Goal: Task Accomplishment & Management: Manage account settings

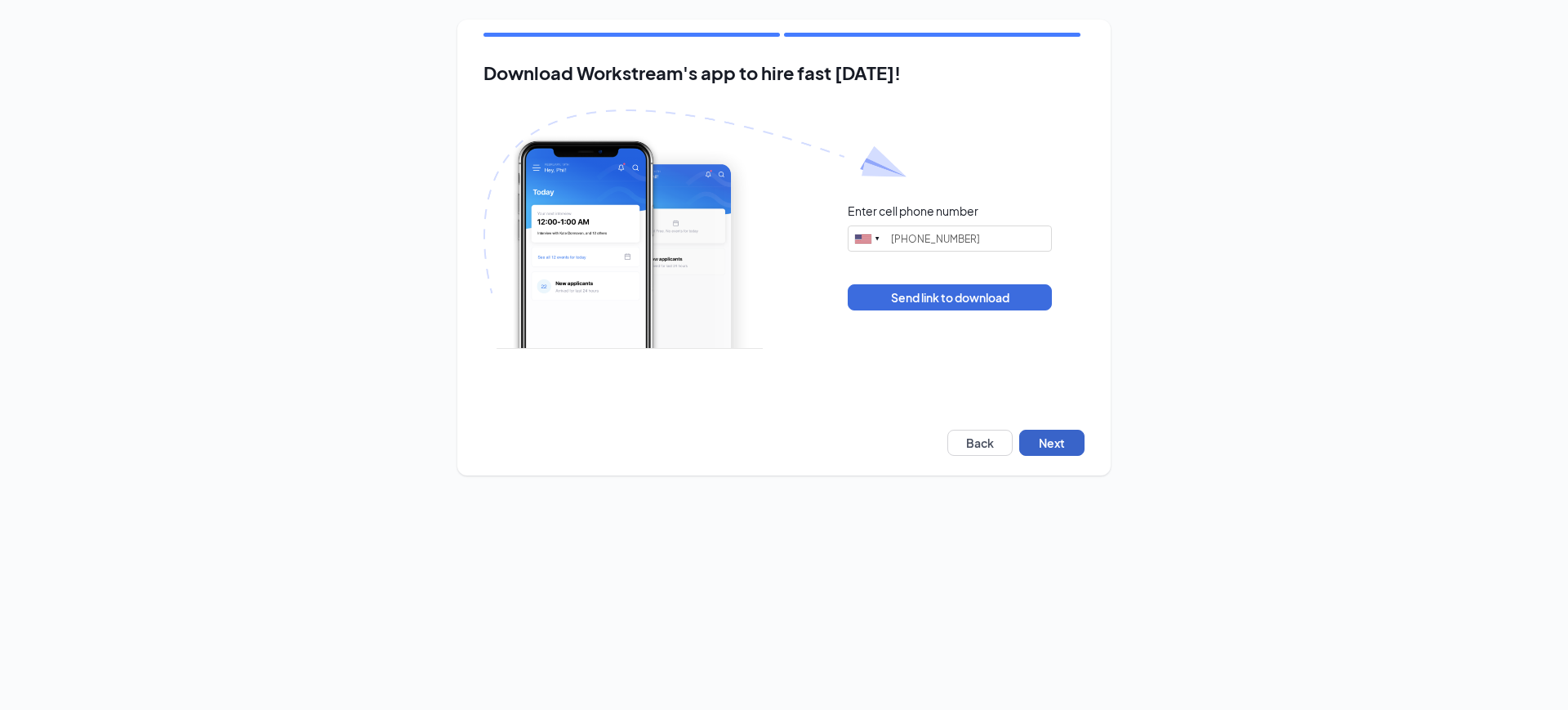
click at [1034, 440] on button "Next" at bounding box center [1053, 443] width 66 height 26
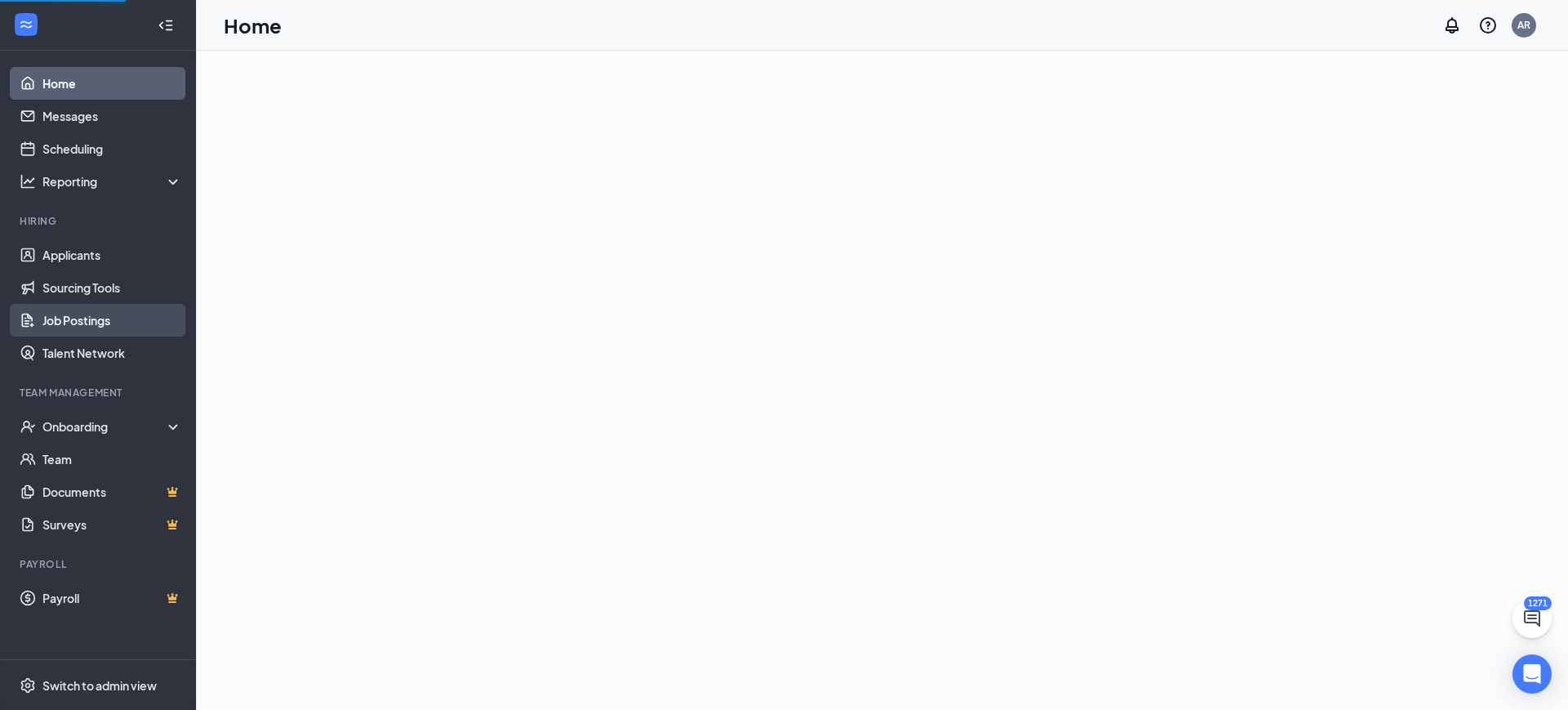
click at [85, 318] on link "Job Postings" at bounding box center [112, 320] width 140 height 33
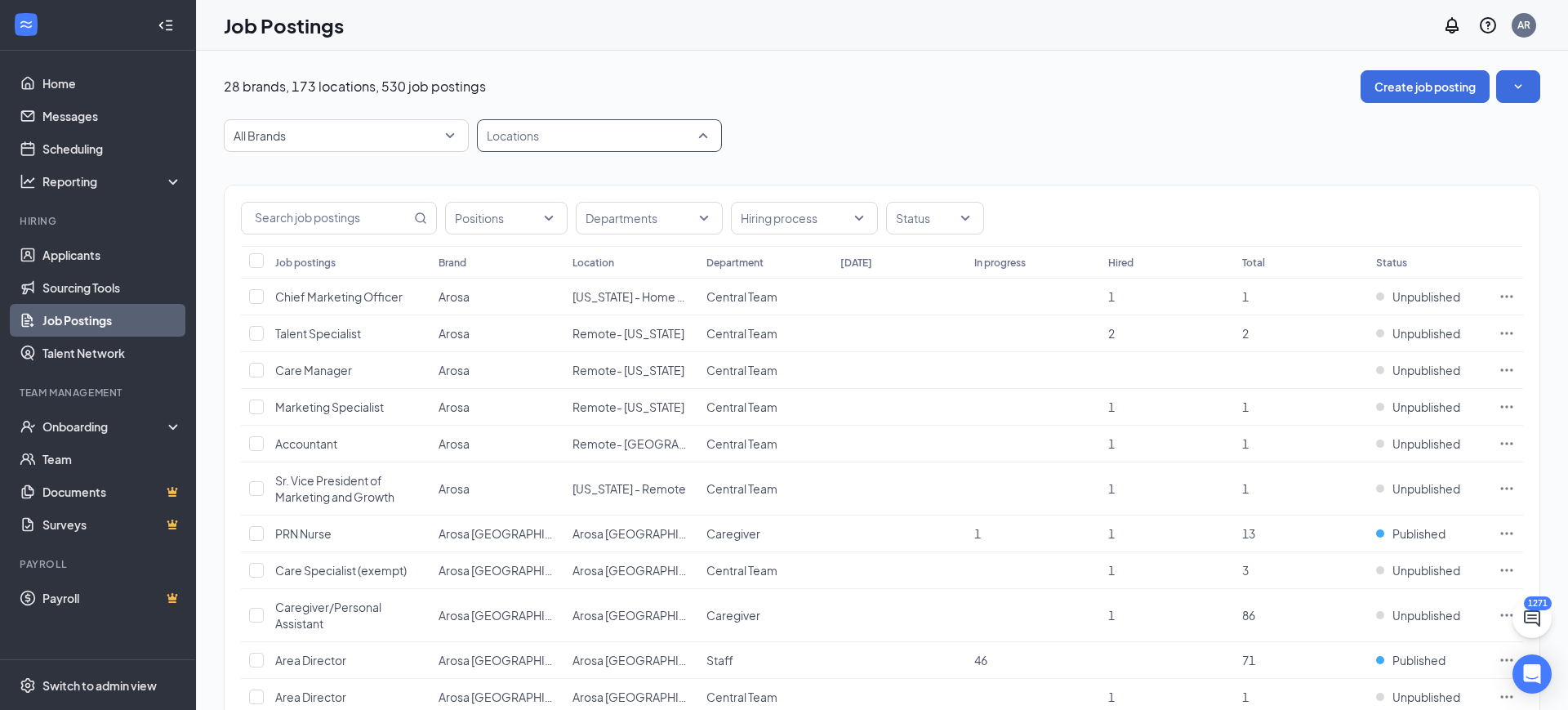
click at [643, 122] on div at bounding box center [592, 135] width 220 height 26
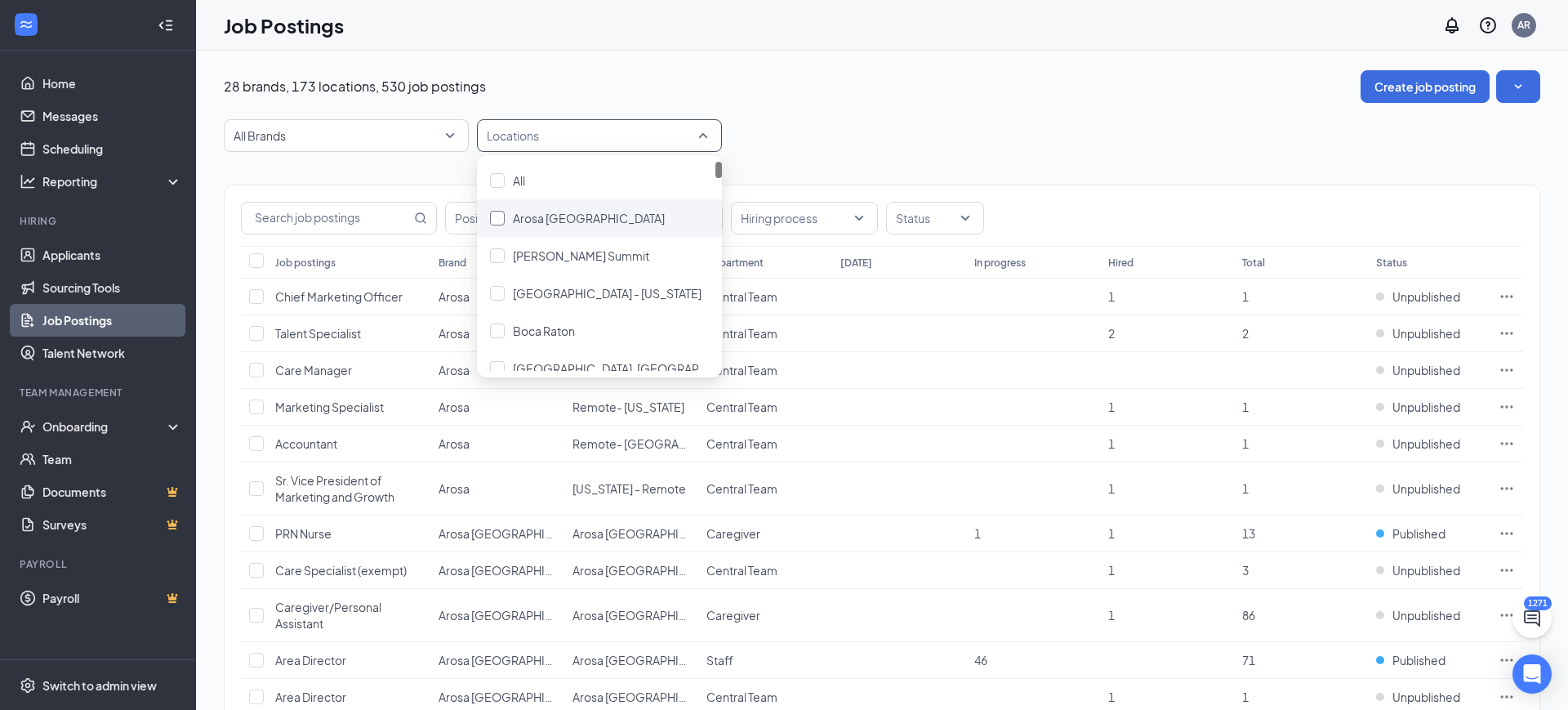
click at [596, 221] on div "Arosa [GEOGRAPHIC_DATA]" at bounding box center [600, 218] width 218 height 18
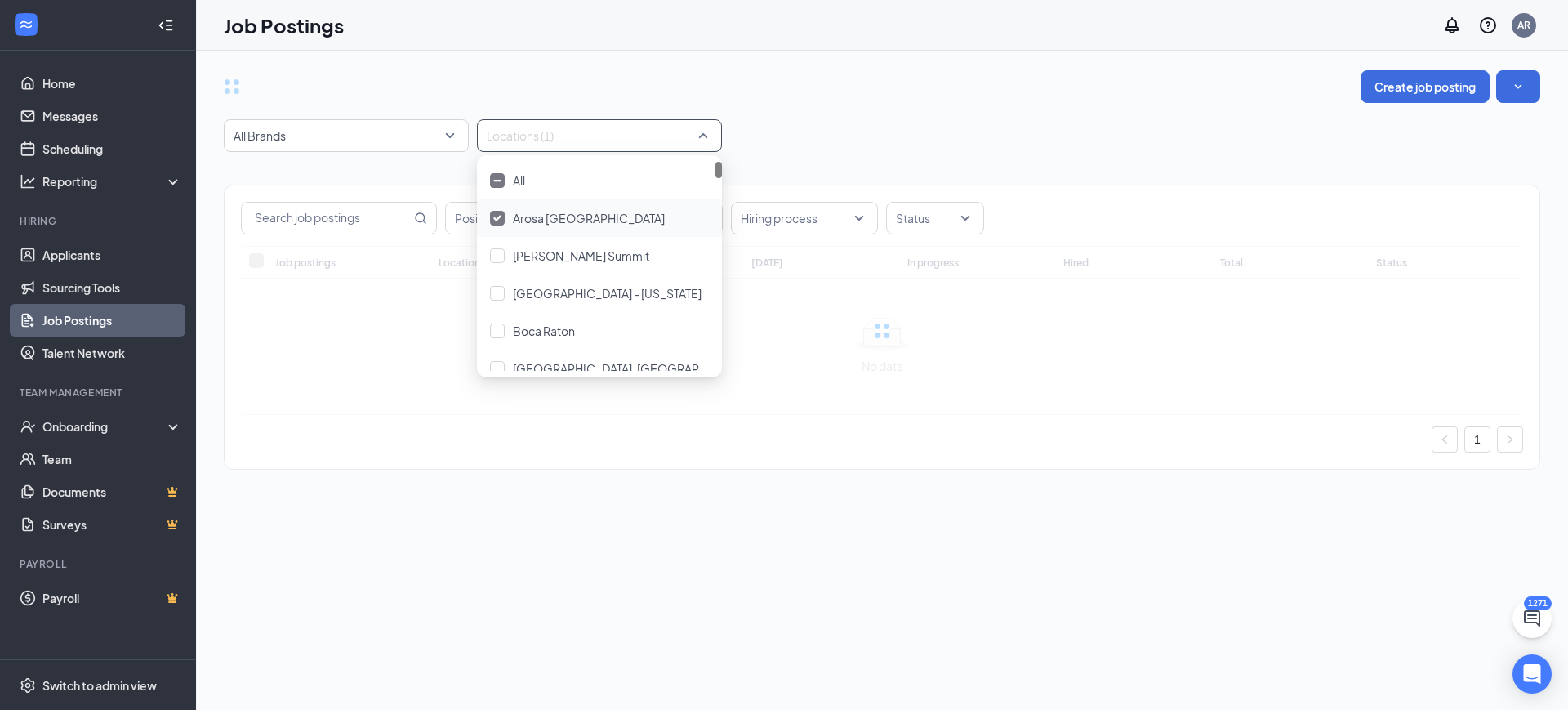
click at [945, 69] on div "Create job posting All Brands Locations (1) Positions Departments Hiring proces…" at bounding box center [882, 278] width 1372 height 455
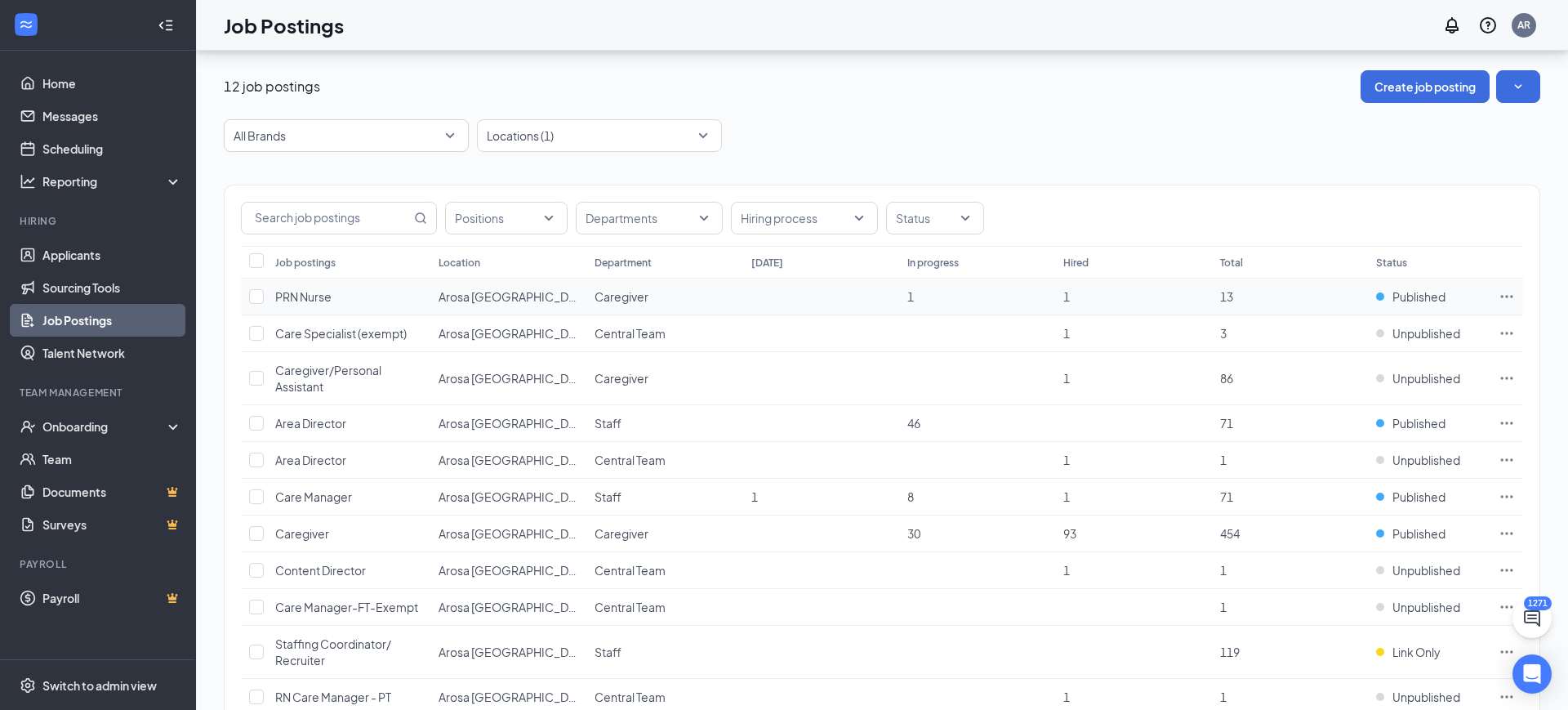
scroll to position [133, 0]
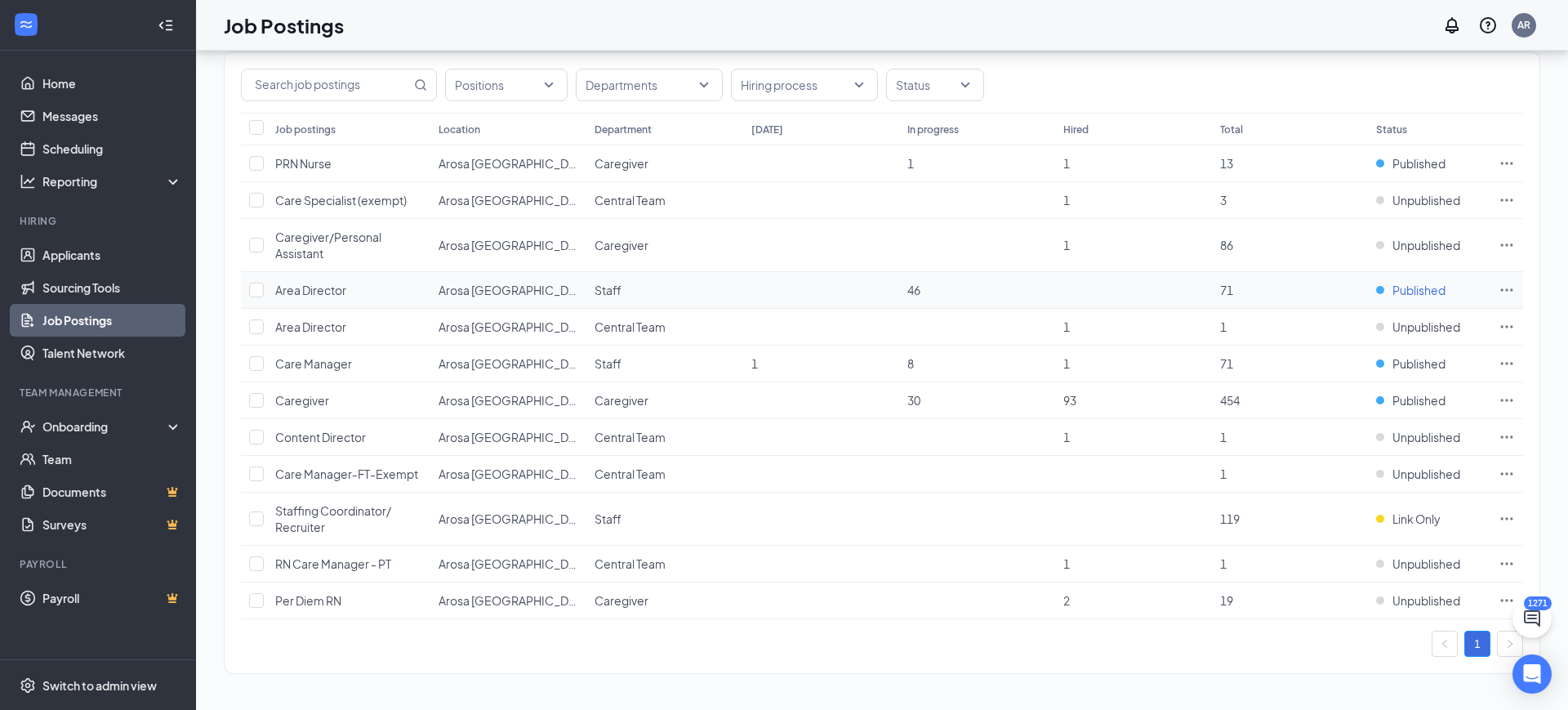
click at [1432, 284] on span "Published" at bounding box center [1419, 290] width 53 height 16
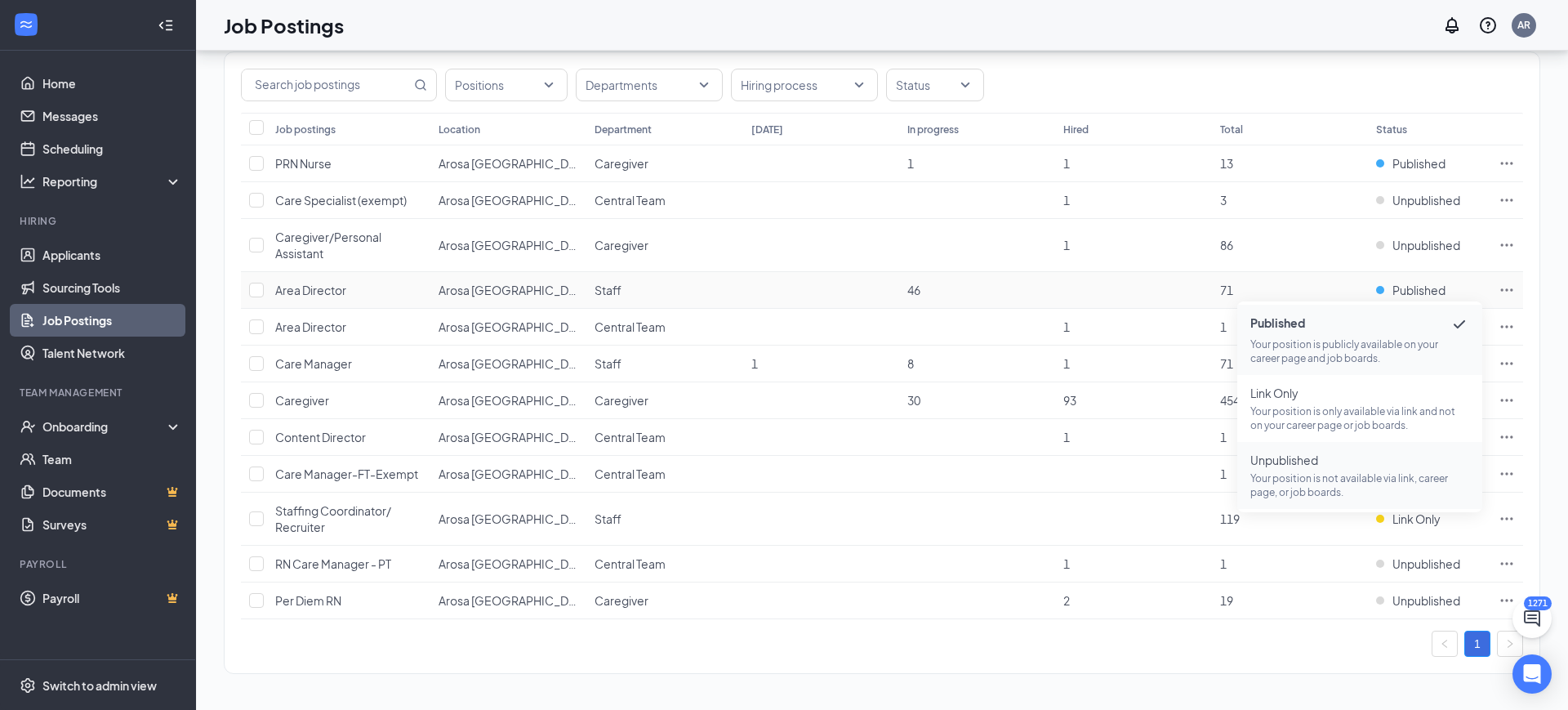
click at [1348, 472] on p "Your position is not available via link, career page, or job boards." at bounding box center [1359, 486] width 218 height 28
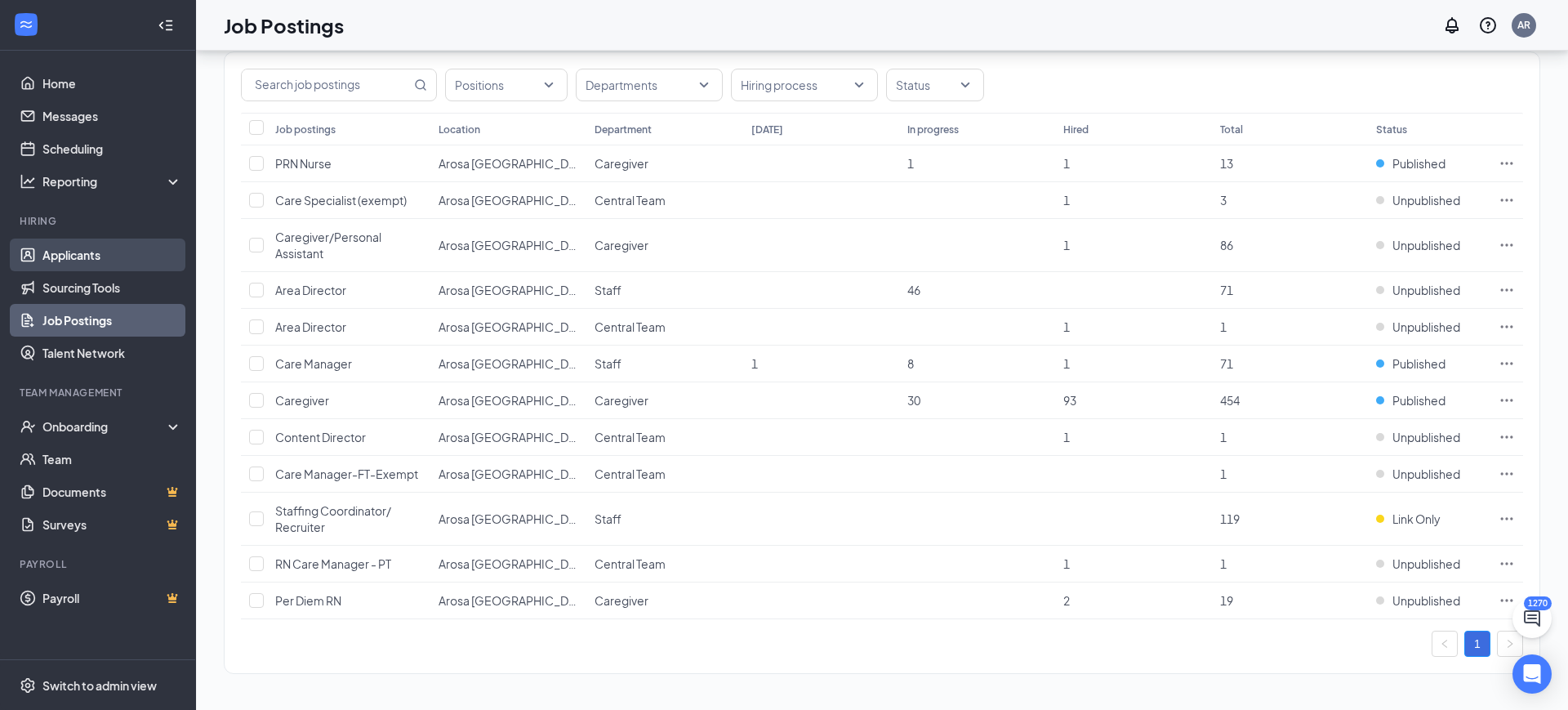
click at [94, 256] on link "Applicants" at bounding box center [112, 254] width 140 height 33
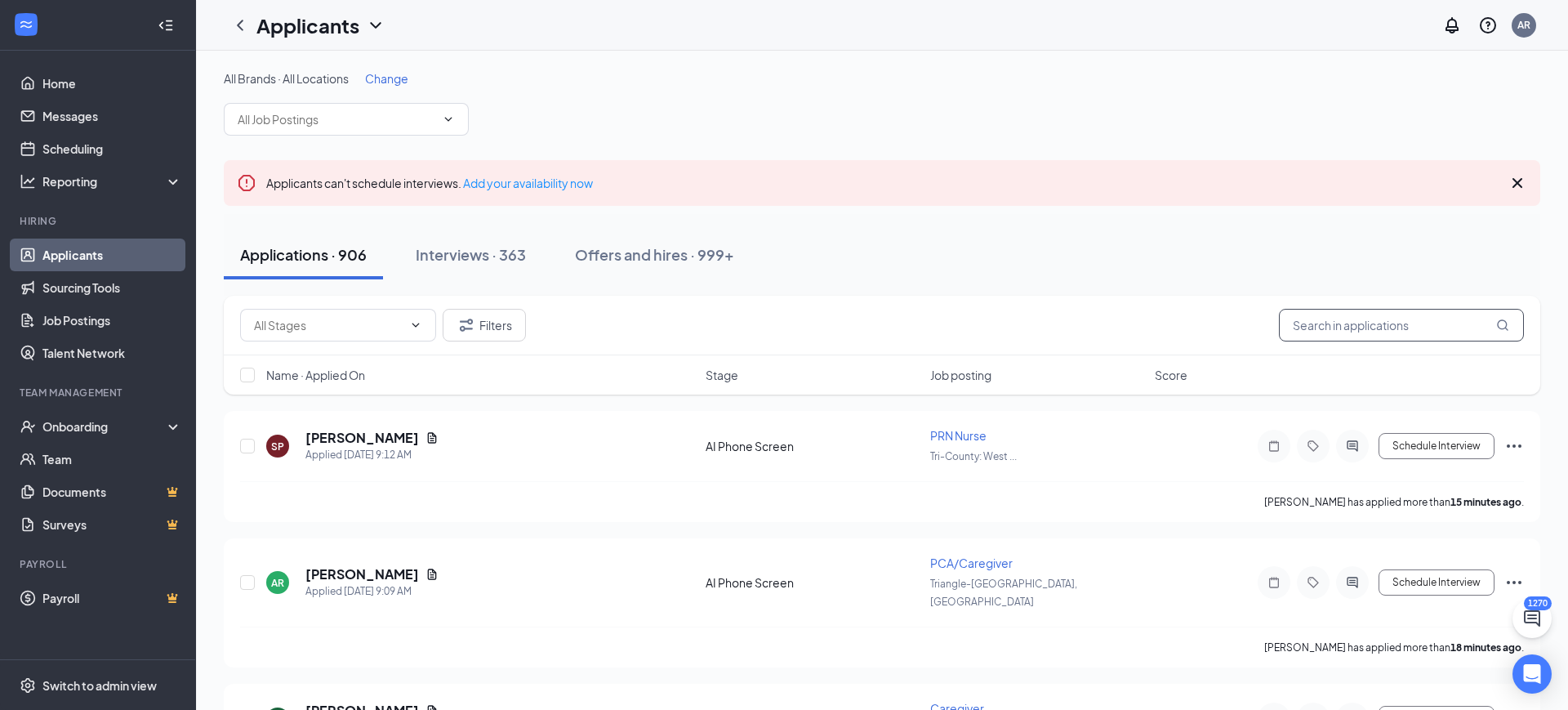
click at [1377, 332] on input "text" at bounding box center [1401, 325] width 245 height 33
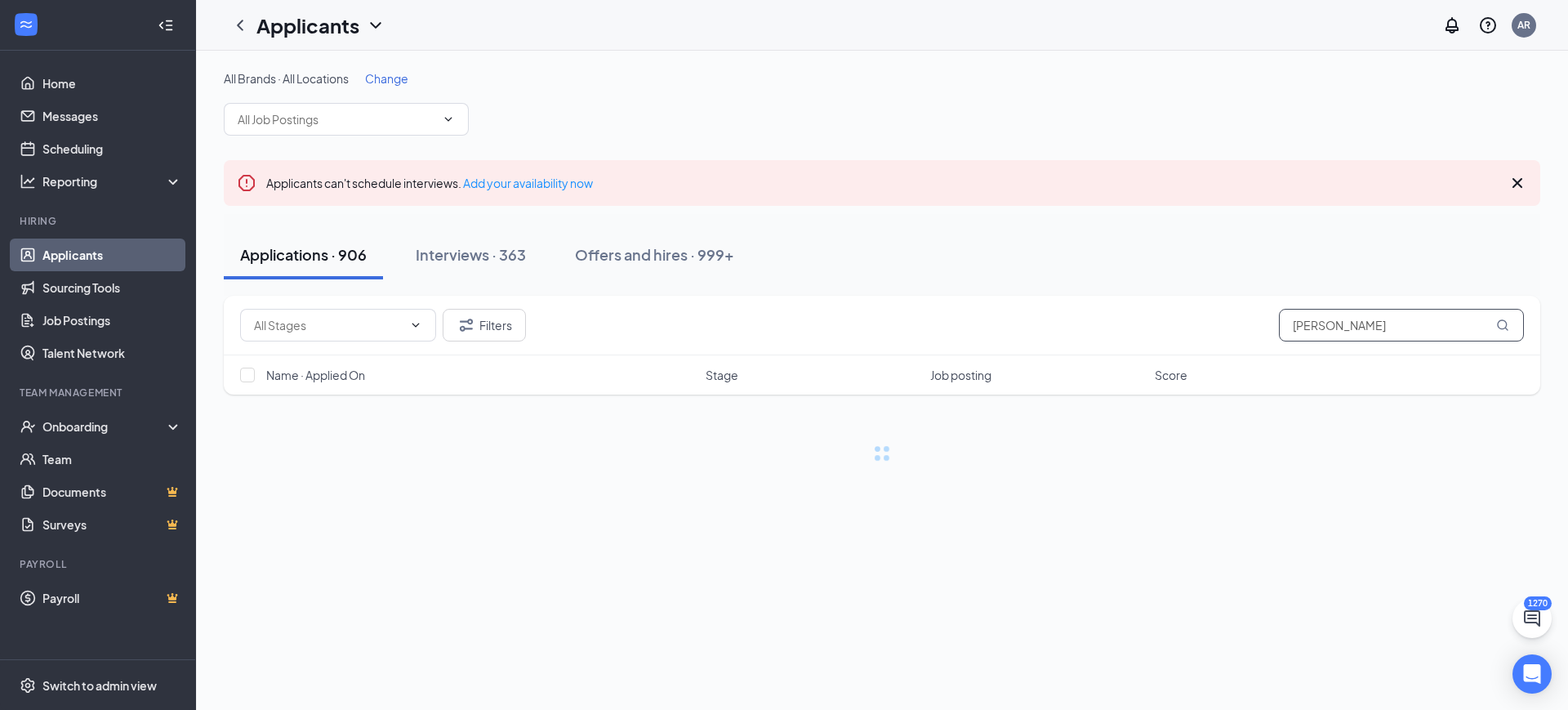
type input "breny garcia"
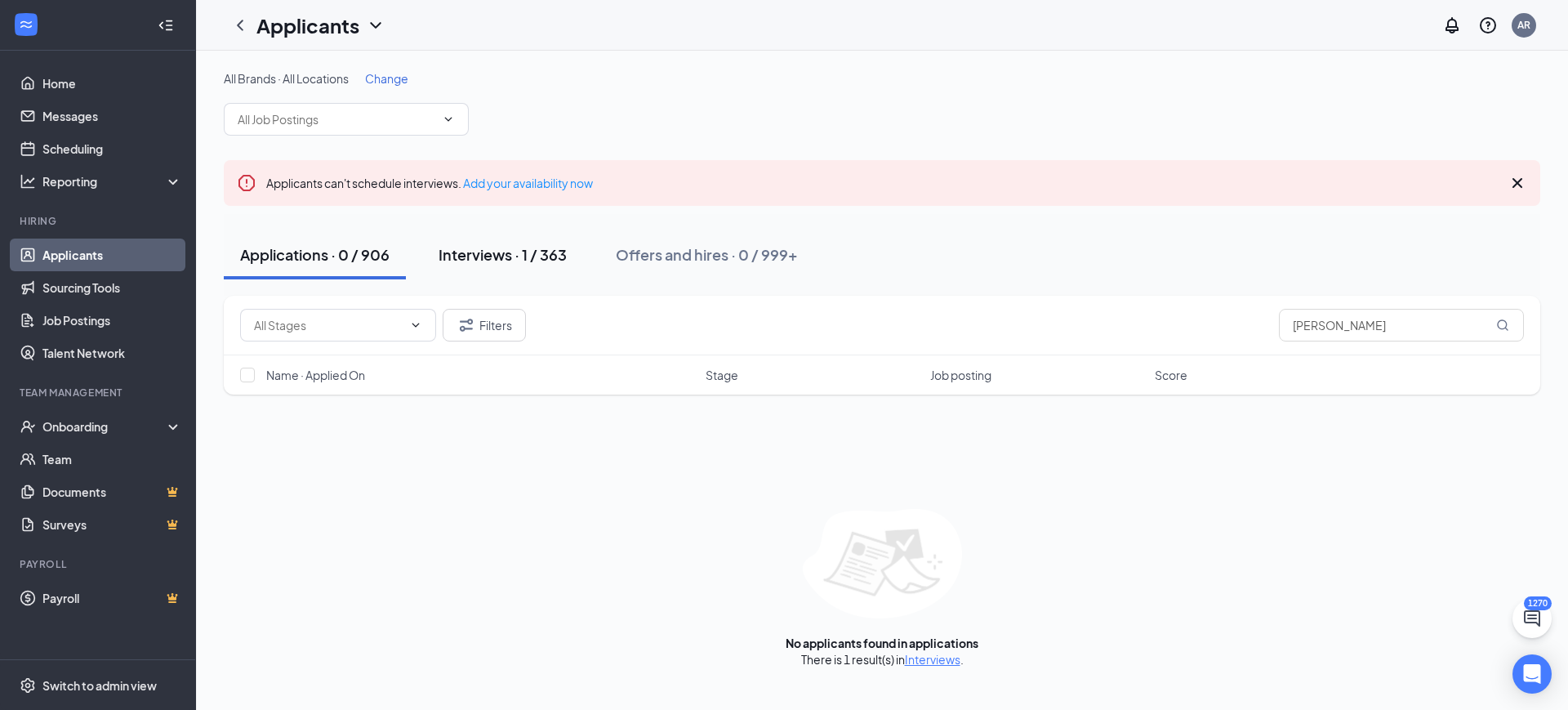
click at [559, 246] on div "Interviews · 1 / 363" at bounding box center [502, 254] width 128 height 21
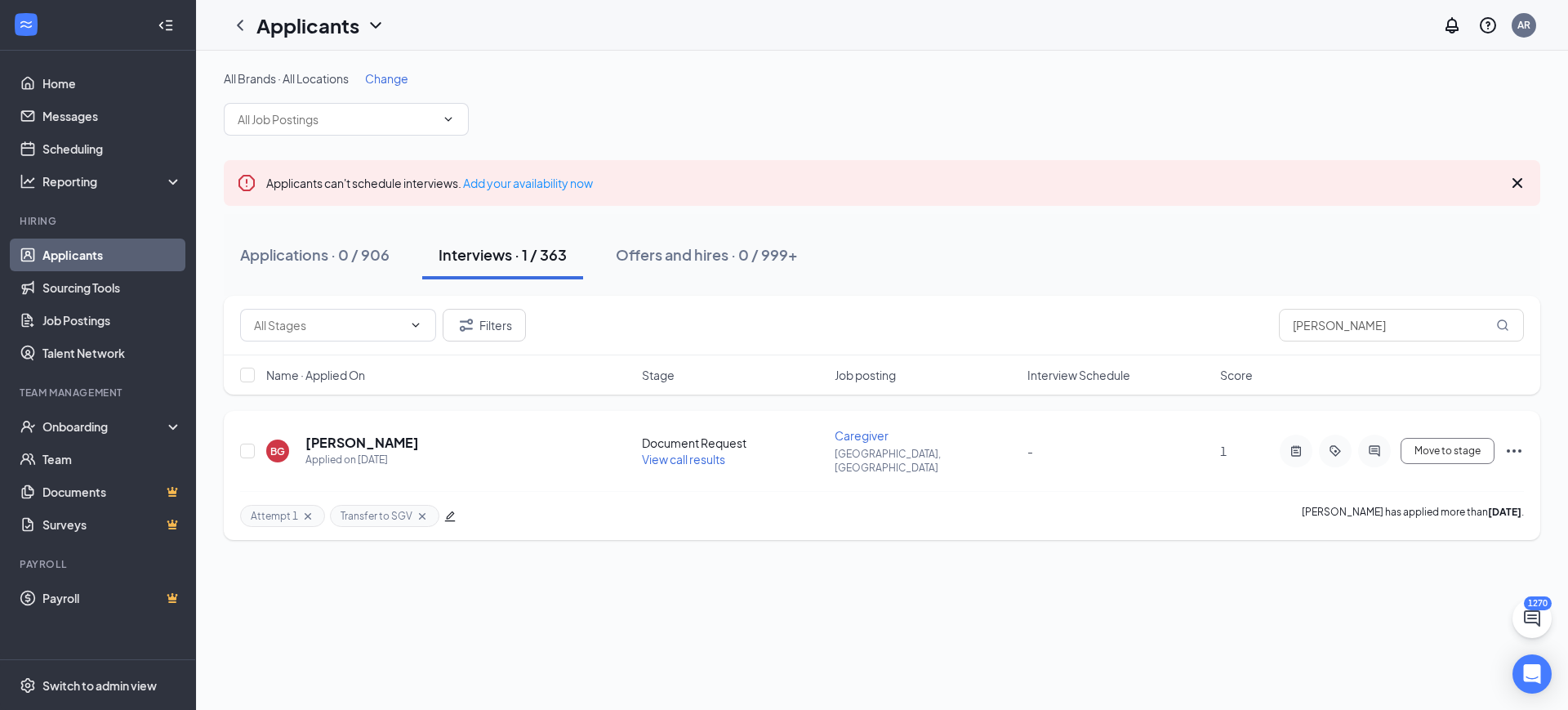
click at [1526, 445] on div "BG Breny Garcia Applied on Aug 4 Document Request View call results Caregiver L…" at bounding box center [882, 476] width 1317 height 129
click at [1521, 441] on icon "Ellipses" at bounding box center [1514, 451] width 20 height 20
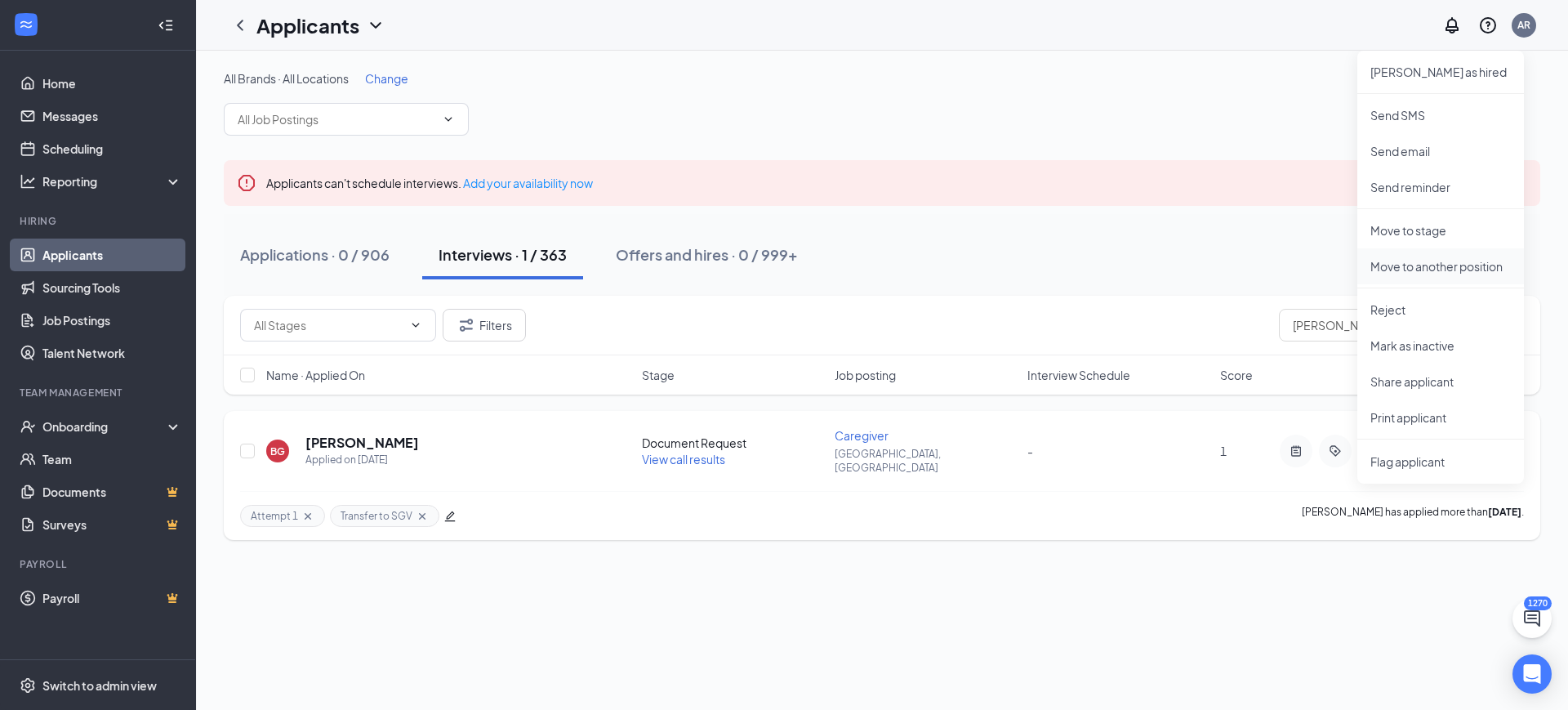
click at [1426, 274] on p "Move to another position" at bounding box center [1440, 266] width 140 height 16
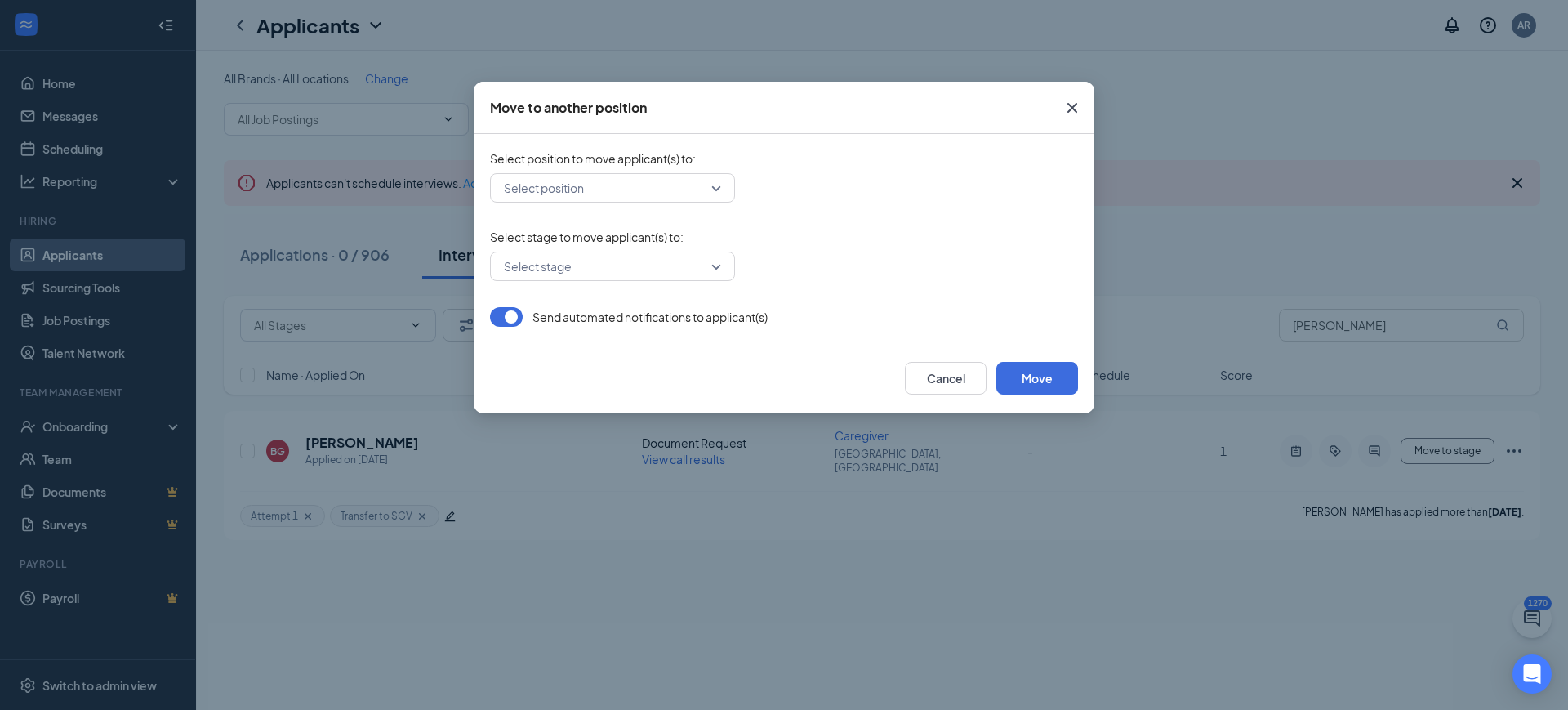
click at [589, 184] on input "search" at bounding box center [607, 188] width 214 height 28
type input "sgv"
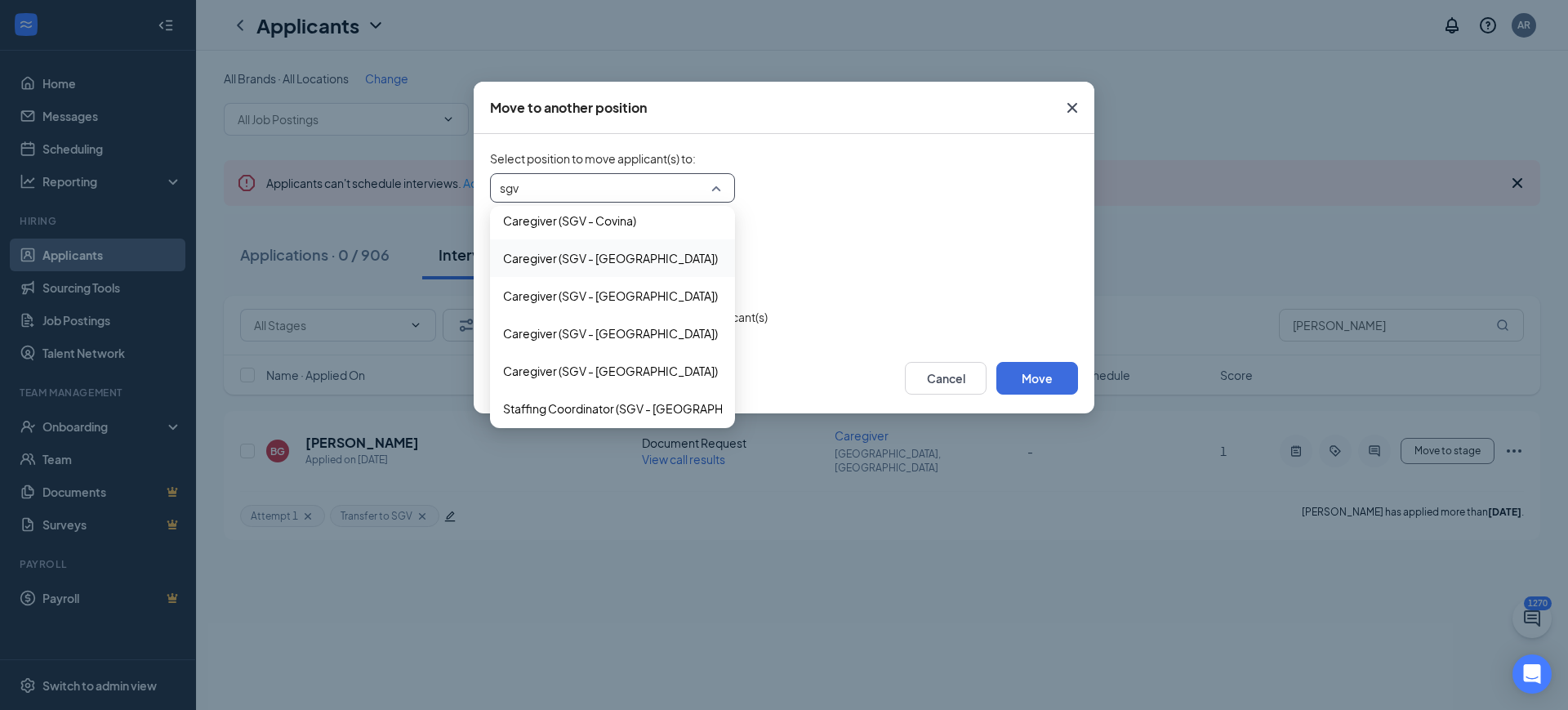
scroll to position [54, 0]
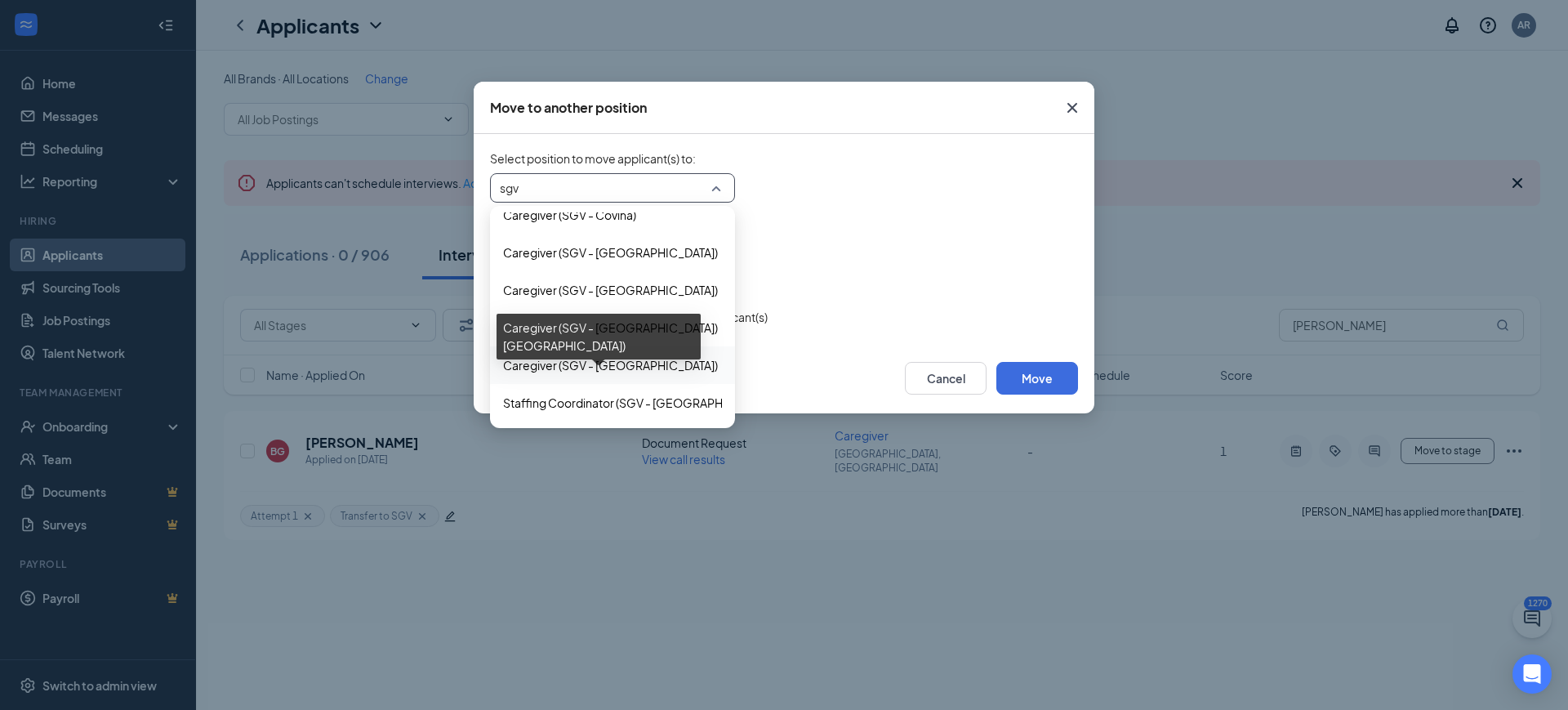
click at [592, 357] on span "Caregiver (SGV - Pasadena)" at bounding box center [611, 365] width 214 height 18
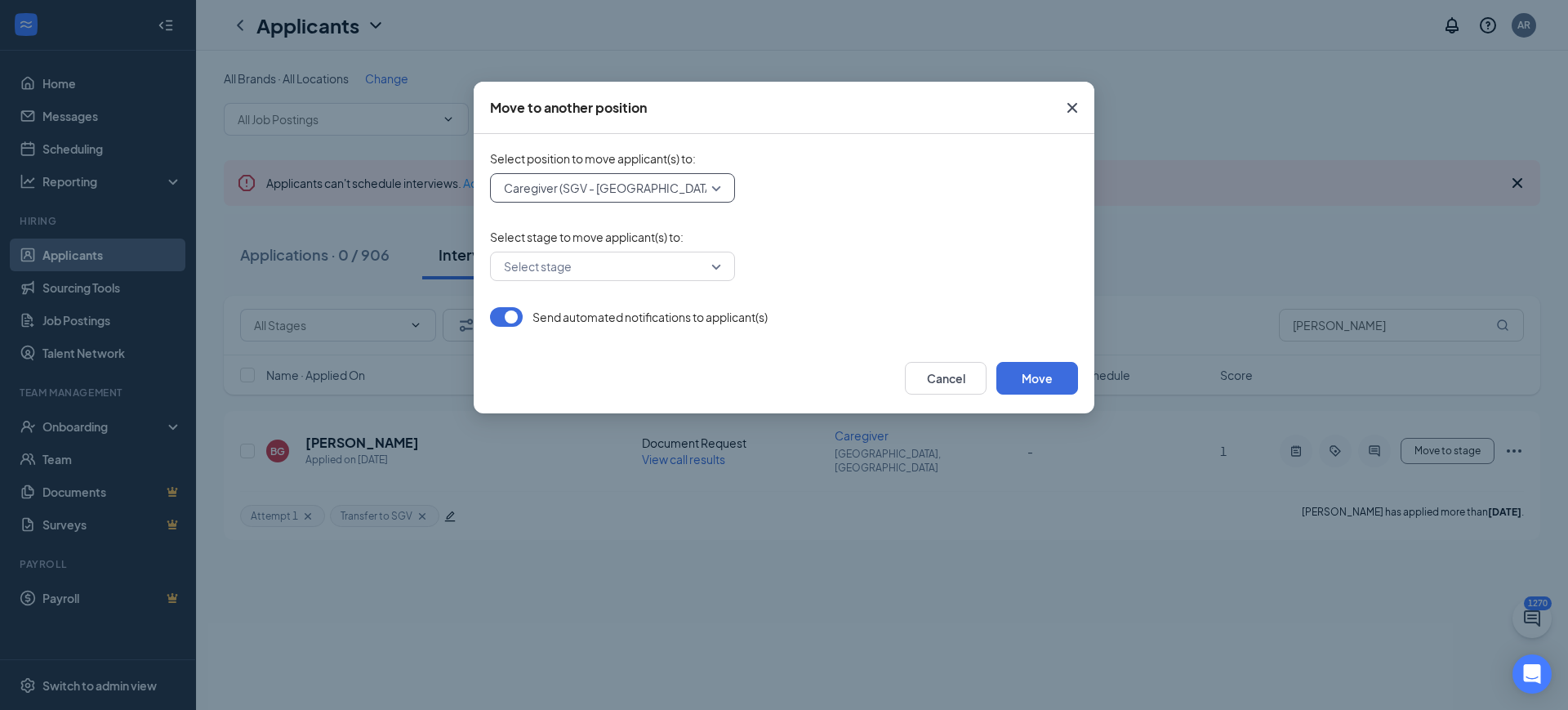
click at [616, 256] on input "search" at bounding box center [607, 266] width 214 height 28
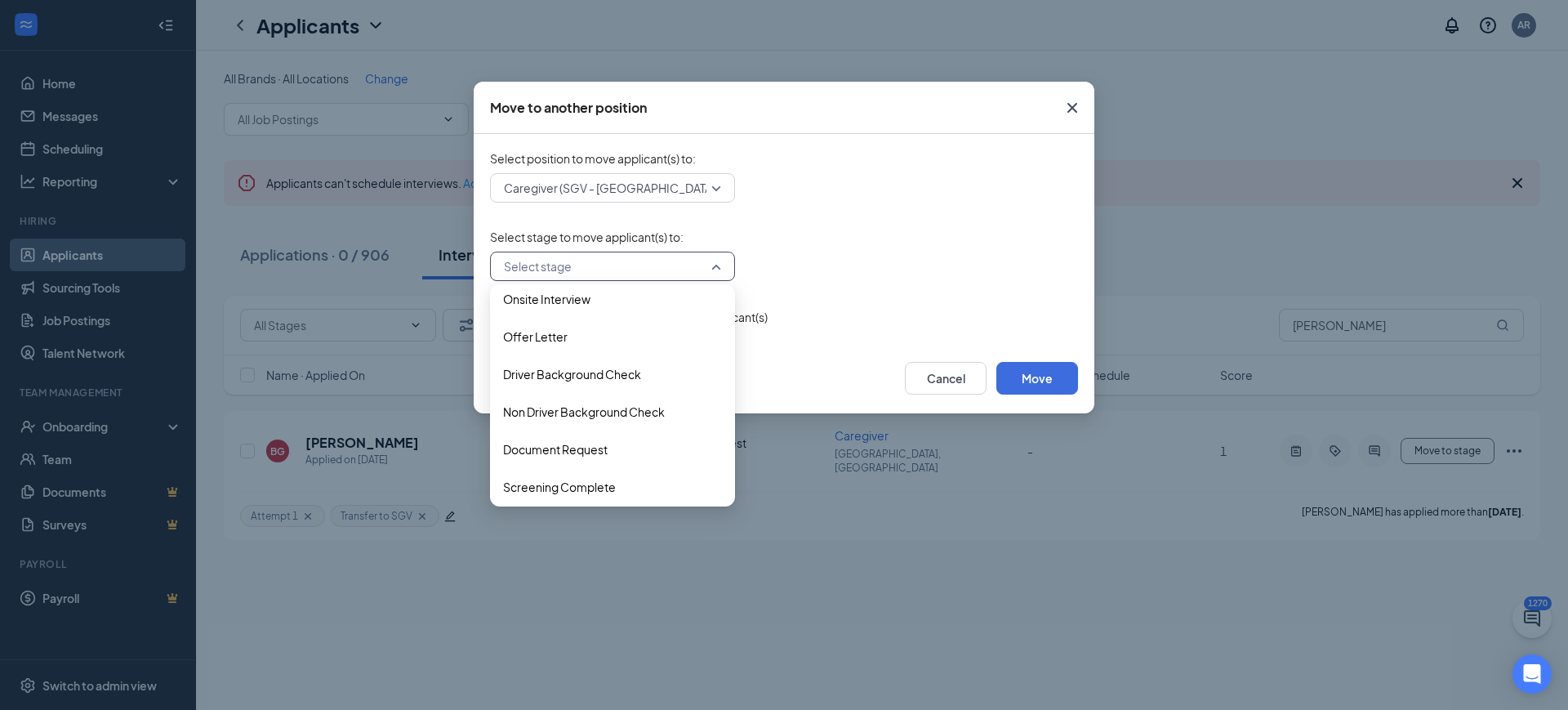
scroll to position [167, 0]
click at [586, 412] on span "Document Request" at bounding box center [555, 406] width 104 height 18
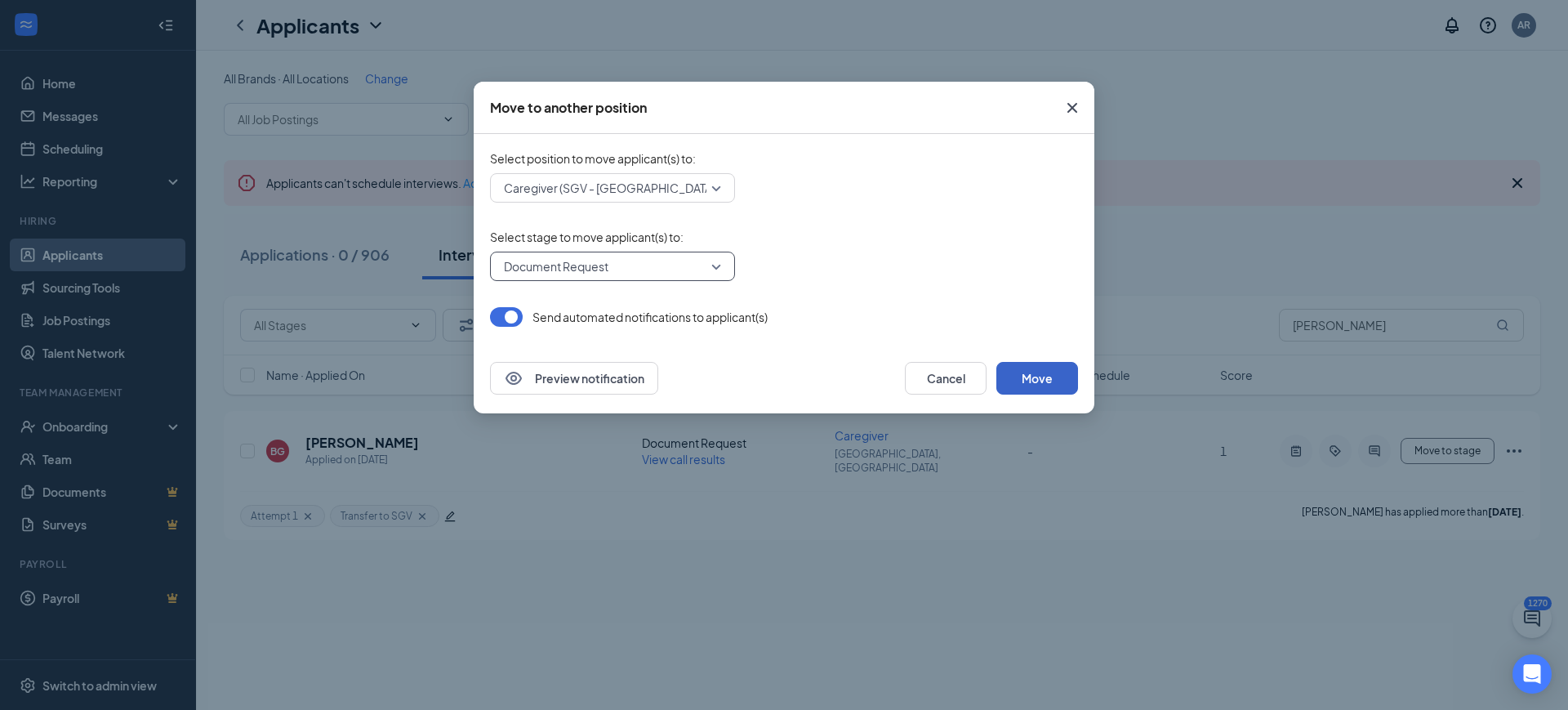
click at [1048, 377] on button "Move" at bounding box center [1038, 377] width 81 height 33
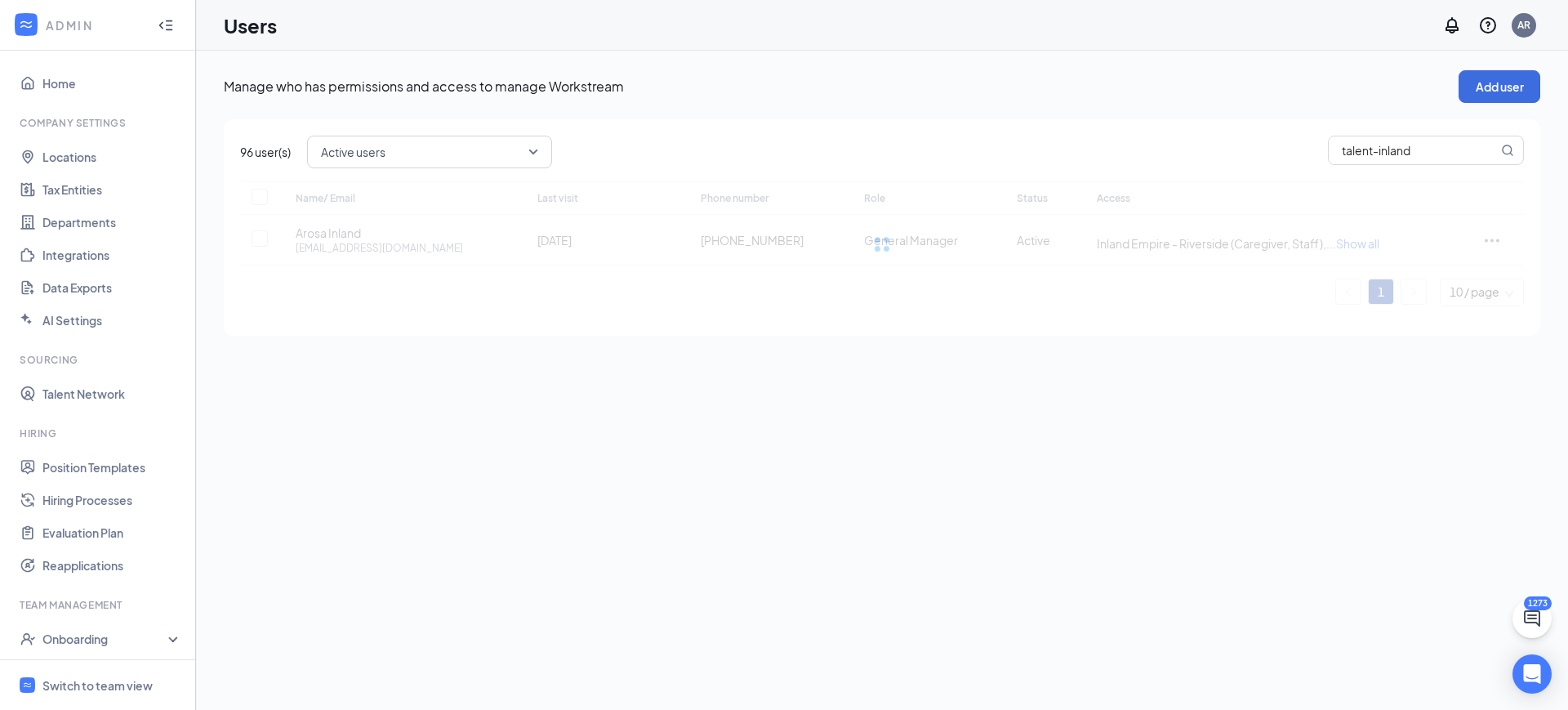
scroll to position [108, 0]
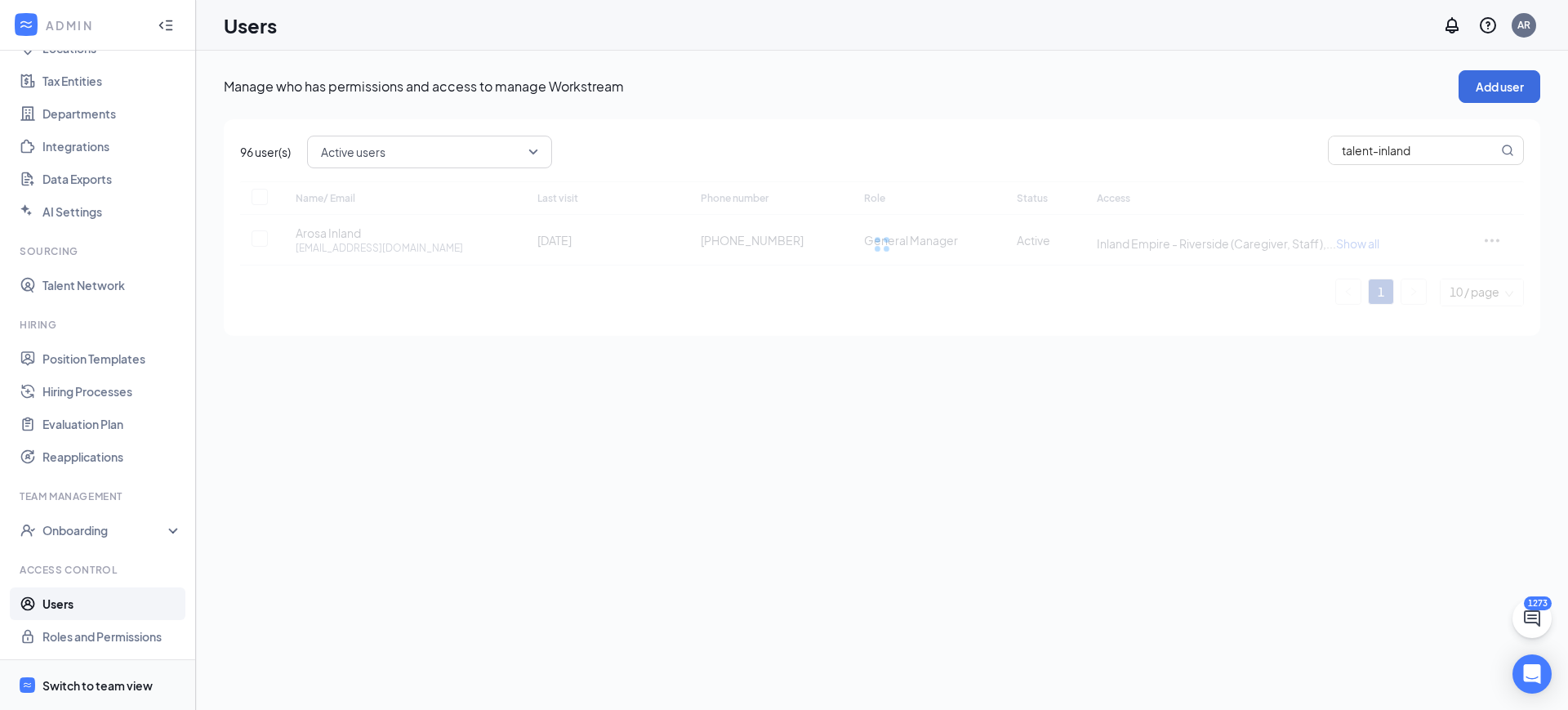
click at [71, 690] on div "Switch to team view" at bounding box center [97, 685] width 110 height 16
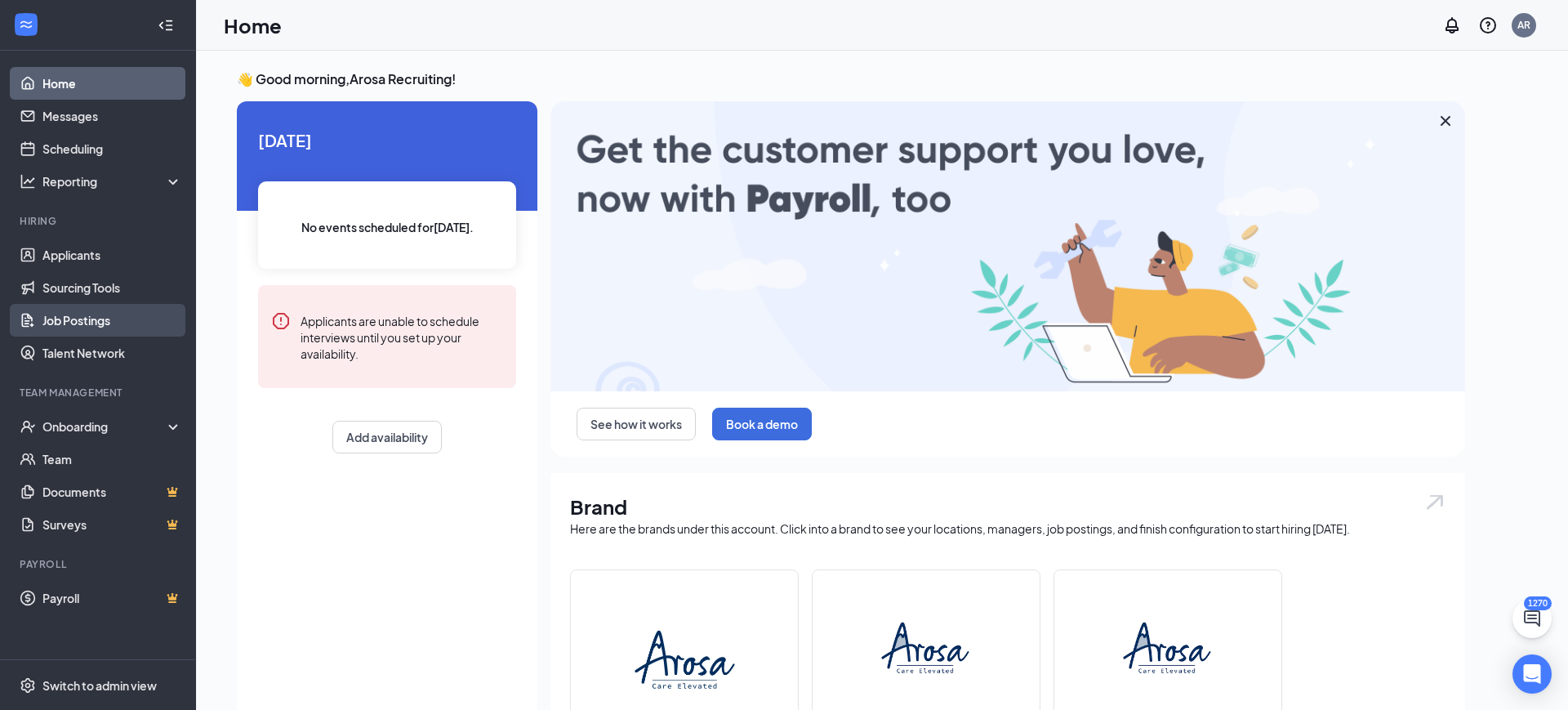
click at [94, 310] on link "Job Postings" at bounding box center [112, 320] width 140 height 33
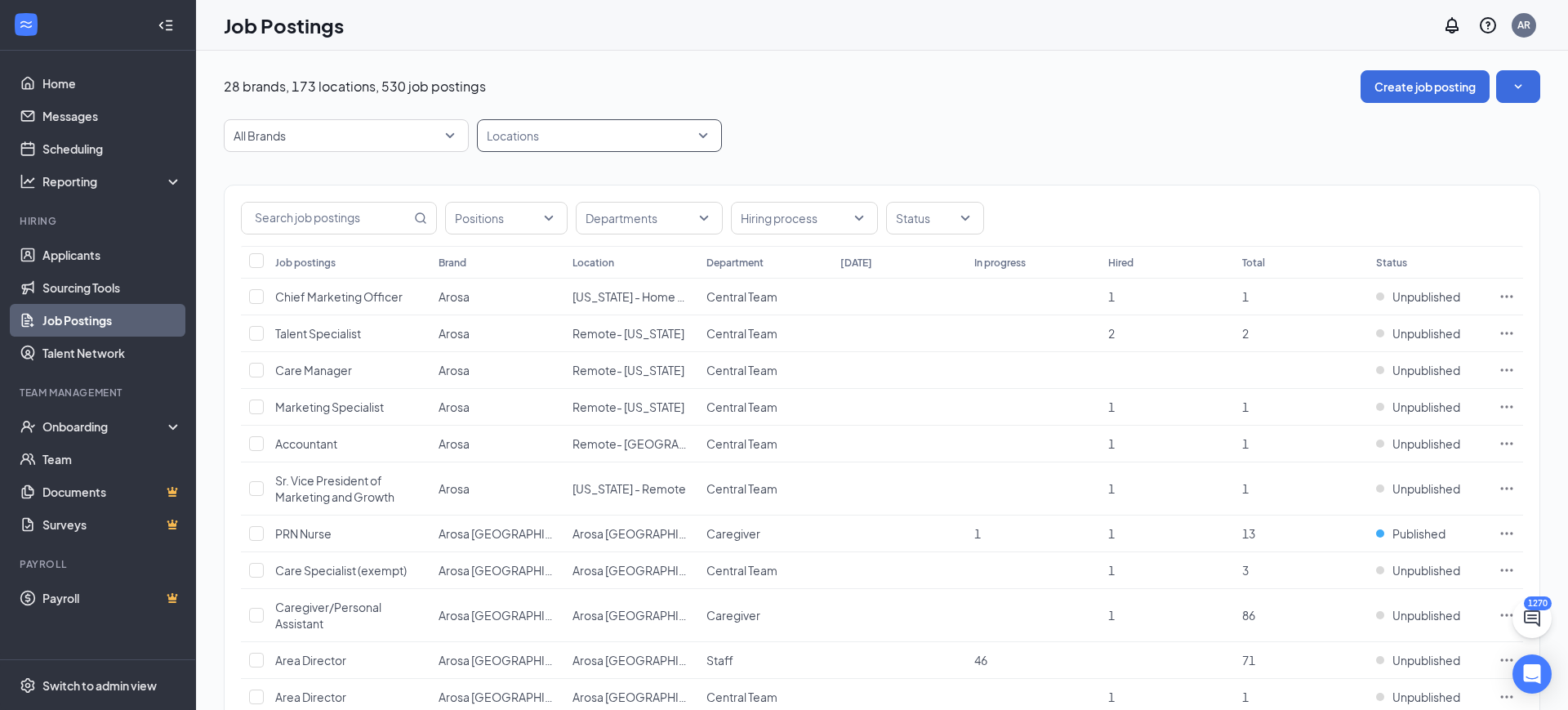
click at [564, 140] on div at bounding box center [592, 135] width 220 height 26
type input "piedmont"
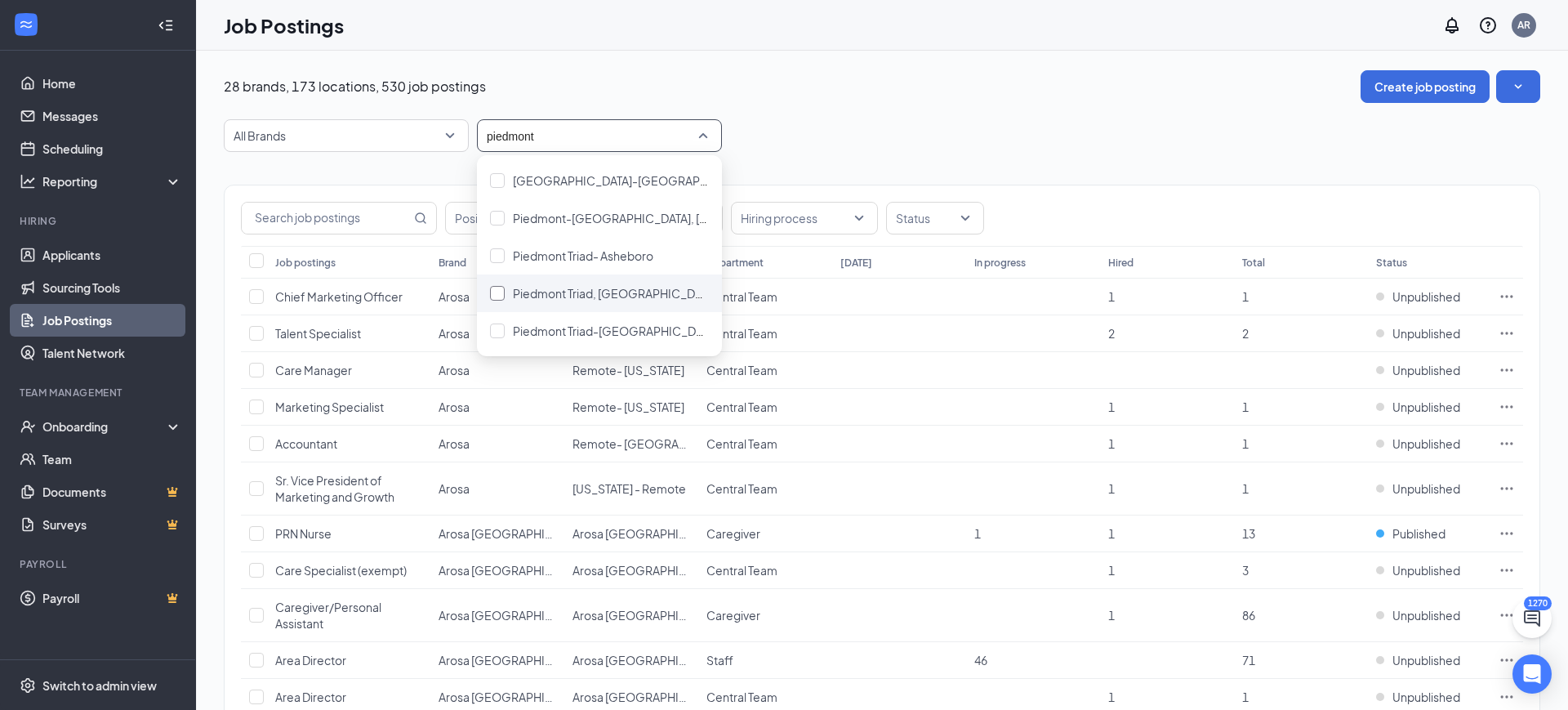
click at [646, 297] on div "Piedmont Triad, [GEOGRAPHIC_DATA]" at bounding box center [600, 293] width 218 height 18
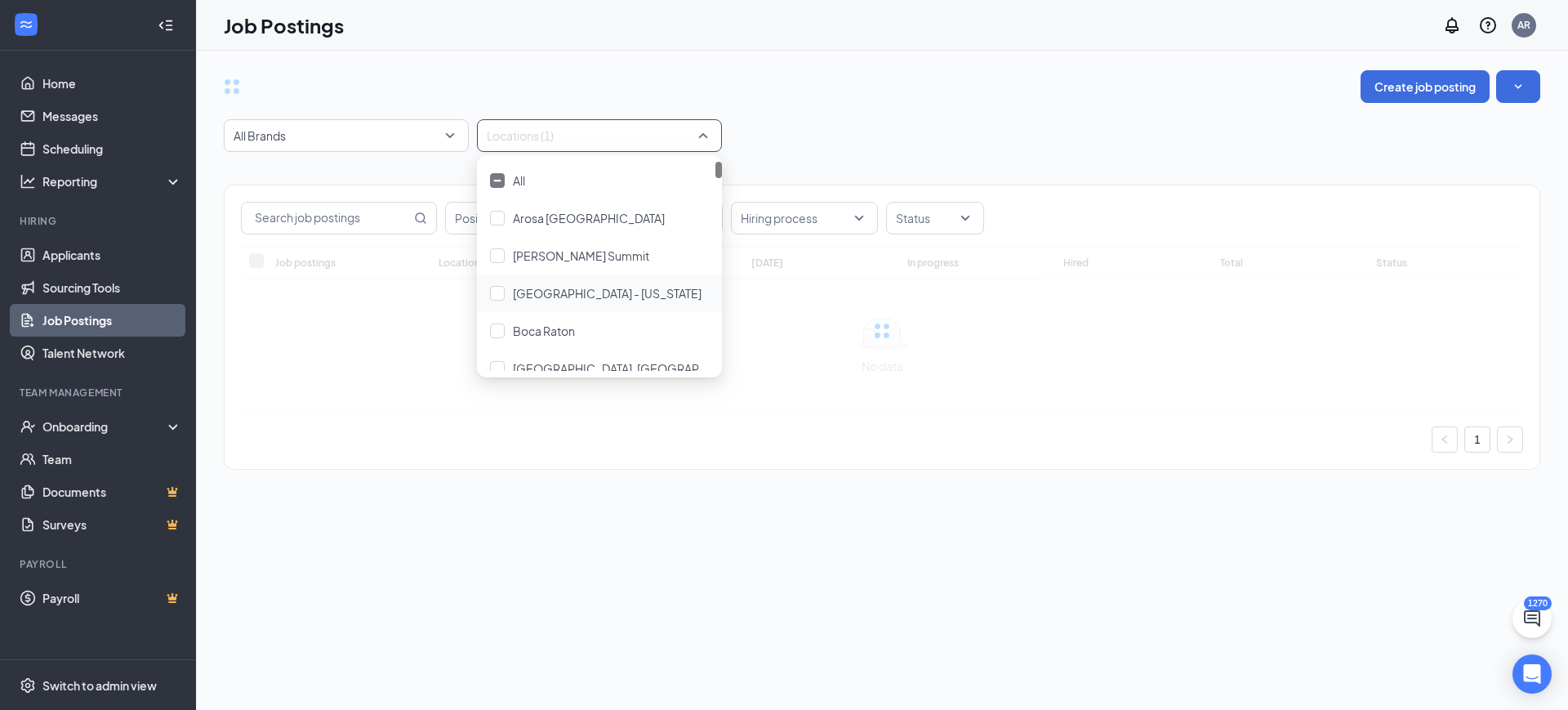
click at [982, 52] on div "Create job posting All Brands Locations (1) Positions Departments Hiring proces…" at bounding box center [882, 278] width 1372 height 455
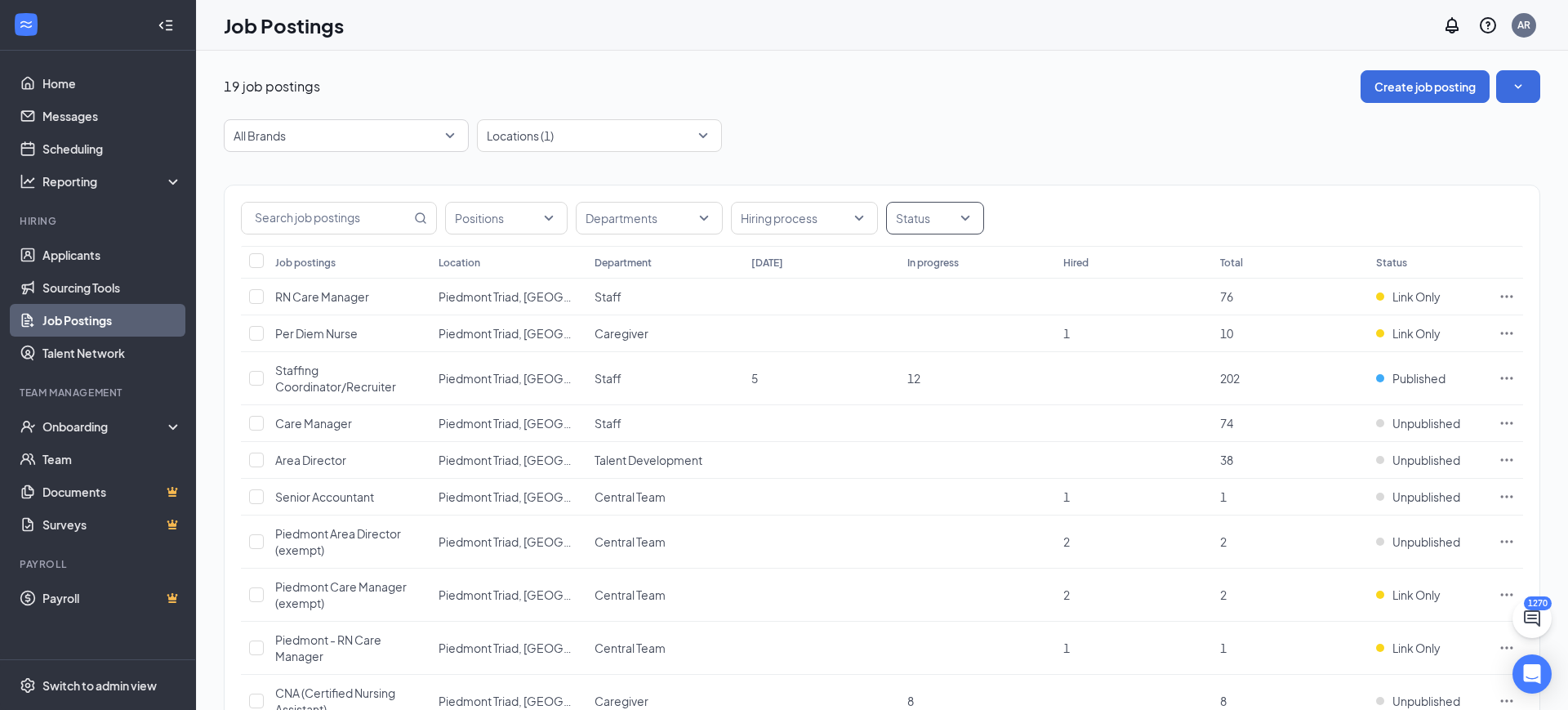
click at [920, 218] on div at bounding box center [927, 217] width 73 height 26
click at [923, 297] on span "Published" at bounding box center [948, 300] width 53 height 15
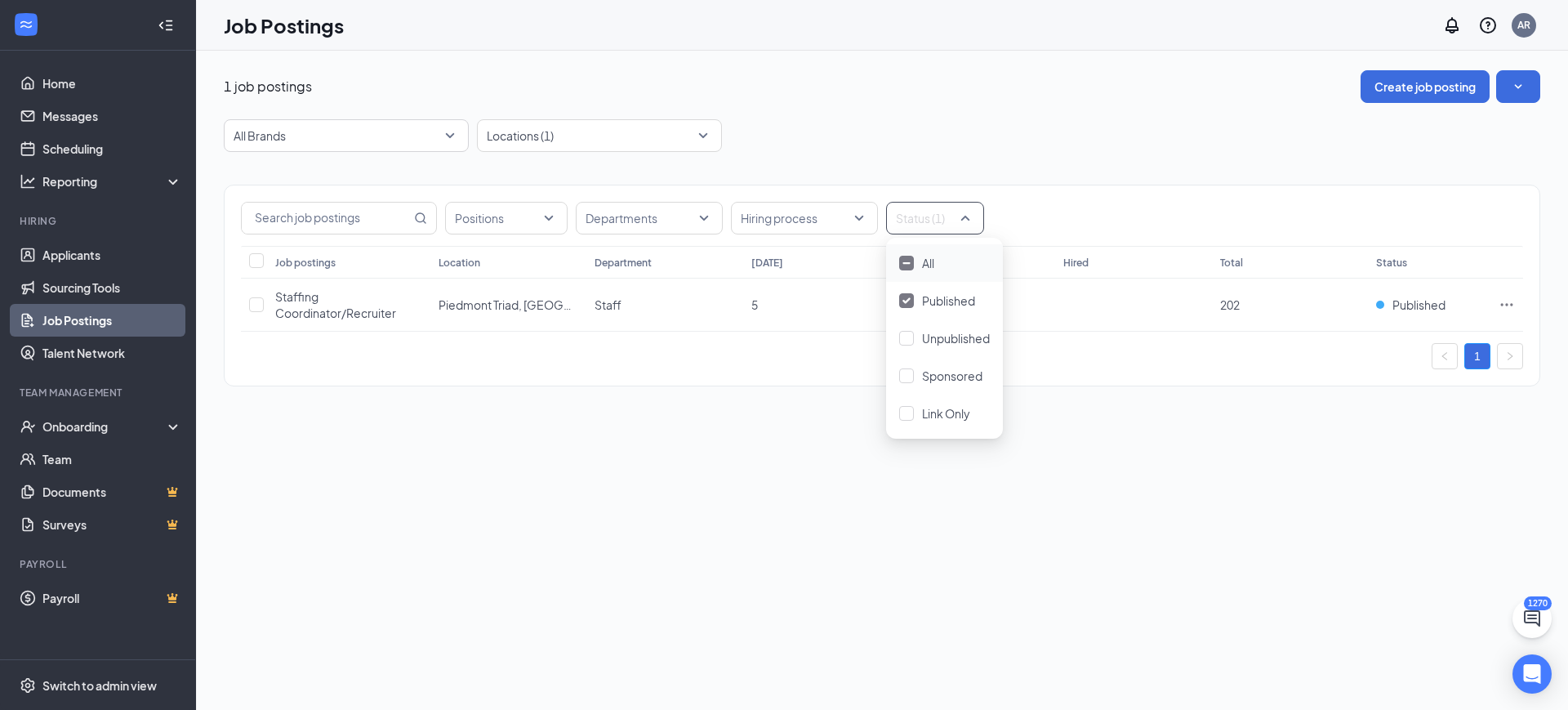
click at [513, 360] on div "1" at bounding box center [882, 355] width 1282 height 26
click at [921, 210] on div at bounding box center [927, 217] width 73 height 26
click at [924, 294] on span "Published" at bounding box center [948, 300] width 53 height 15
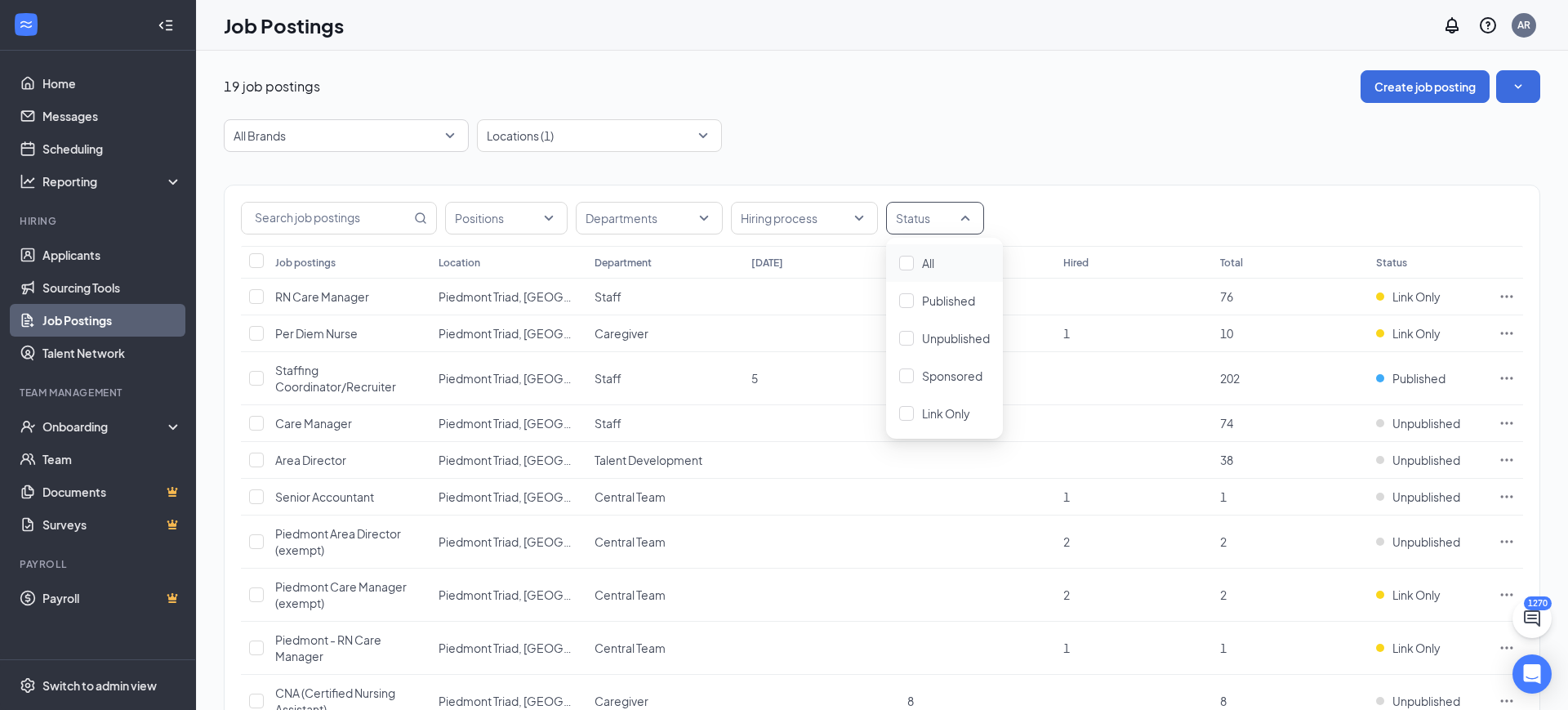
click at [1036, 176] on div "Positions Departments Hiring process Status Job postings Location Department [D…" at bounding box center [882, 648] width 1317 height 994
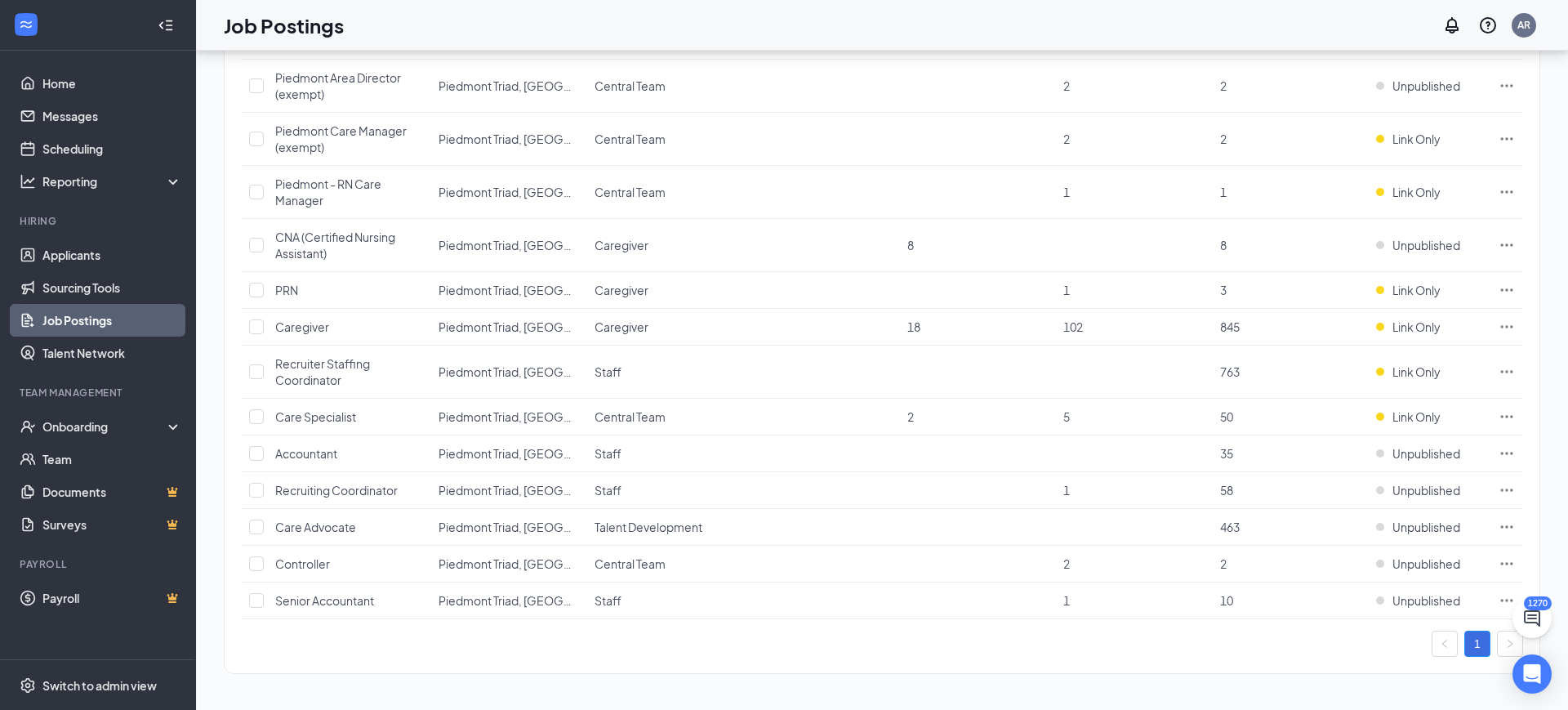
scroll to position [453, 0]
click at [1425, 324] on span "Link Only" at bounding box center [1417, 330] width 49 height 16
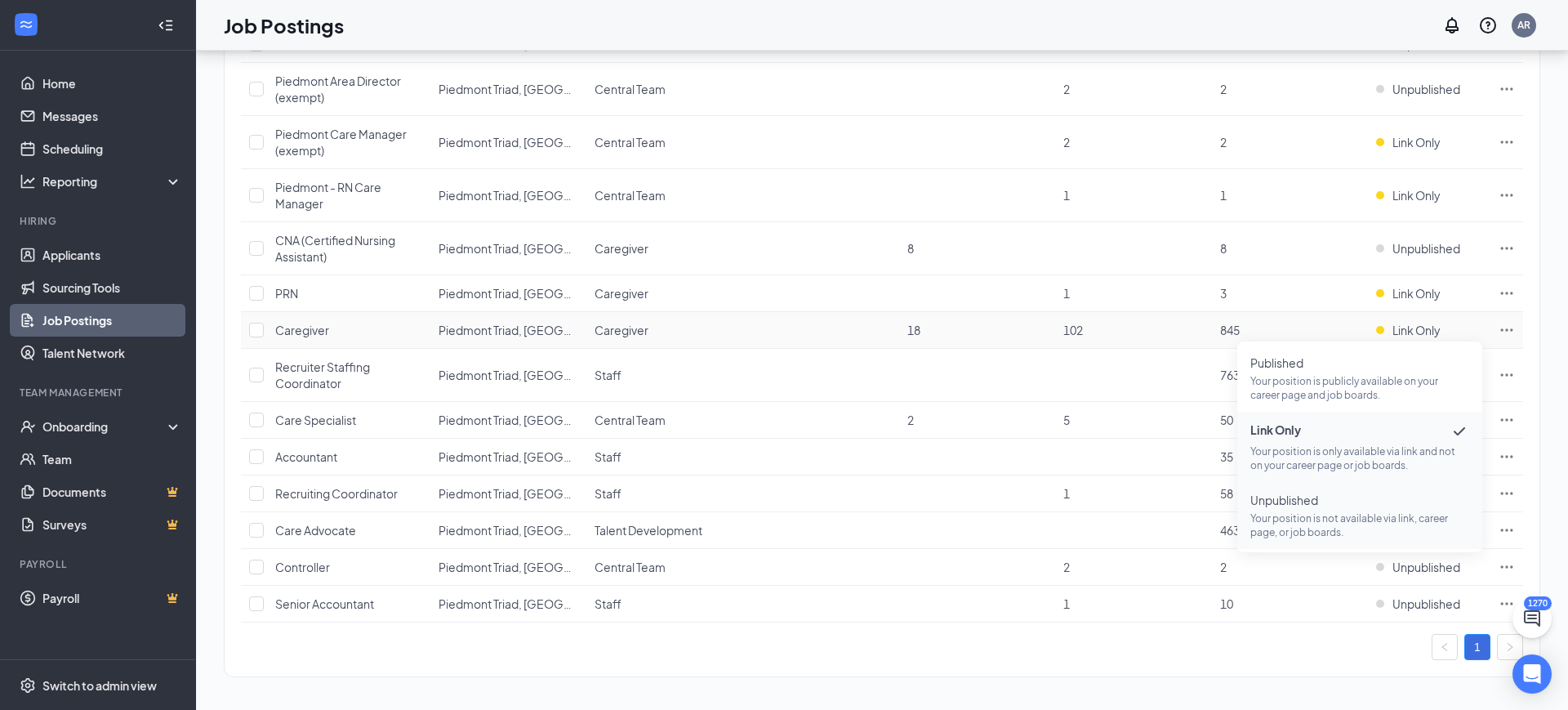
click at [1333, 509] on span "Unpublished Your position is not available via link, career page, or job boards." at bounding box center [1359, 515] width 218 height 48
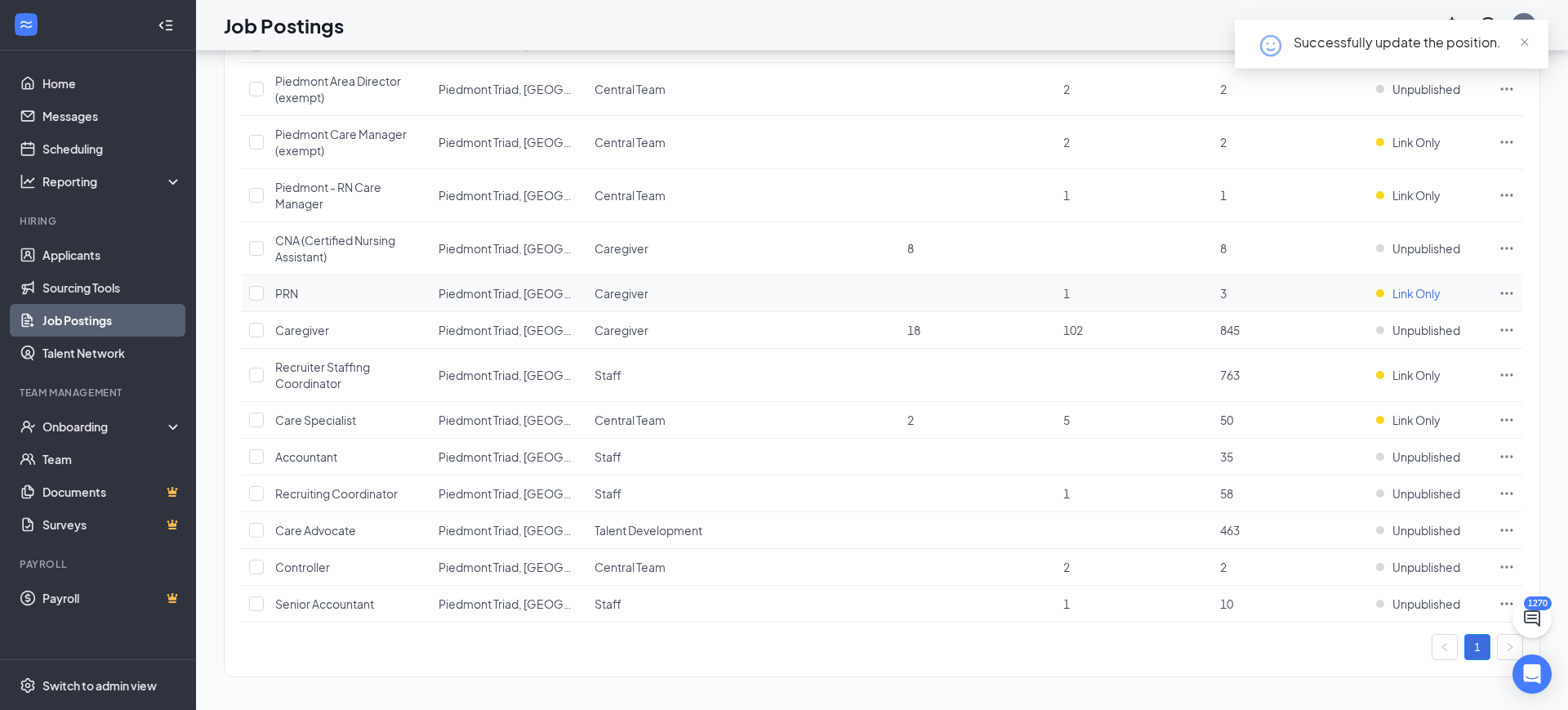
click at [1408, 294] on span "Link Only" at bounding box center [1417, 293] width 49 height 16
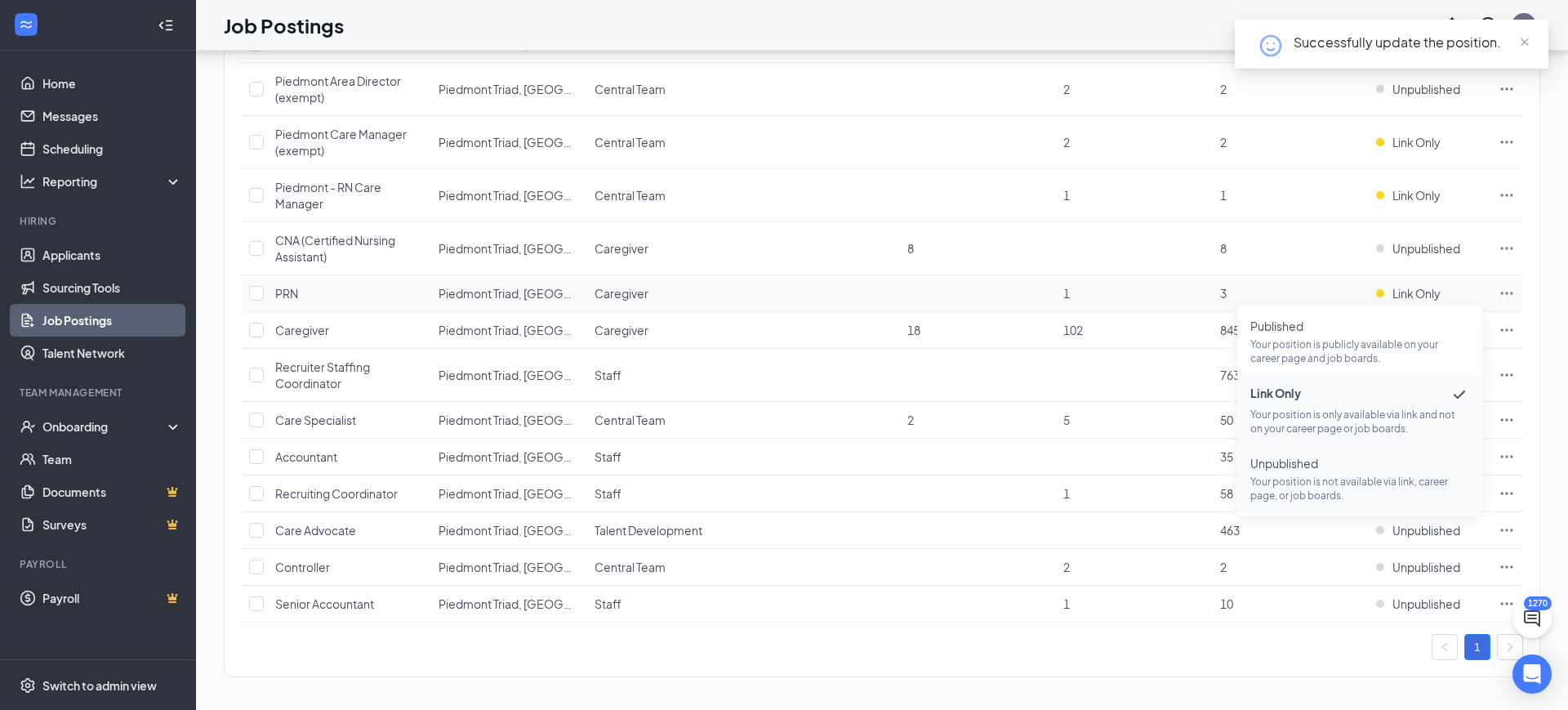
click at [1360, 475] on p "Your position is not available via link, career page, or job boards." at bounding box center [1359, 489] width 218 height 28
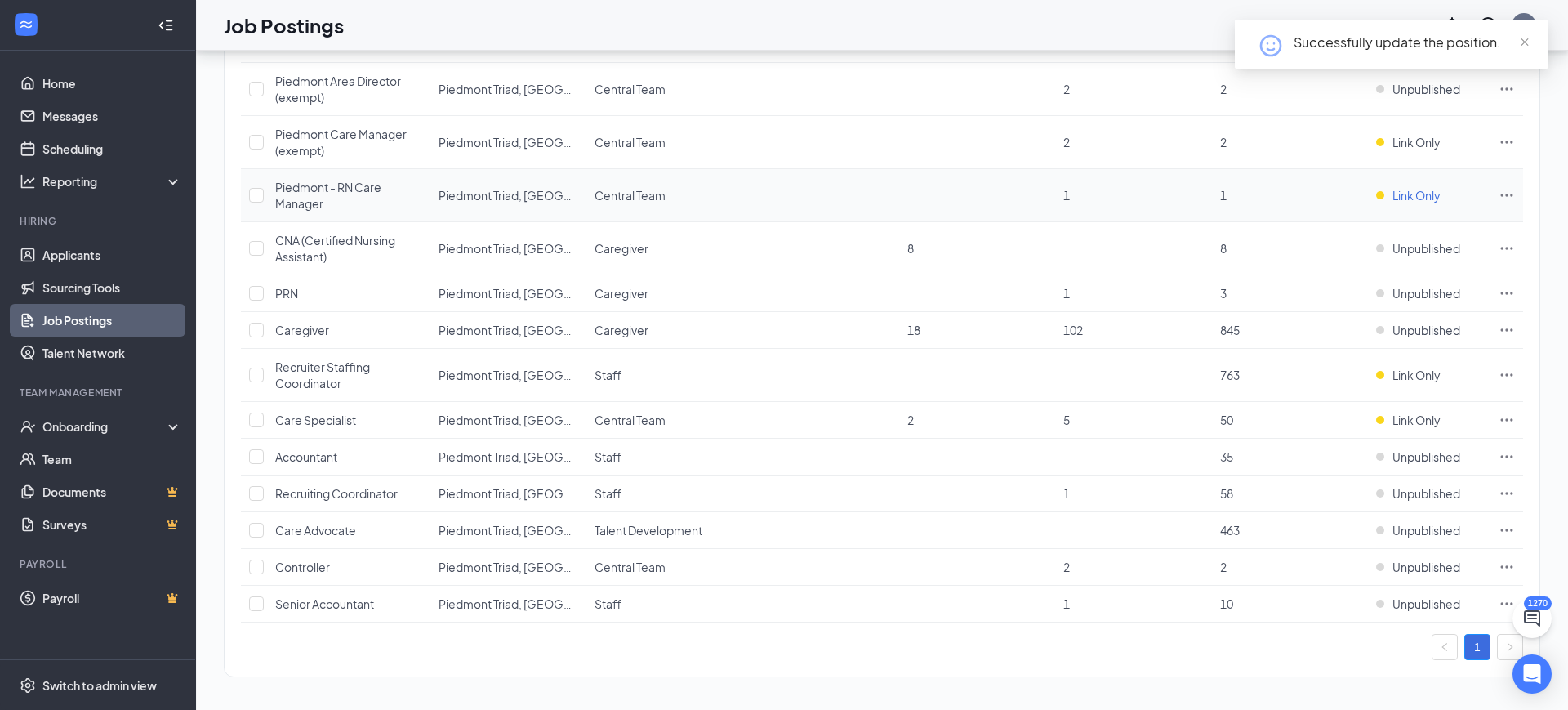
click at [1413, 198] on span "Link Only" at bounding box center [1417, 195] width 49 height 16
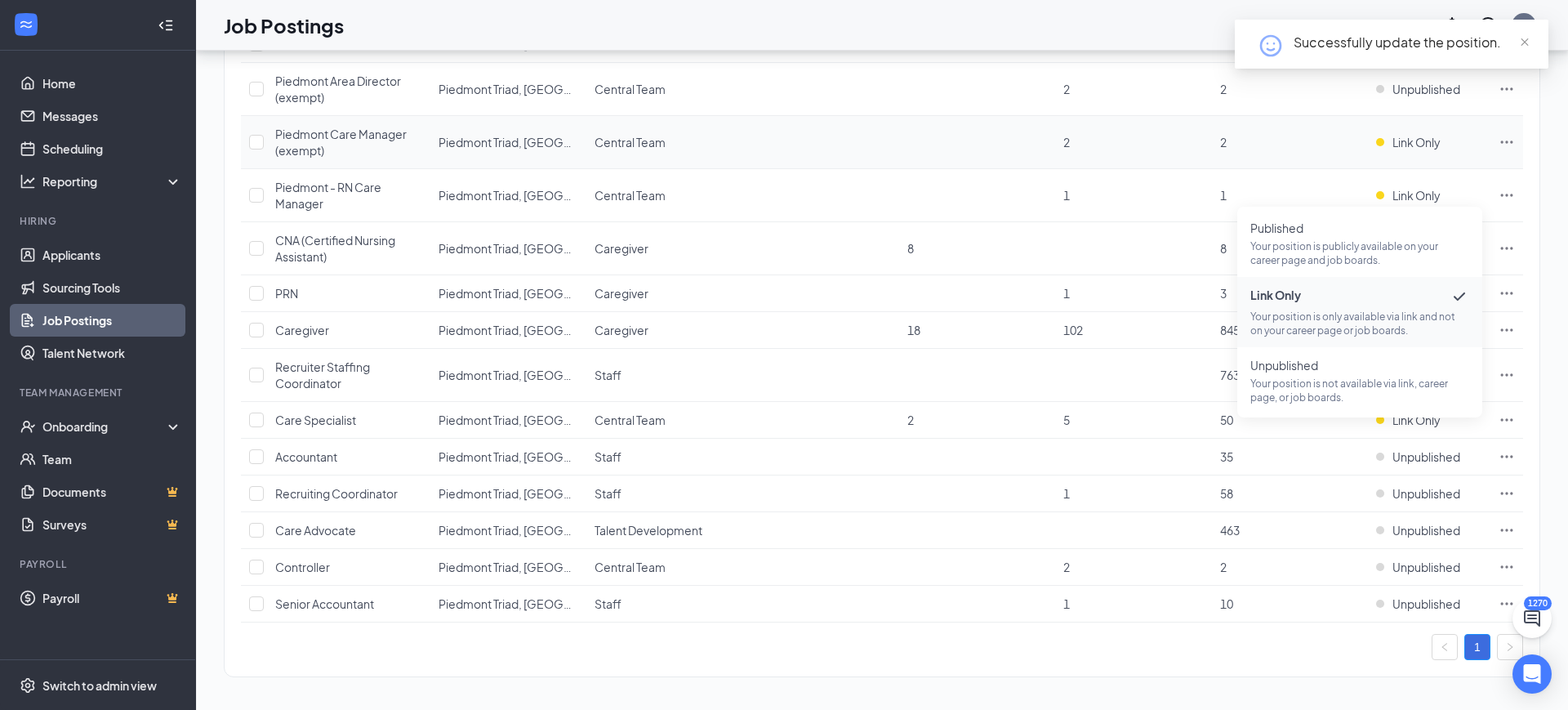
click at [1212, 136] on td "2" at bounding box center [1290, 142] width 156 height 53
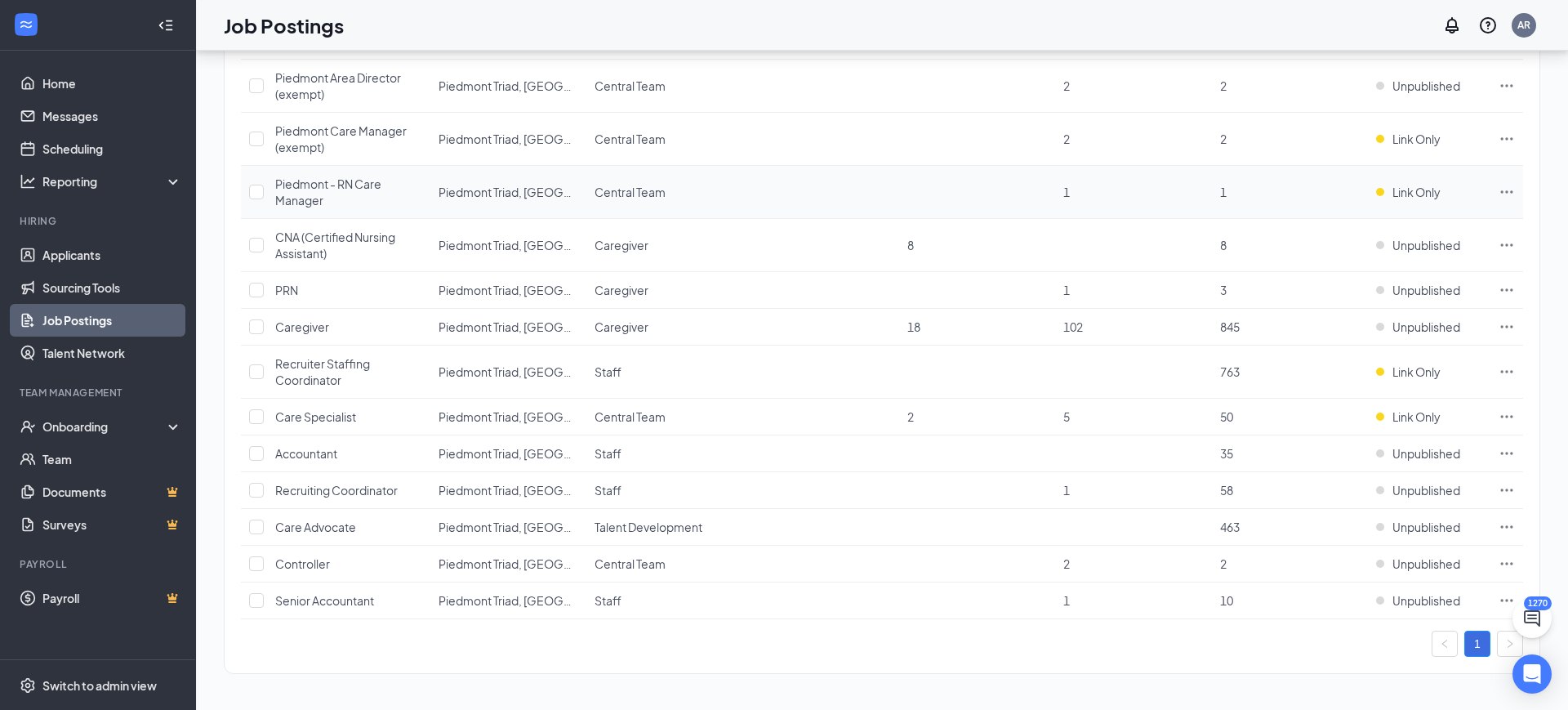
scroll to position [0, 0]
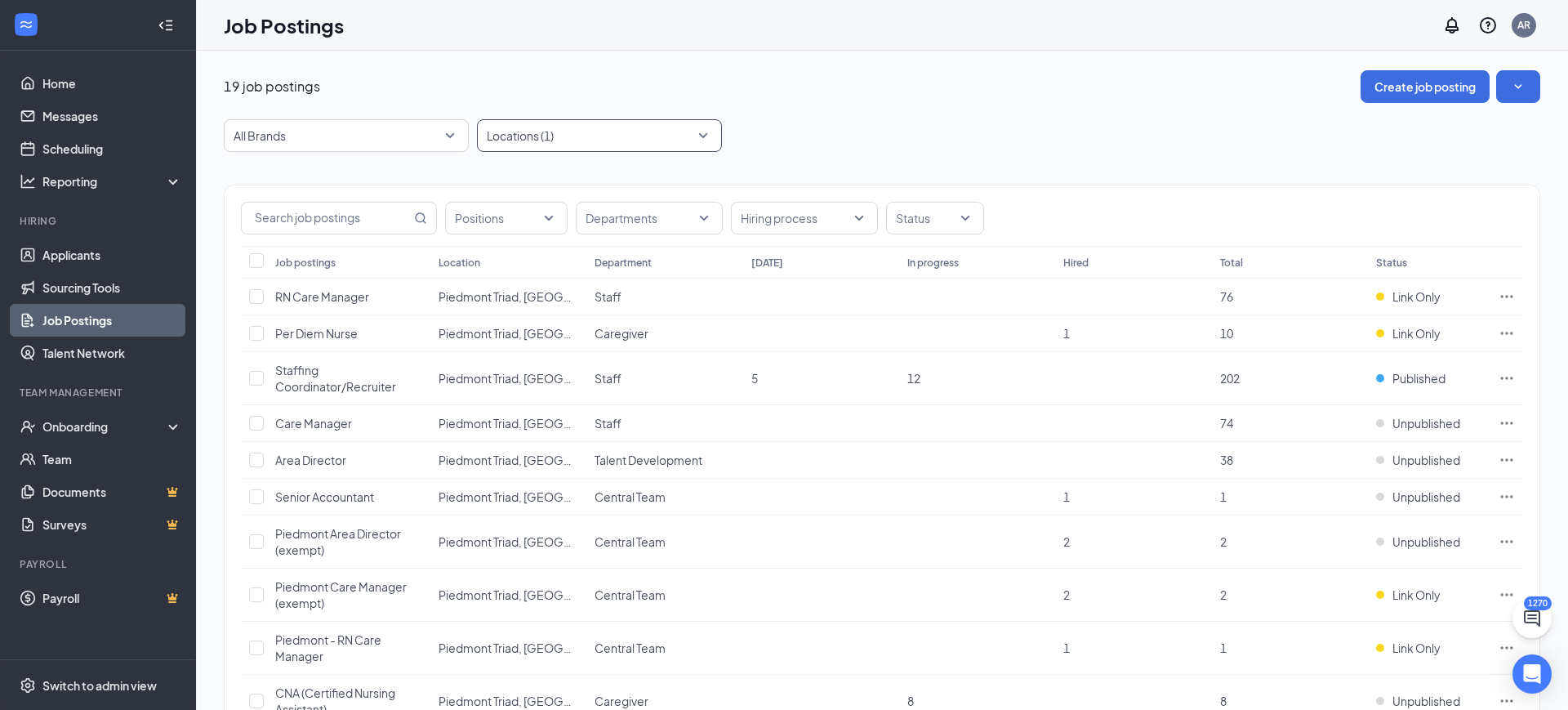
click at [594, 138] on div at bounding box center [592, 135] width 220 height 26
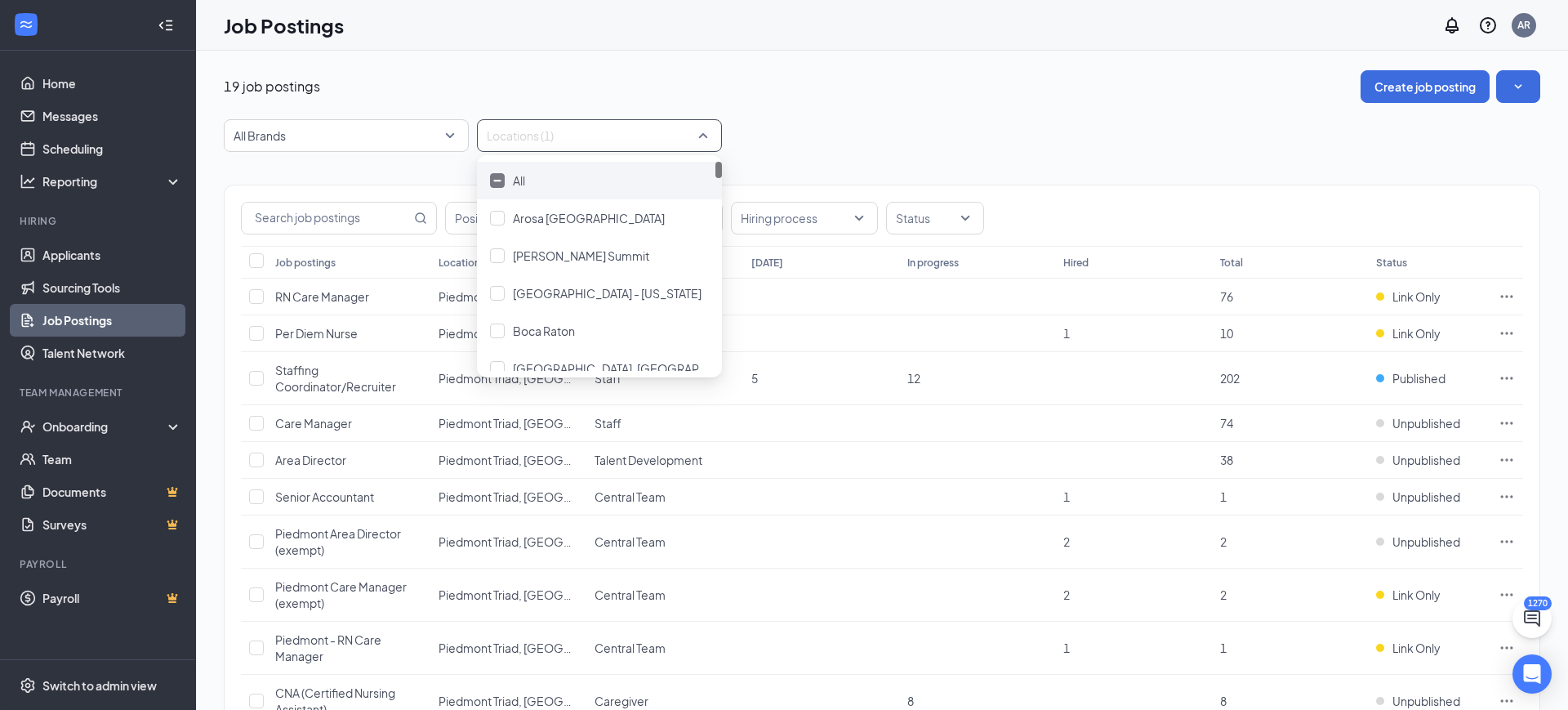
click at [577, 173] on div "All" at bounding box center [600, 181] width 218 height 18
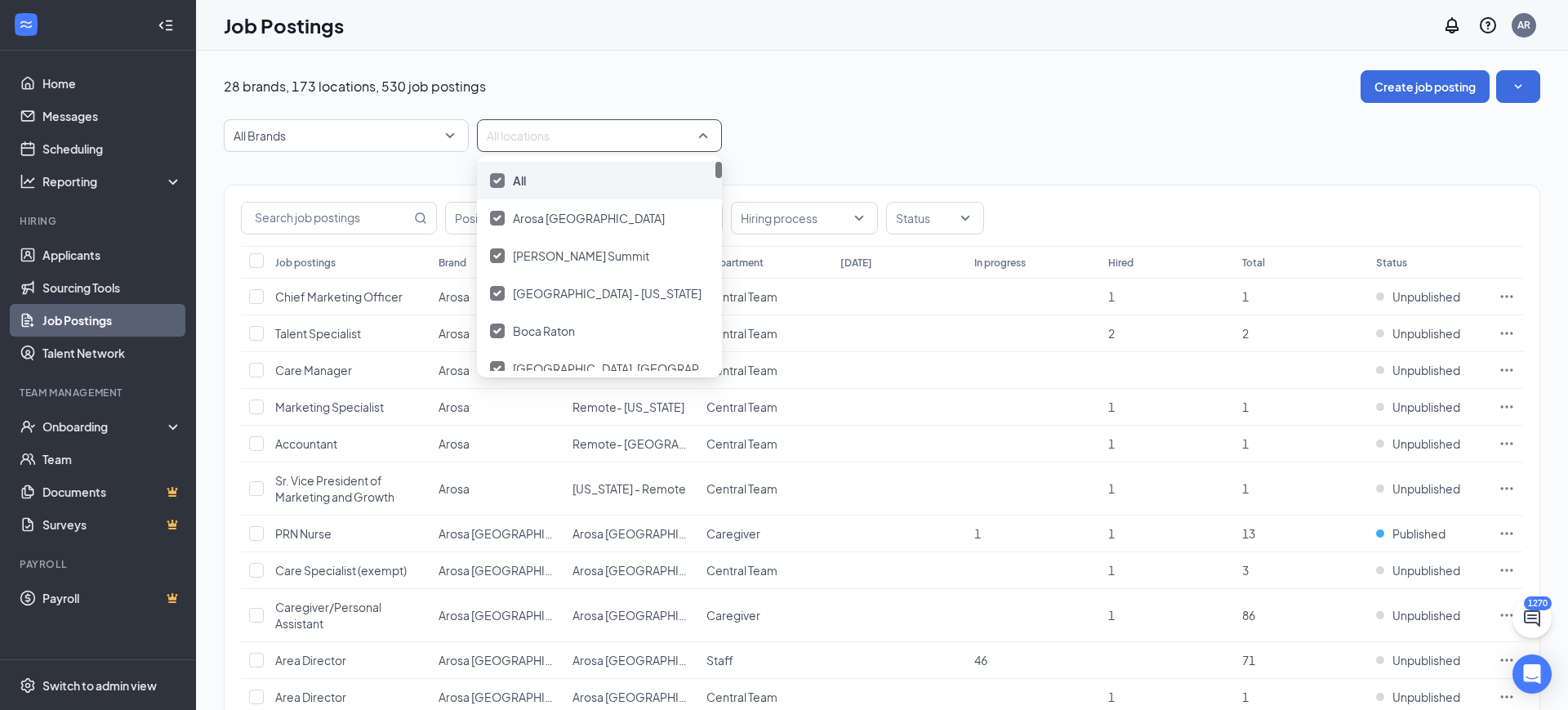
click at [580, 175] on div "All" at bounding box center [600, 181] width 218 height 18
click at [946, 80] on div "28 brands, 173 locations, 530 job postings Create job posting" at bounding box center [882, 86] width 1317 height 33
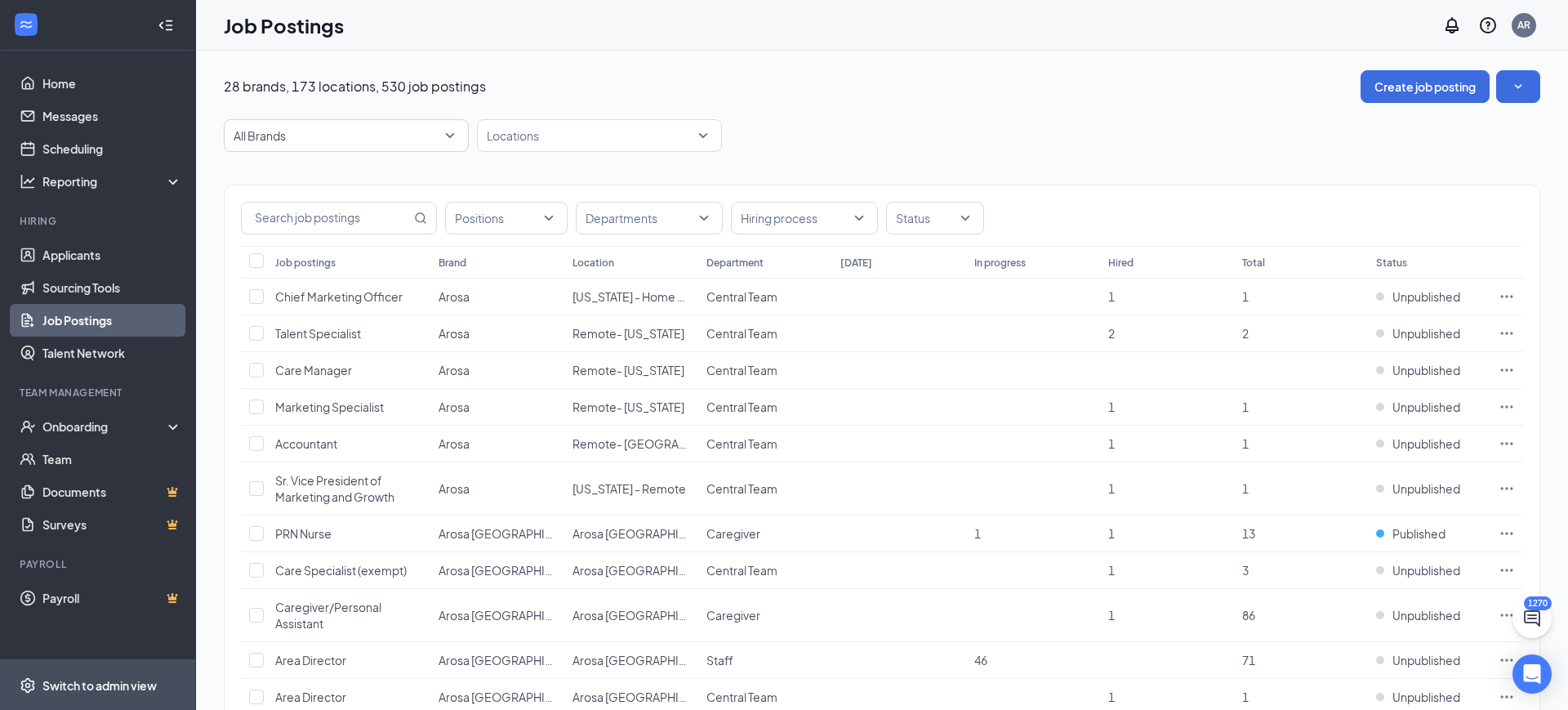
click at [164, 680] on span "Switch to admin view" at bounding box center [112, 685] width 140 height 50
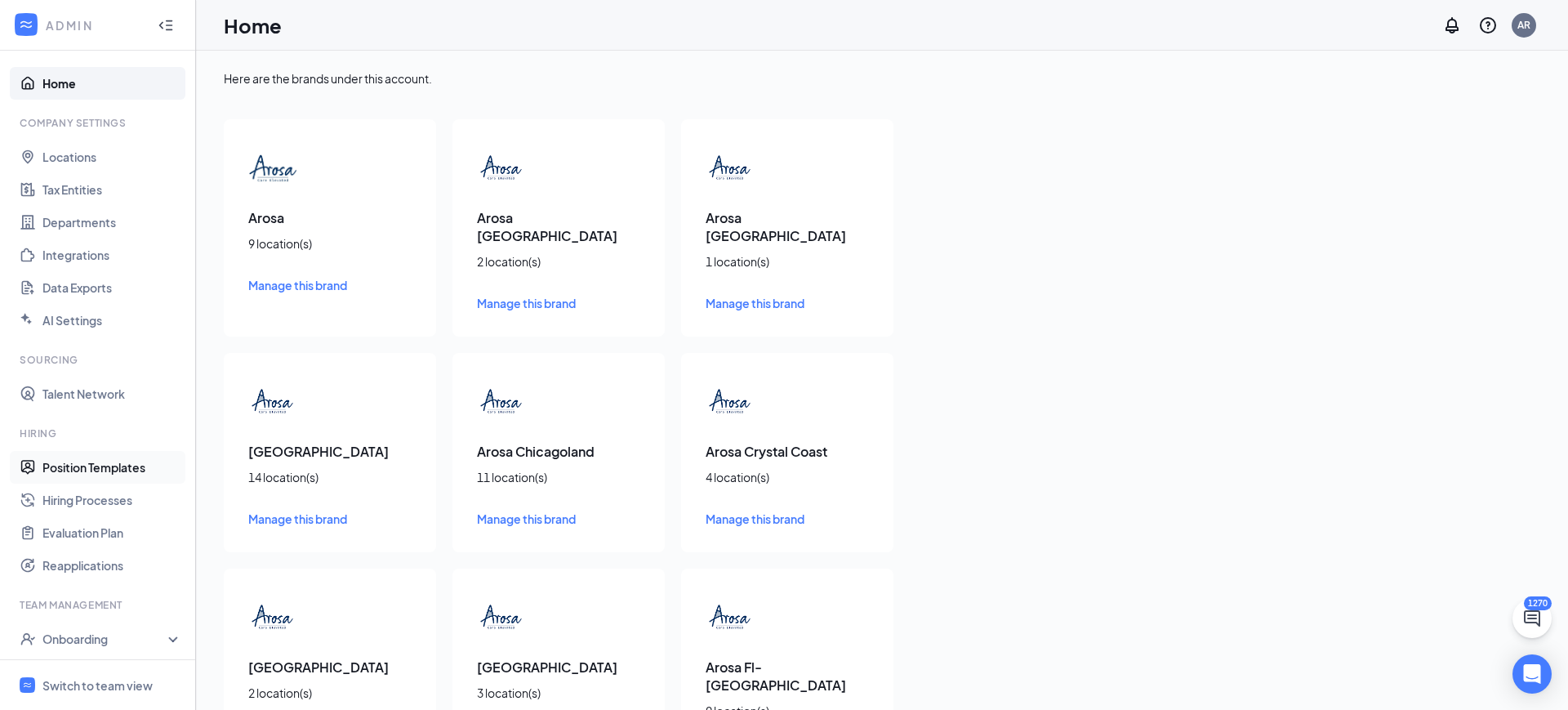
click at [125, 465] on link "Position Templates" at bounding box center [112, 467] width 140 height 33
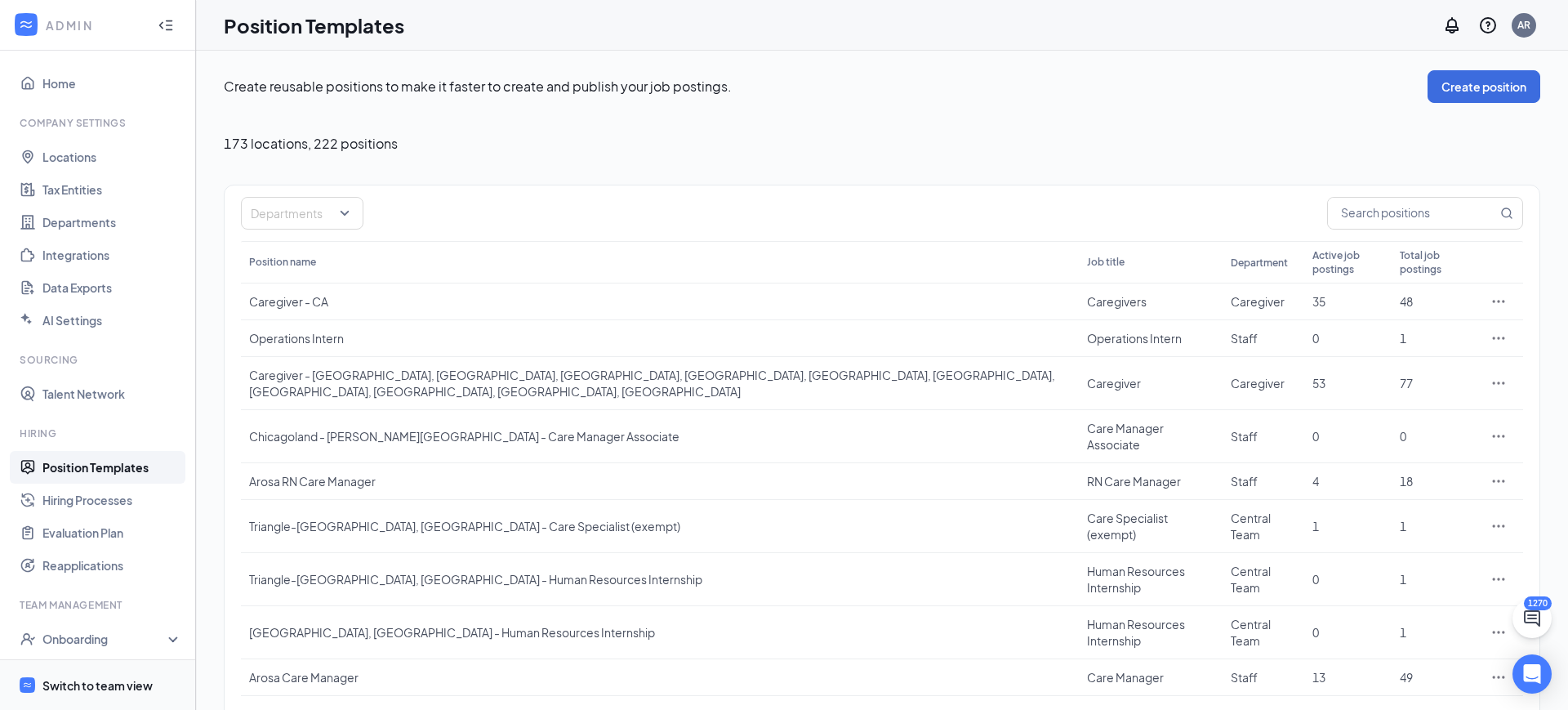
click at [115, 685] on div "Switch to team view" at bounding box center [97, 685] width 110 height 16
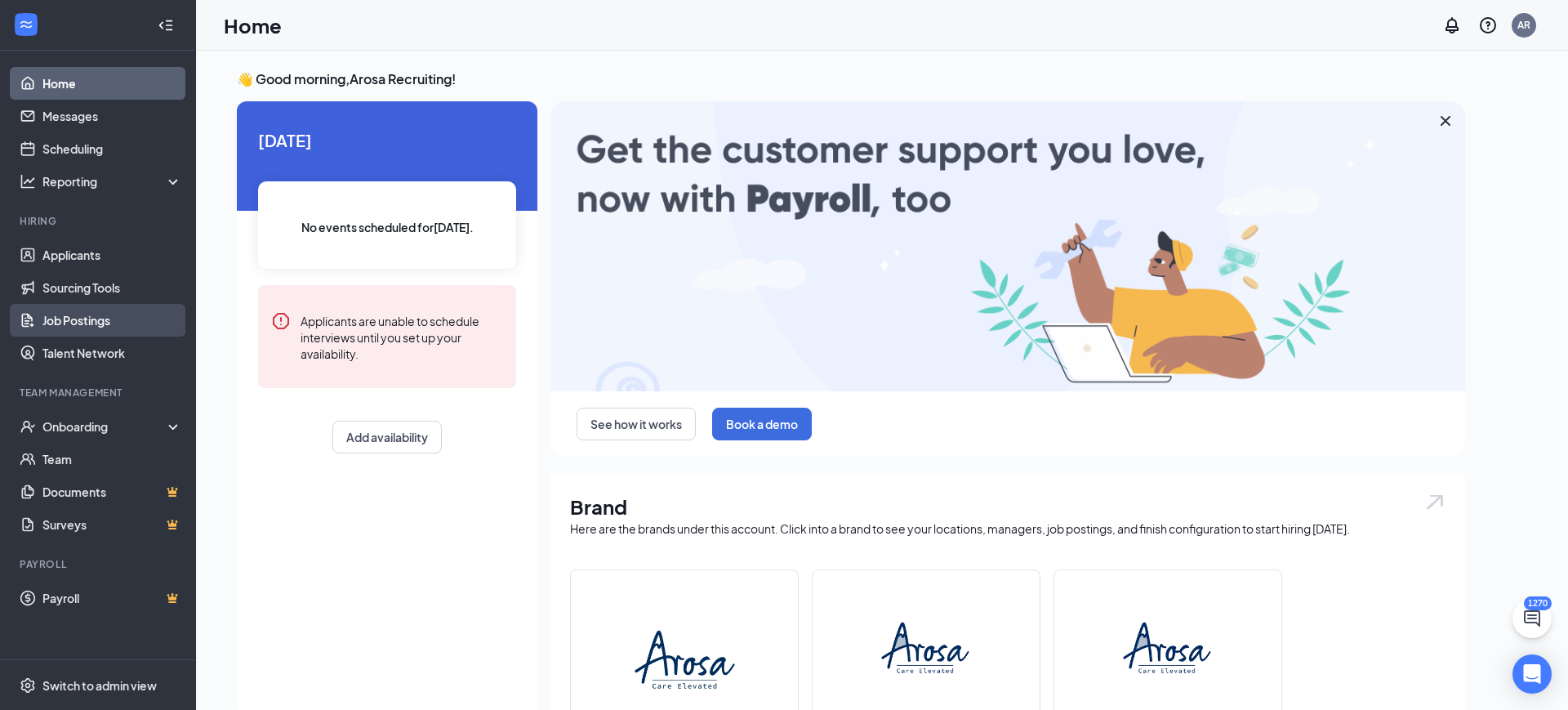
click at [85, 316] on link "Job Postings" at bounding box center [112, 320] width 140 height 33
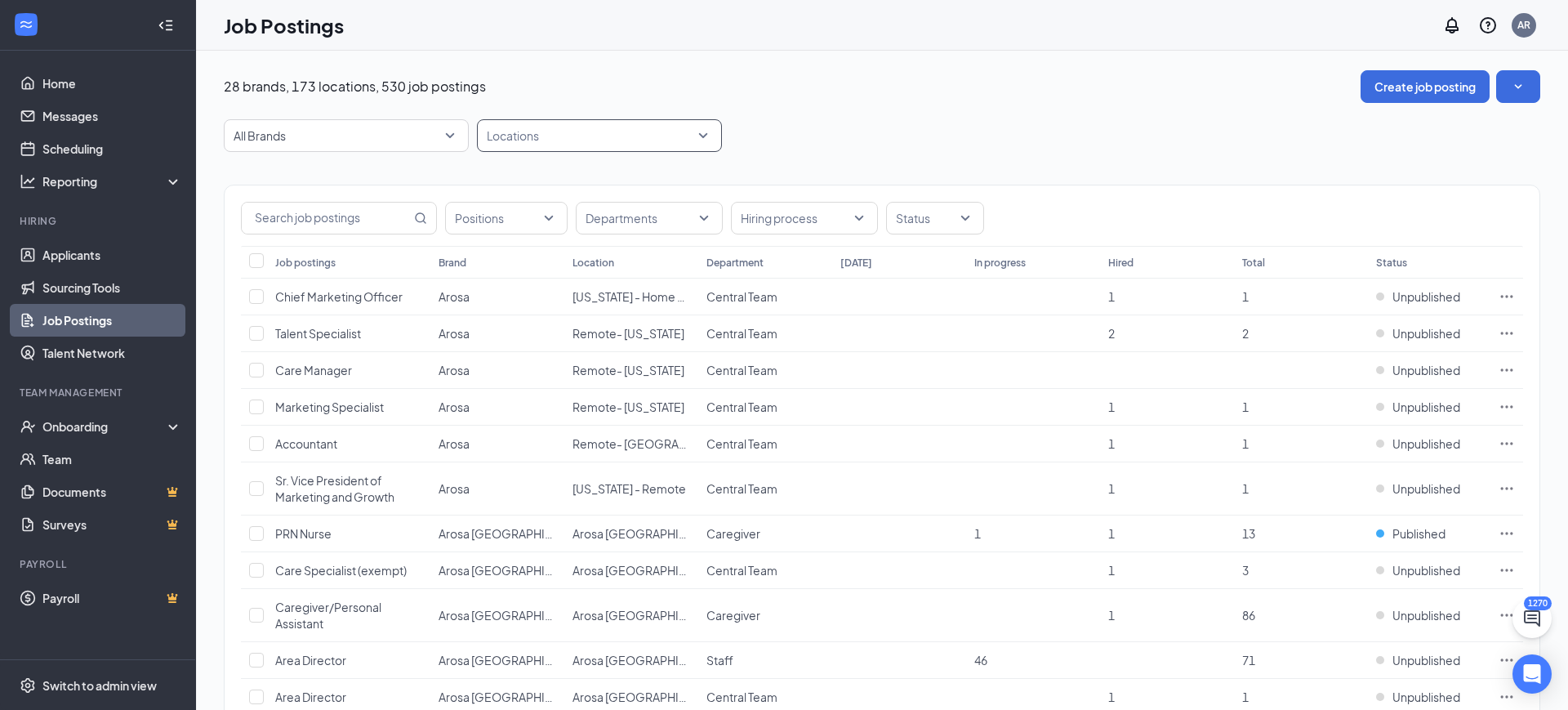
click at [556, 141] on div at bounding box center [592, 135] width 220 height 26
type input "pie"
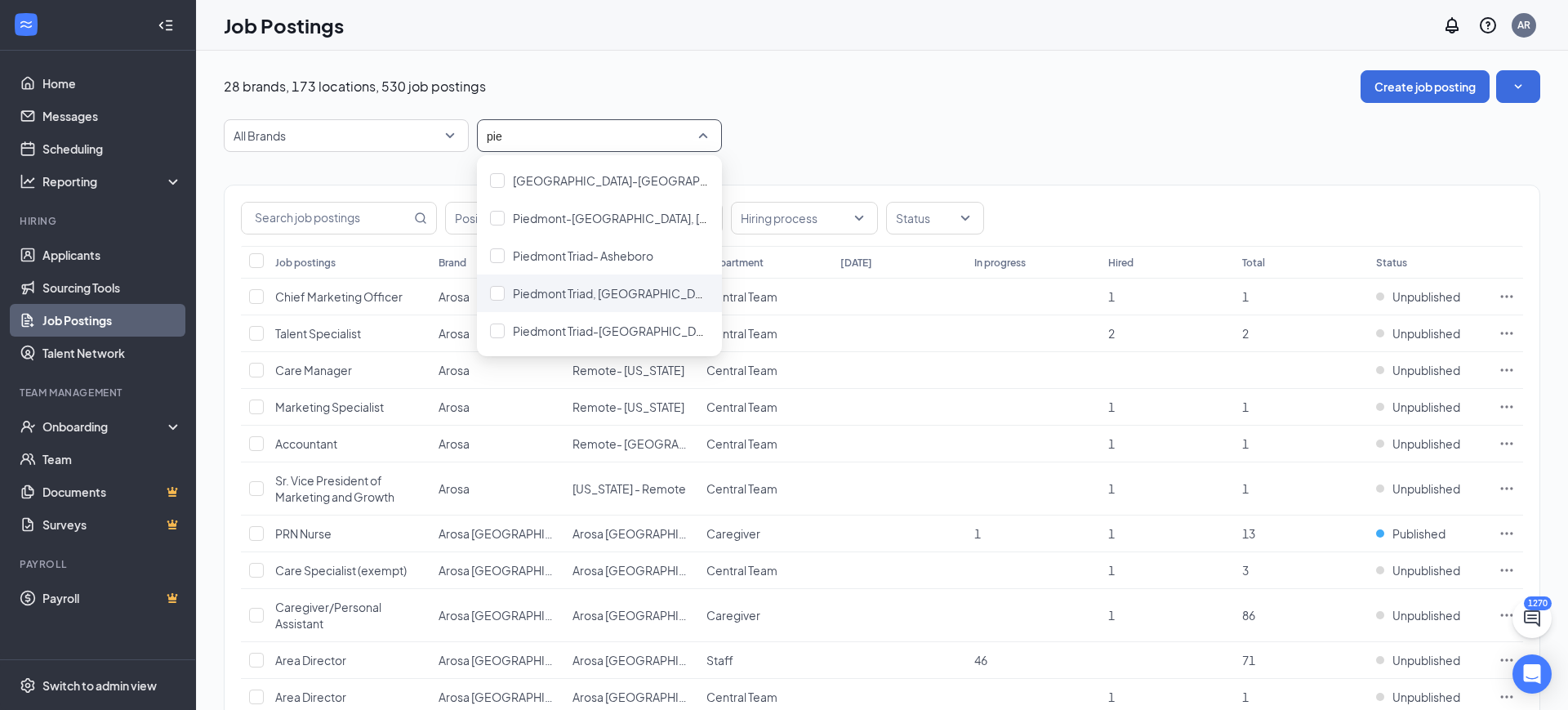
click at [639, 278] on div "Piedmont Triad, [GEOGRAPHIC_DATA]" at bounding box center [599, 293] width 245 height 38
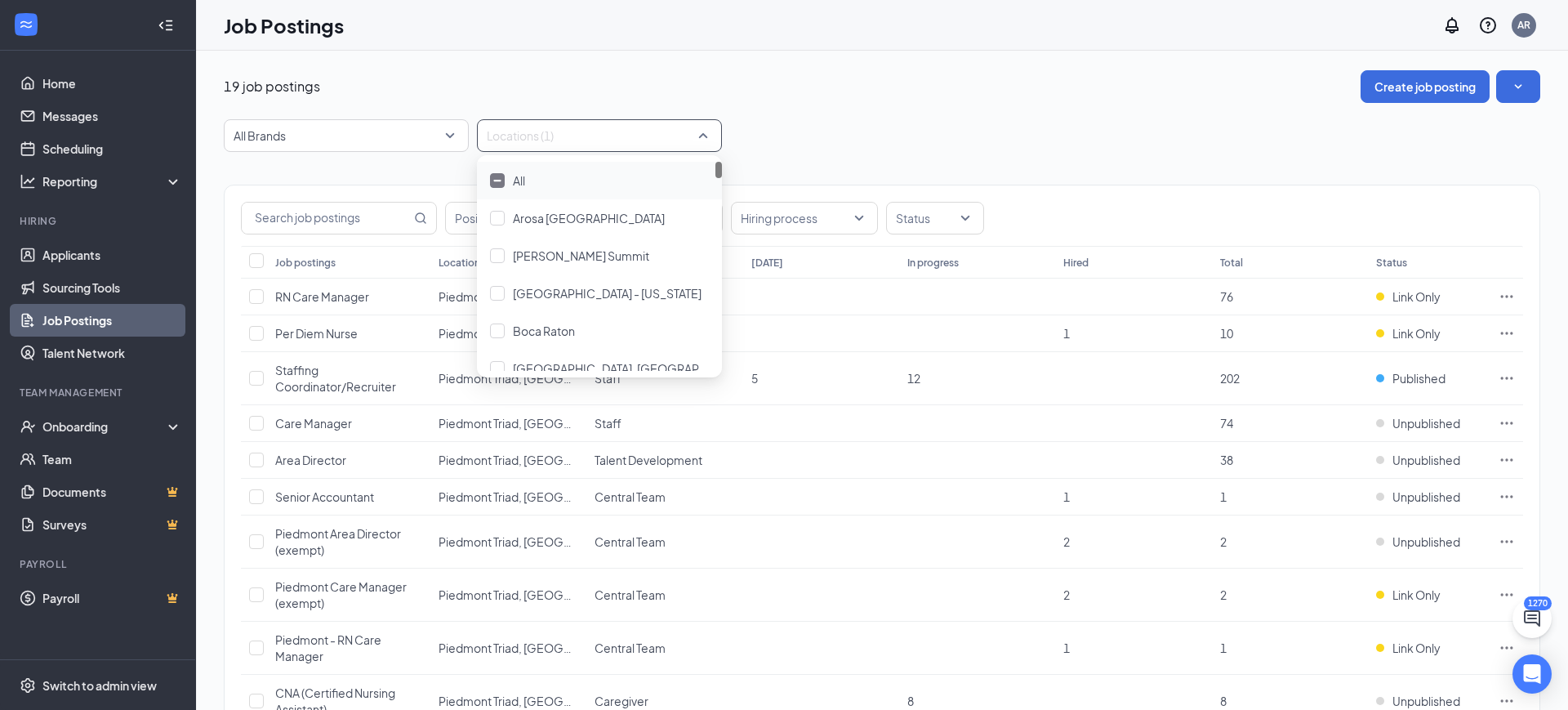
click at [956, 99] on div "19 job postings Create job posting" at bounding box center [882, 86] width 1317 height 33
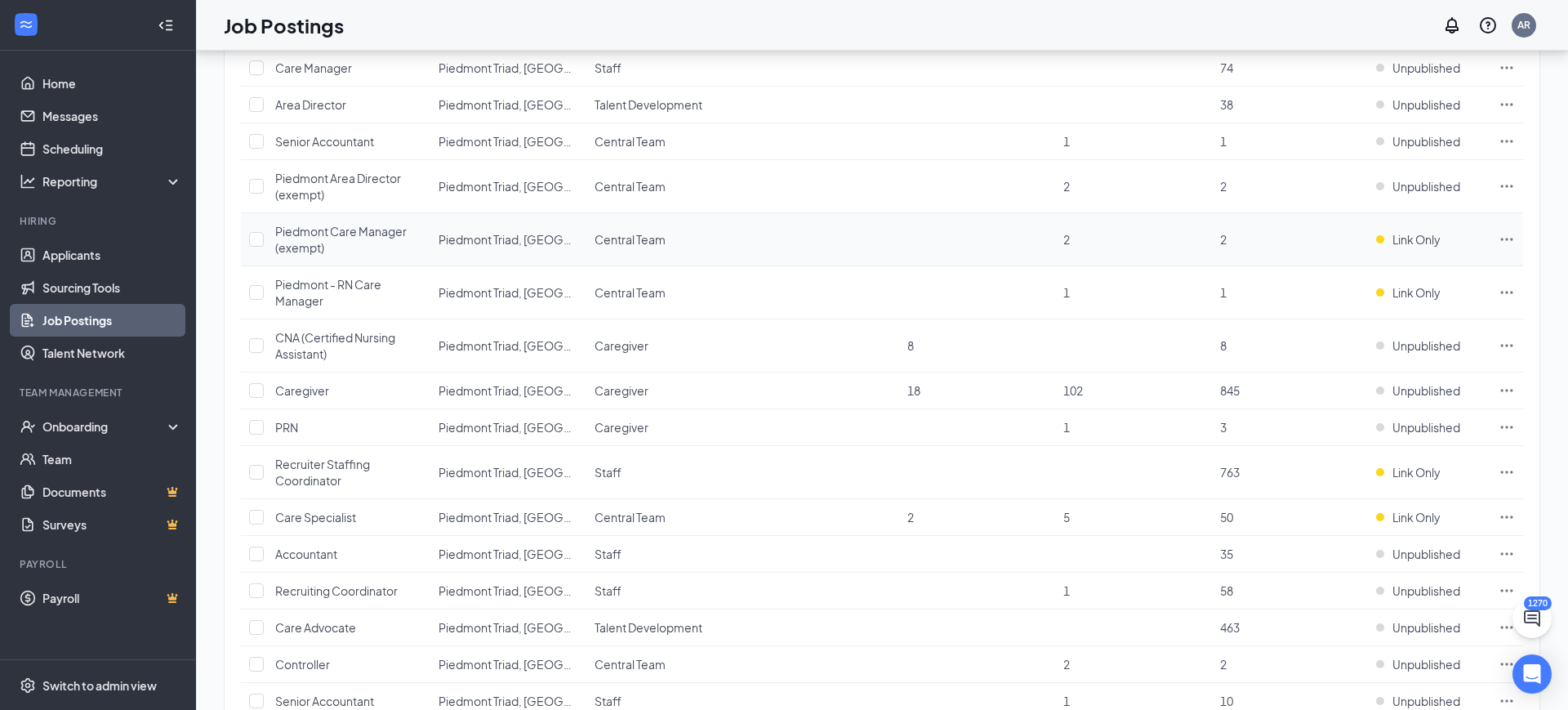
scroll to position [364, 0]
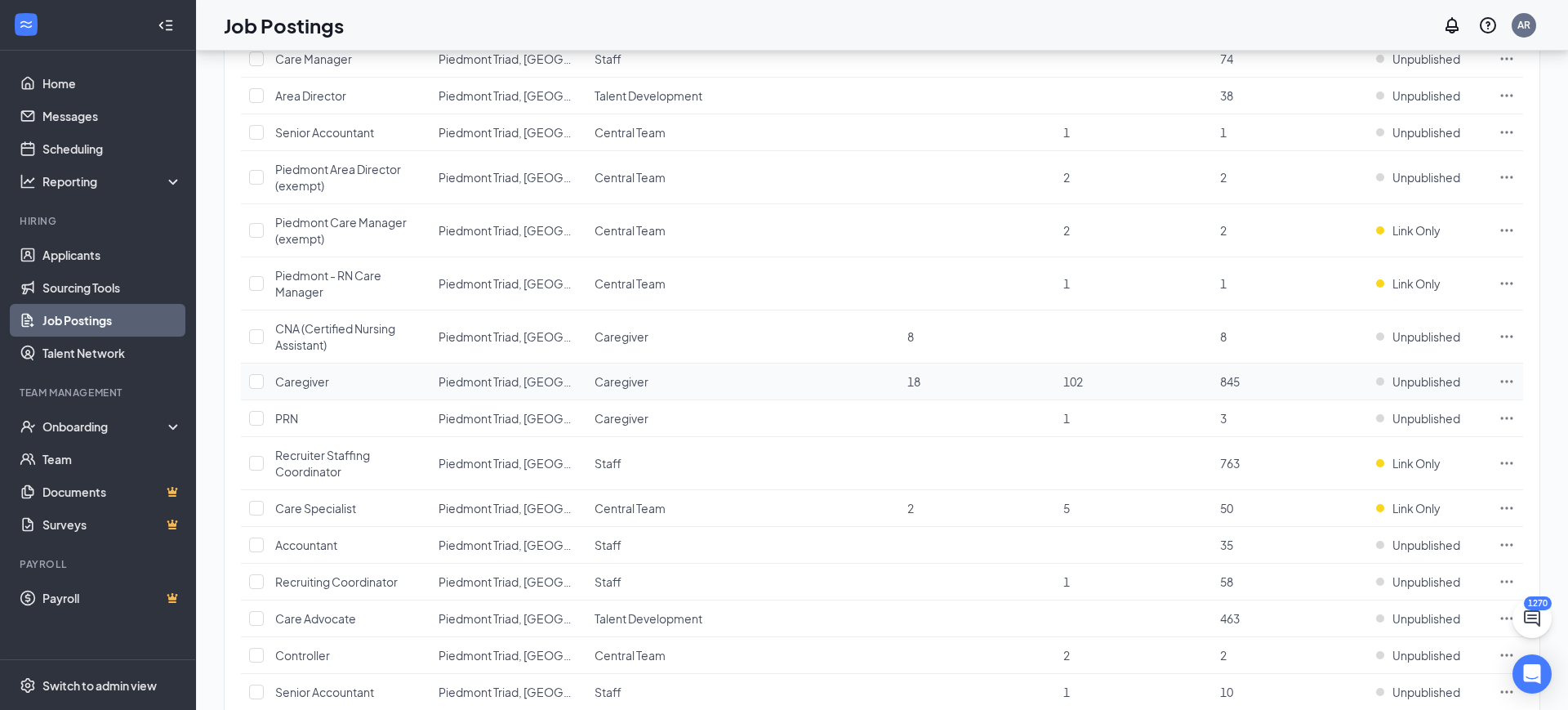
click at [1498, 377] on icon "Ellipses" at bounding box center [1506, 381] width 16 height 16
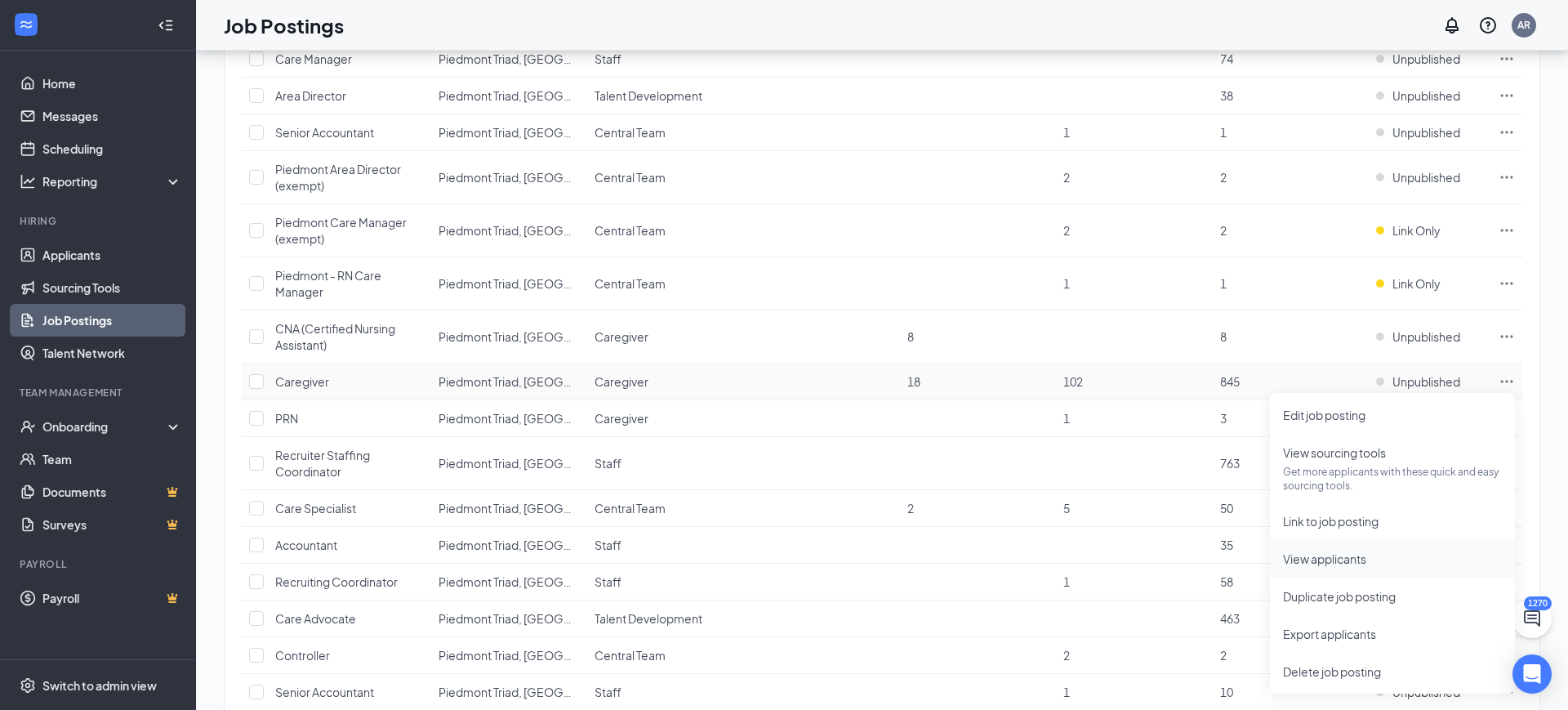
click at [1326, 559] on span "View applicants" at bounding box center [1325, 558] width 83 height 15
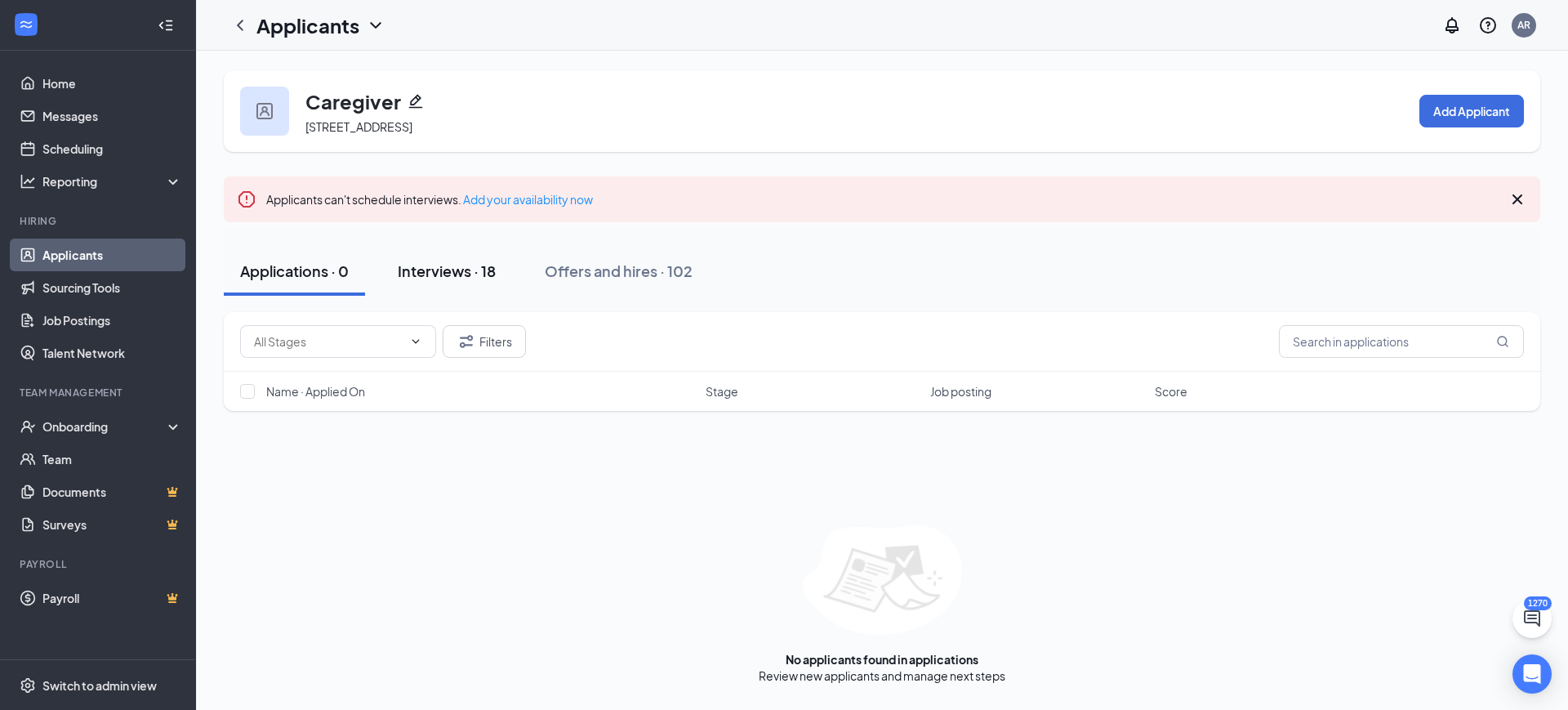
click at [465, 258] on button "Interviews · 18" at bounding box center [447, 270] width 131 height 49
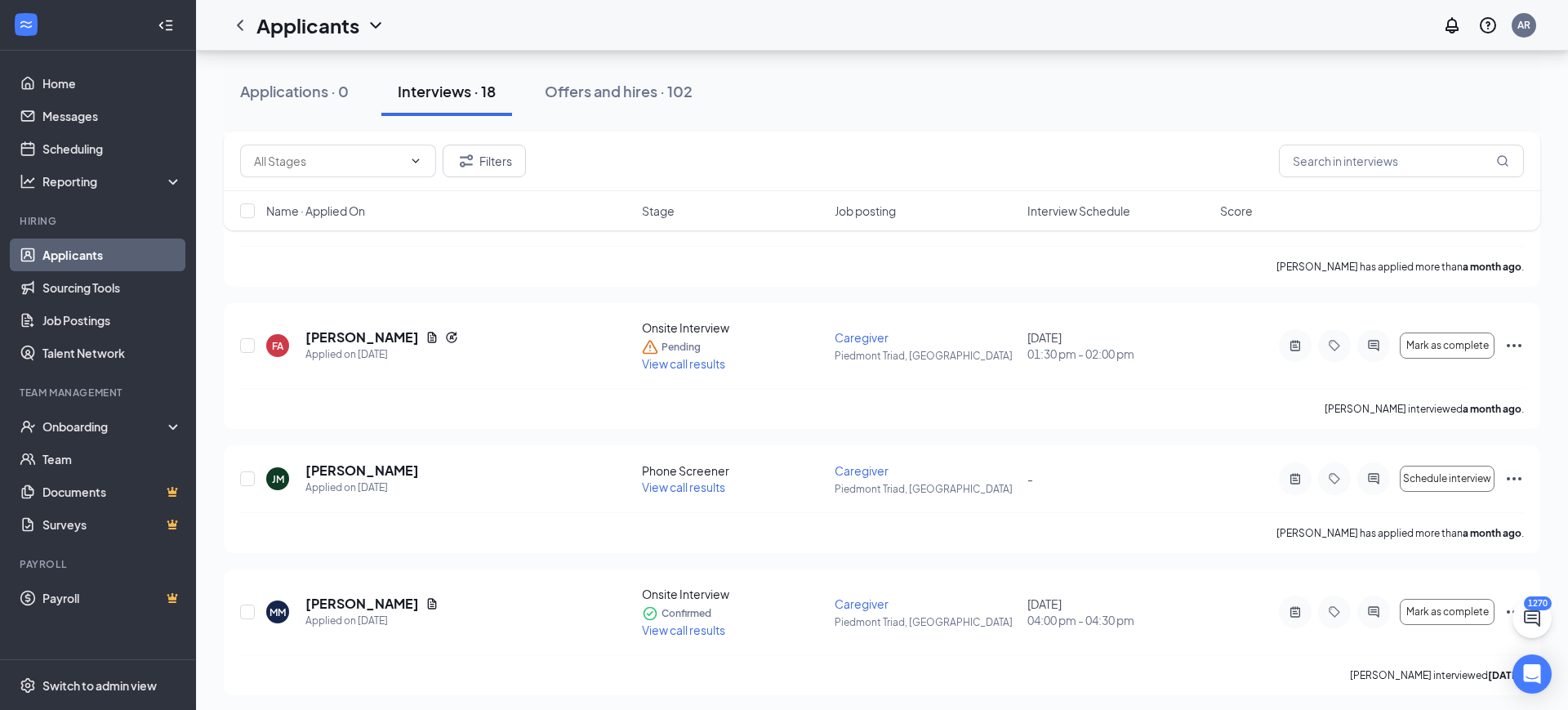
scroll to position [1355, 0]
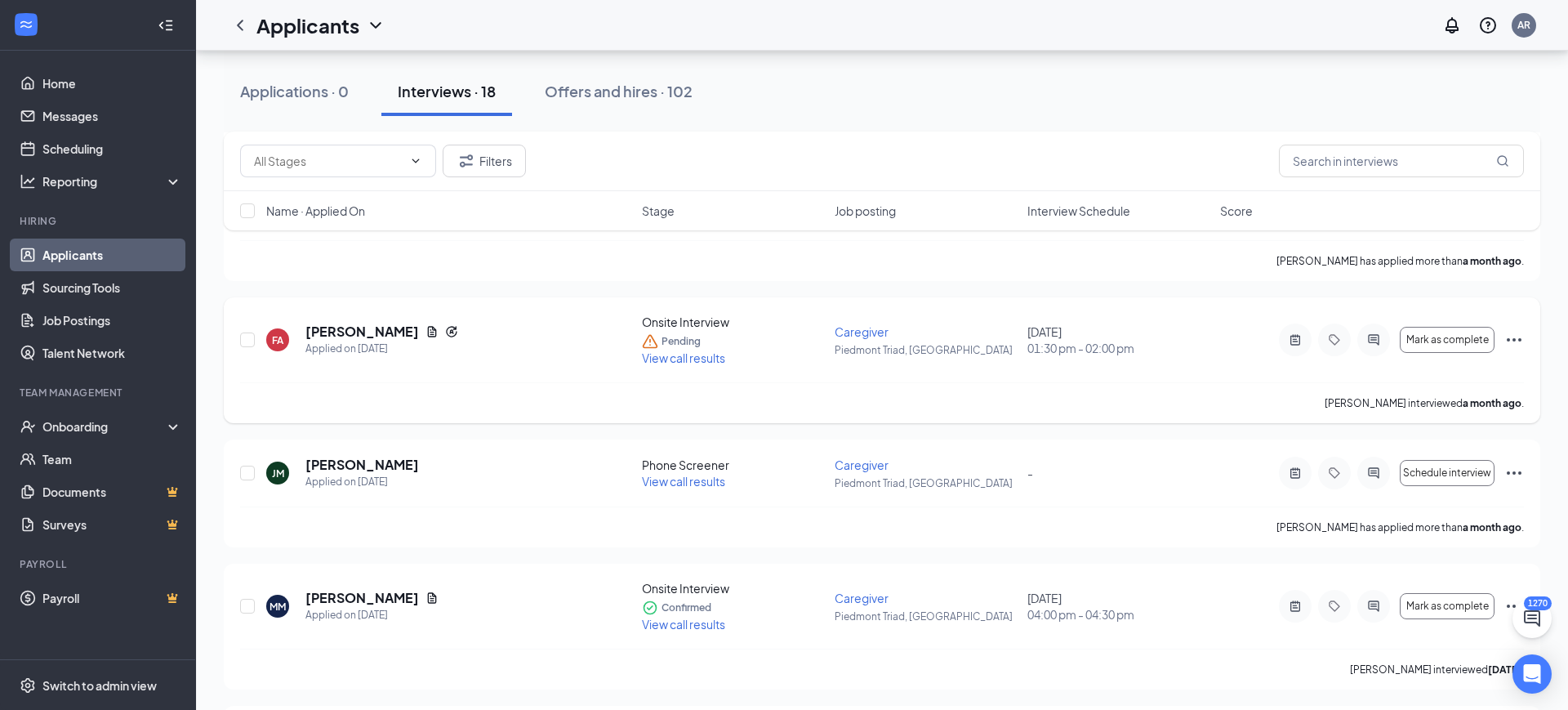
click at [874, 334] on span "Caregiver" at bounding box center [862, 332] width 54 height 15
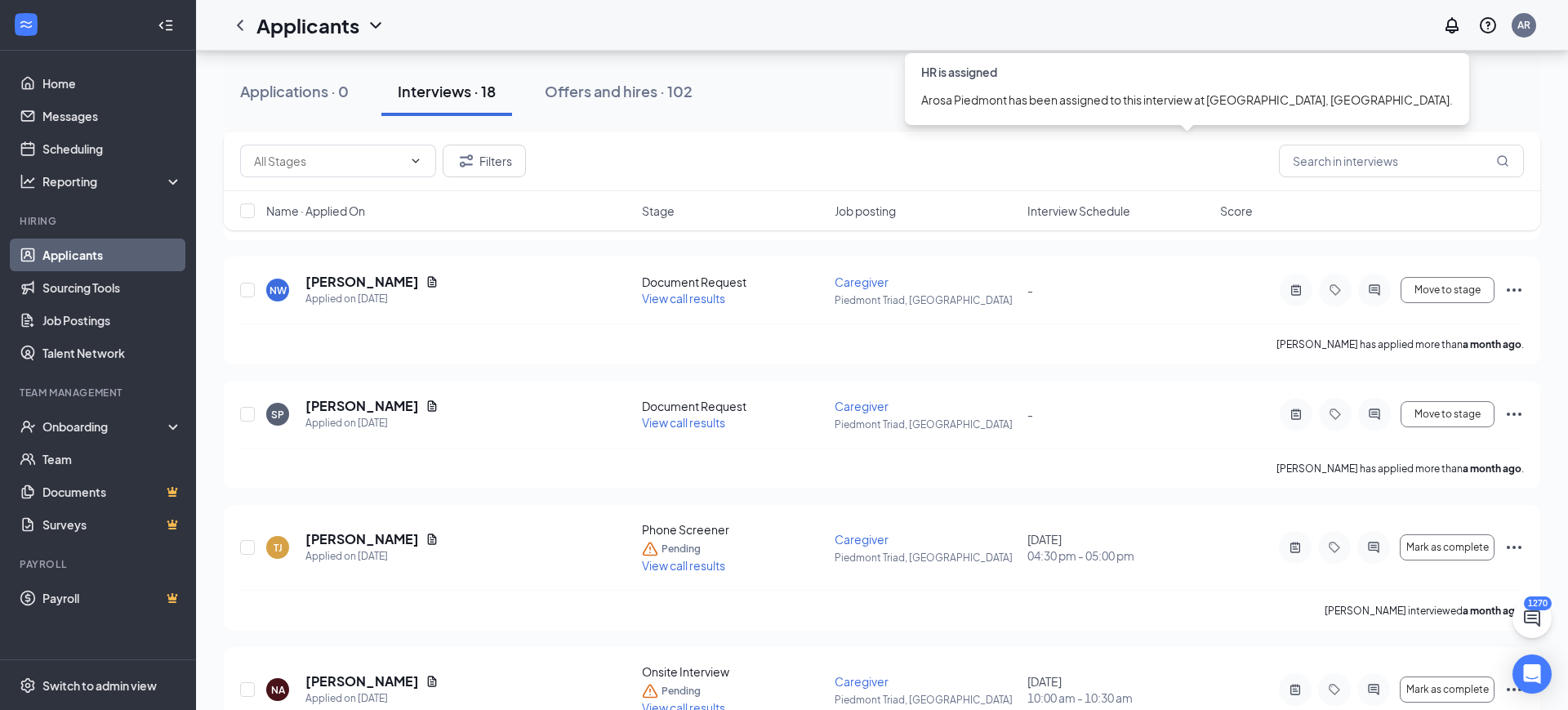
scroll to position [1799, 0]
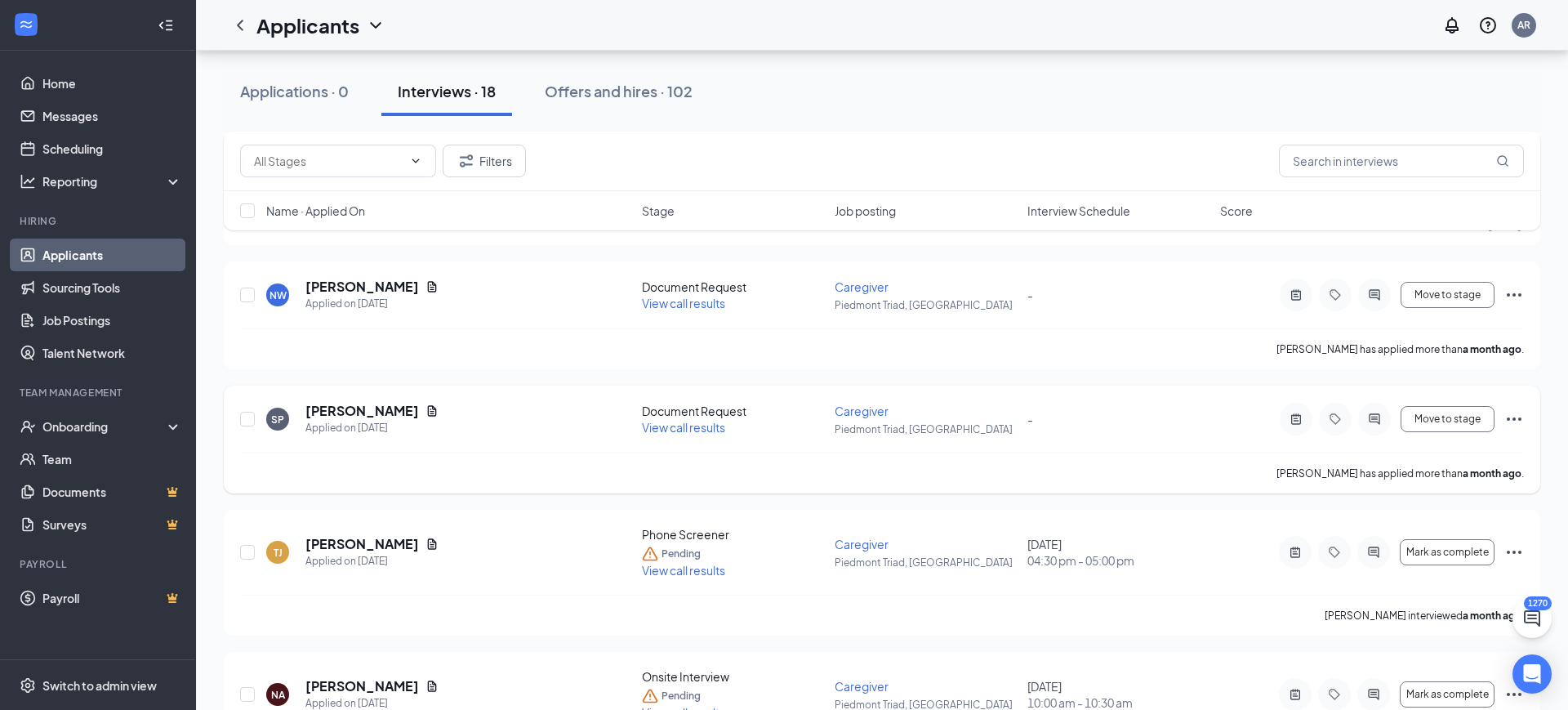
click at [846, 408] on span "Caregiver" at bounding box center [862, 410] width 54 height 15
click at [845, 408] on span "Caregiver" at bounding box center [862, 410] width 54 height 15
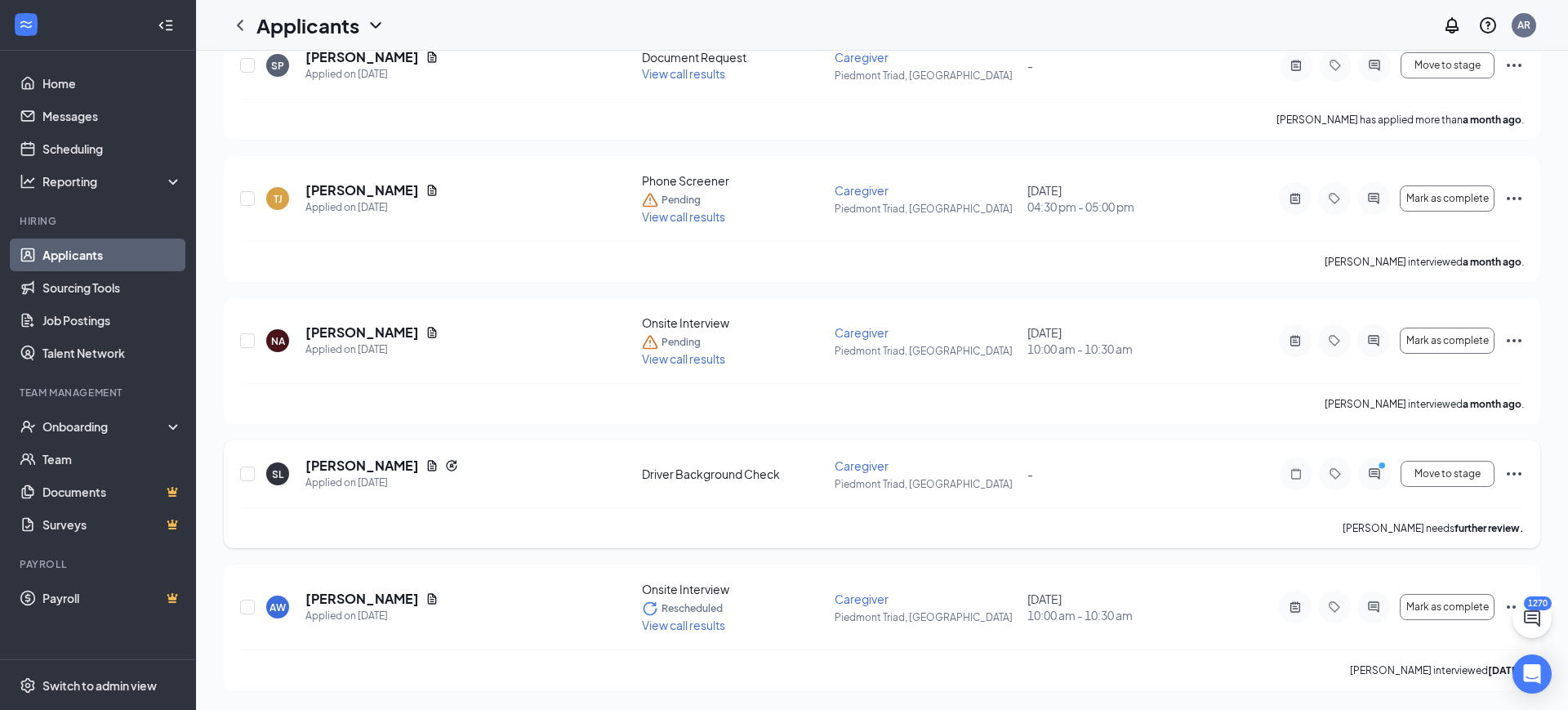
scroll to position [0, 0]
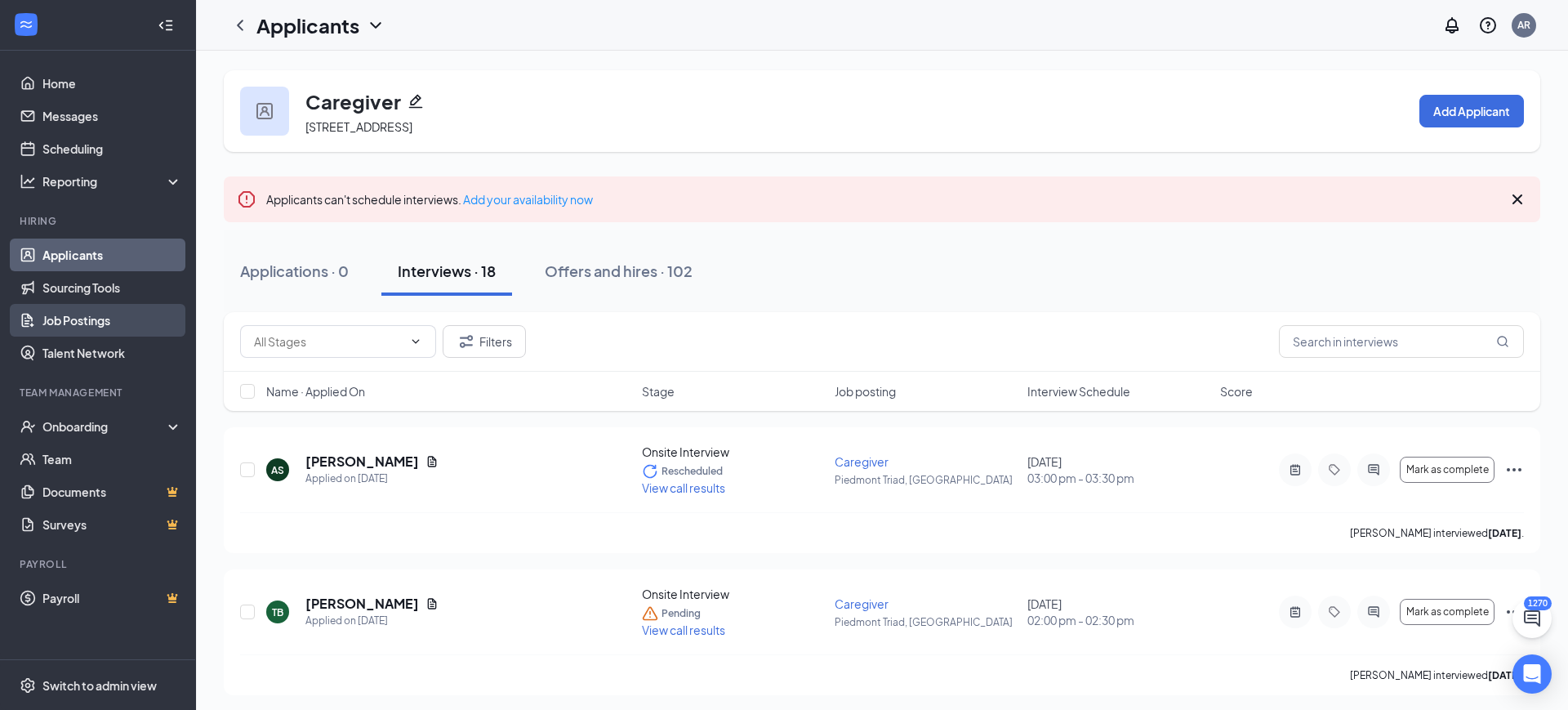
click at [93, 325] on link "Job Postings" at bounding box center [112, 320] width 140 height 33
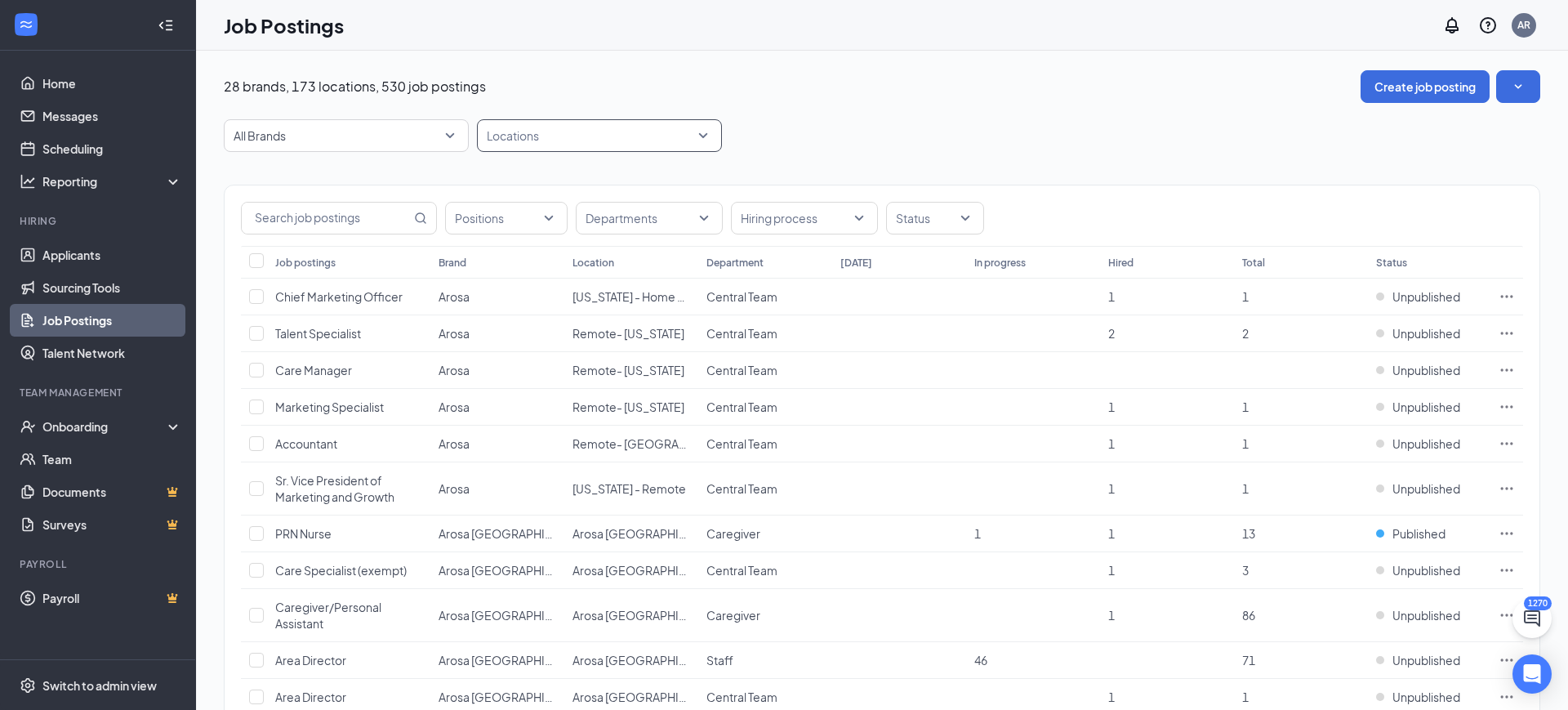
click at [511, 122] on div at bounding box center [592, 135] width 220 height 26
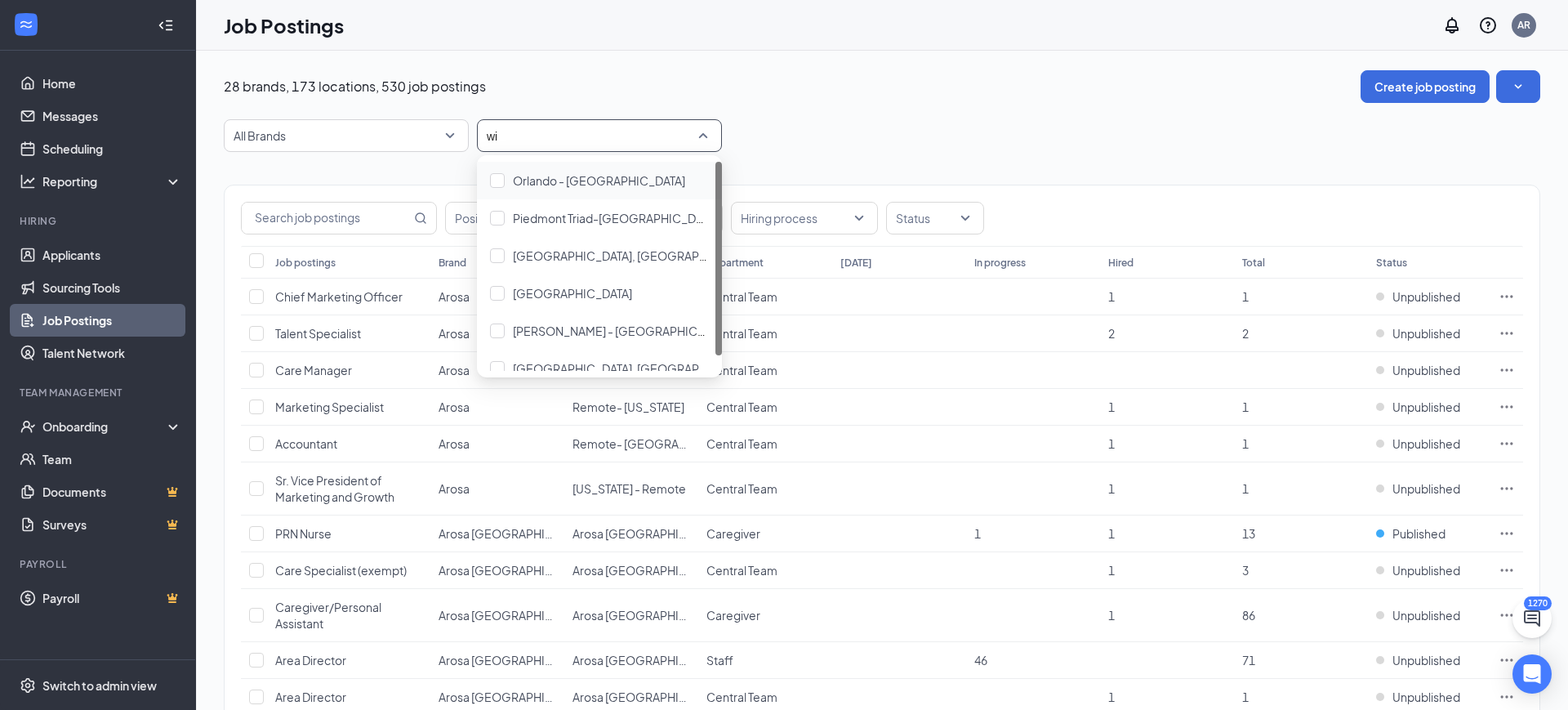
type input "win"
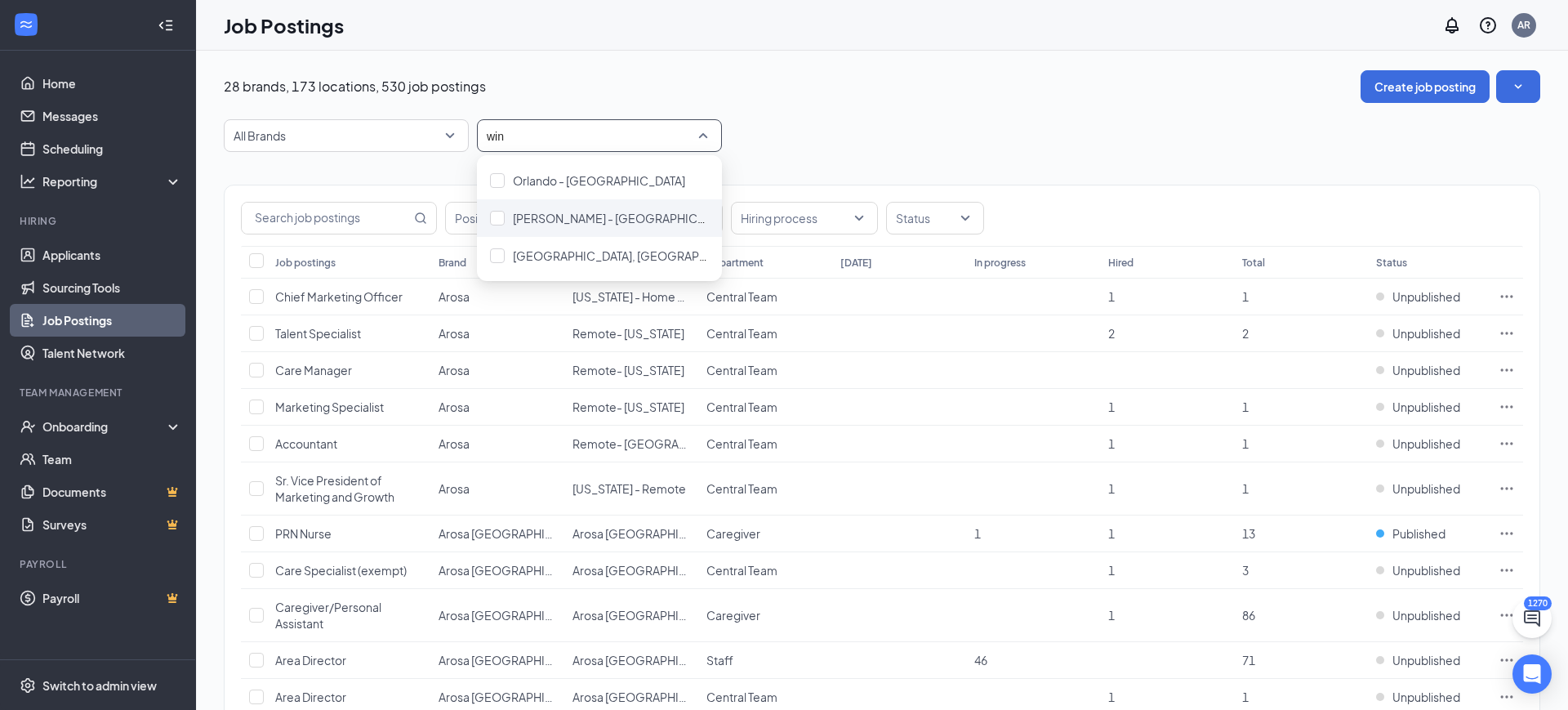
click at [497, 208] on div "Winston Salem - Kernersville" at bounding box center [599, 218] width 245 height 38
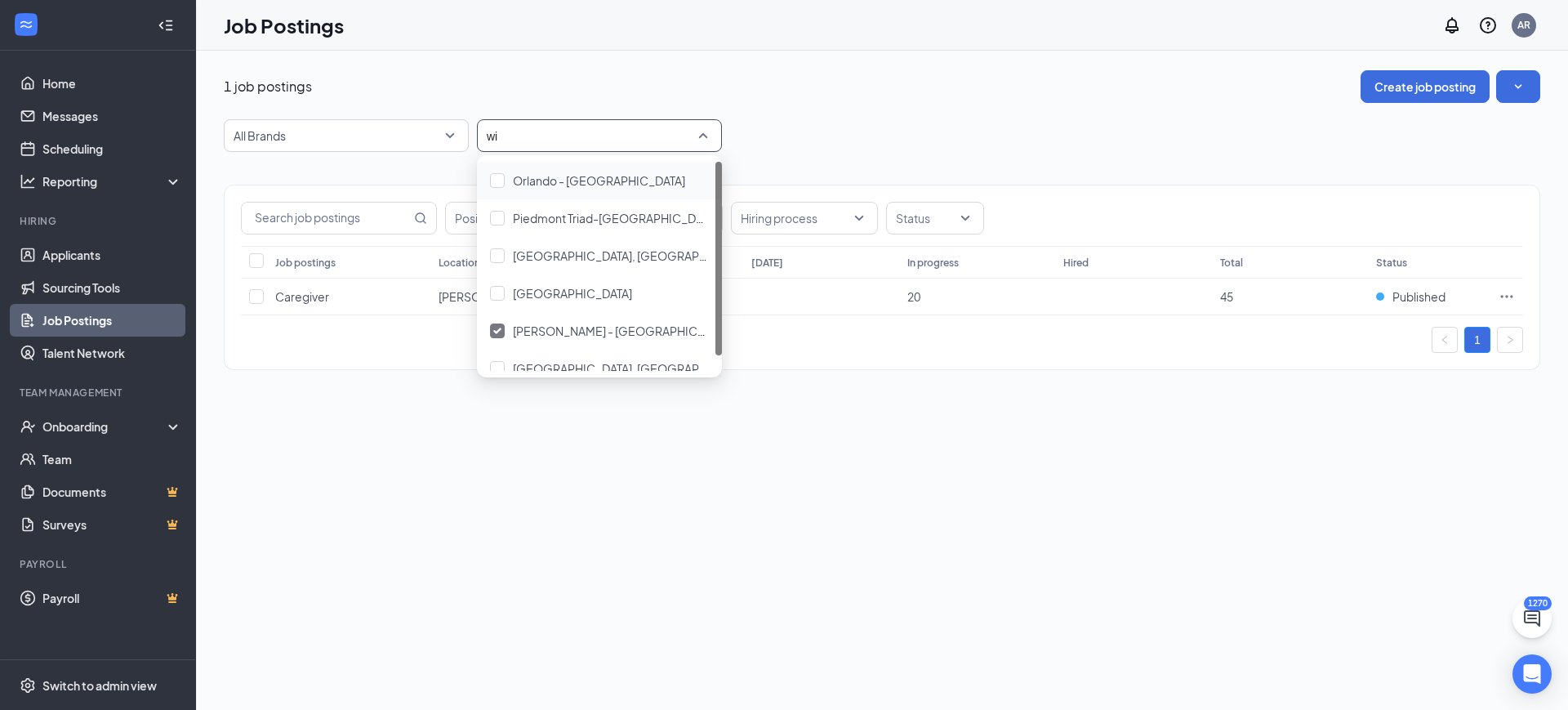
type input "win"
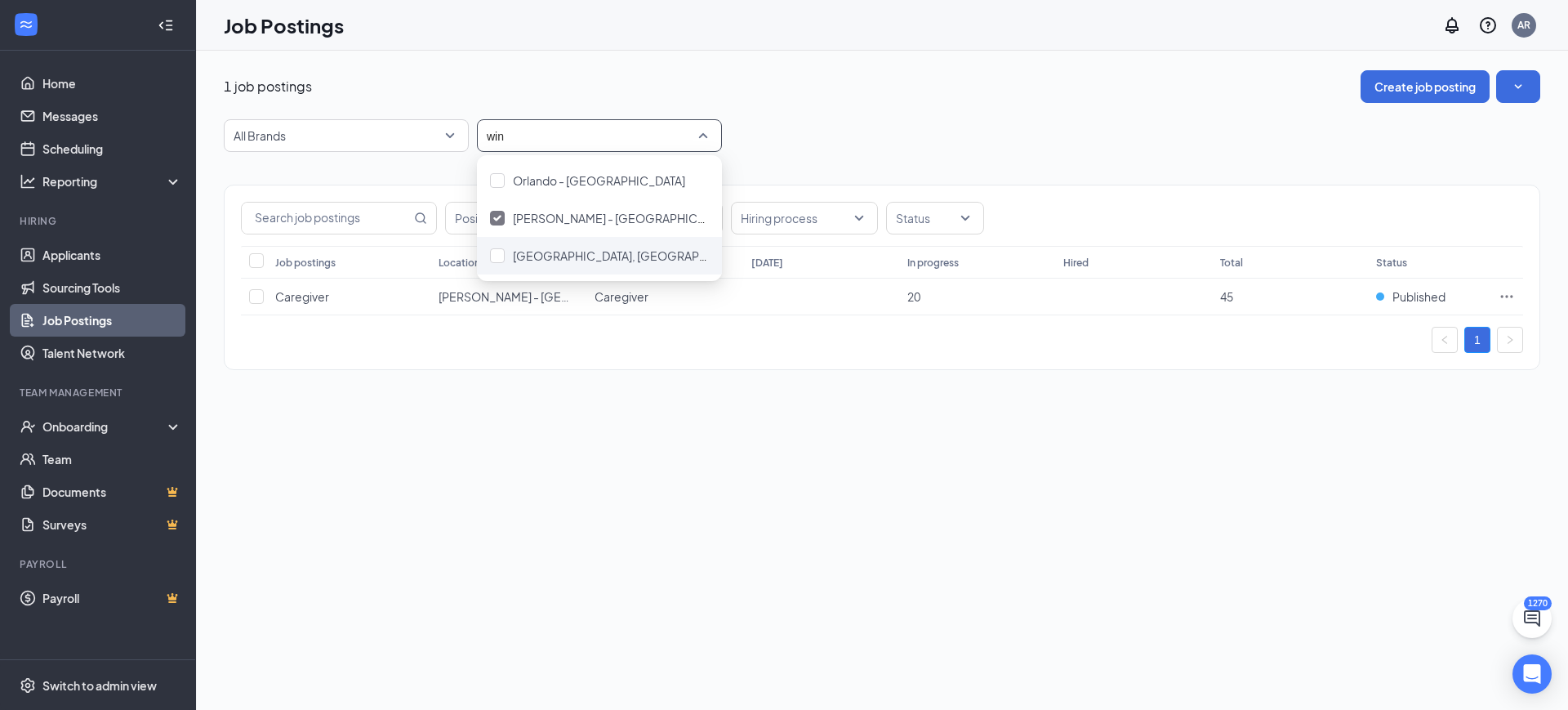
click at [522, 245] on div "Winston-Salem, NC" at bounding box center [599, 256] width 245 height 38
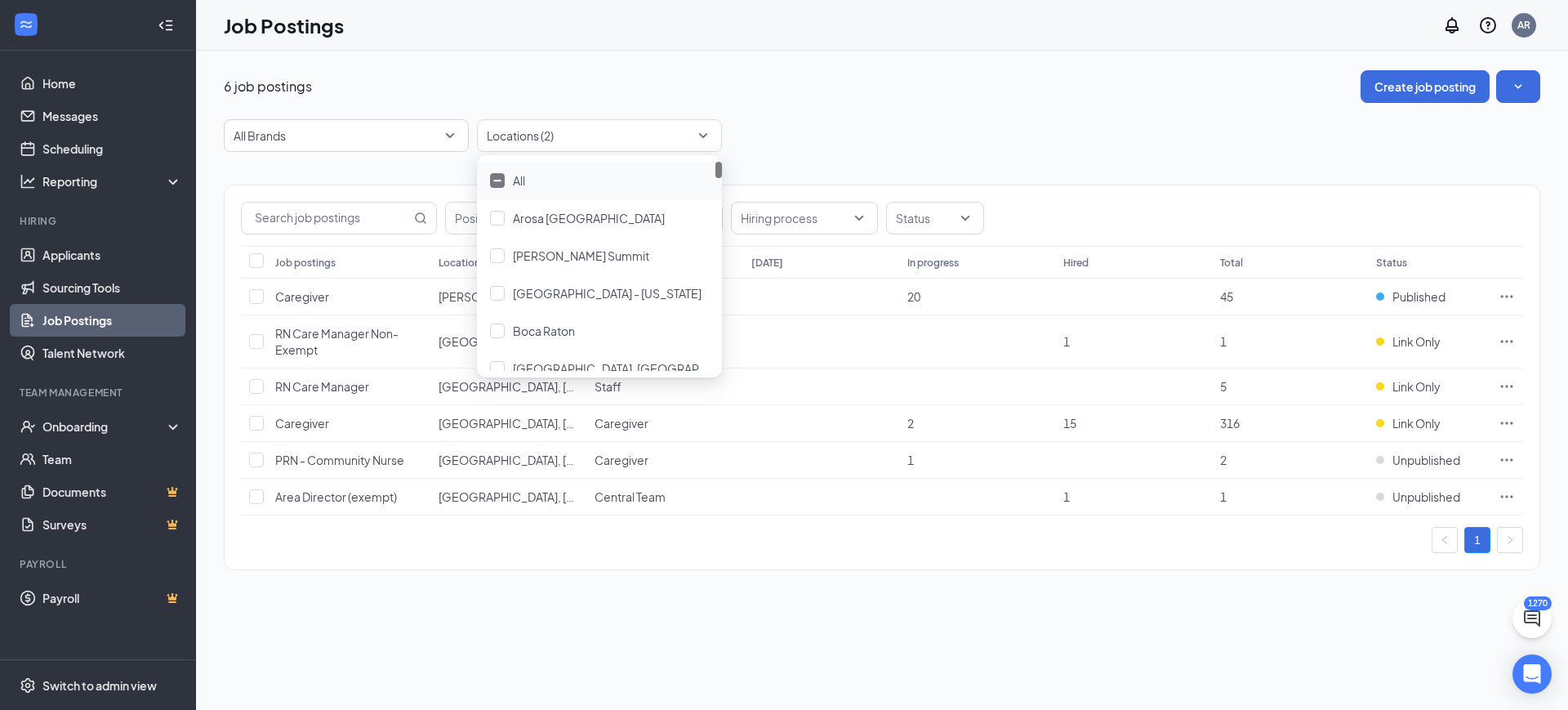
click at [828, 126] on div "All Brands Locations (2)" at bounding box center [882, 135] width 1317 height 33
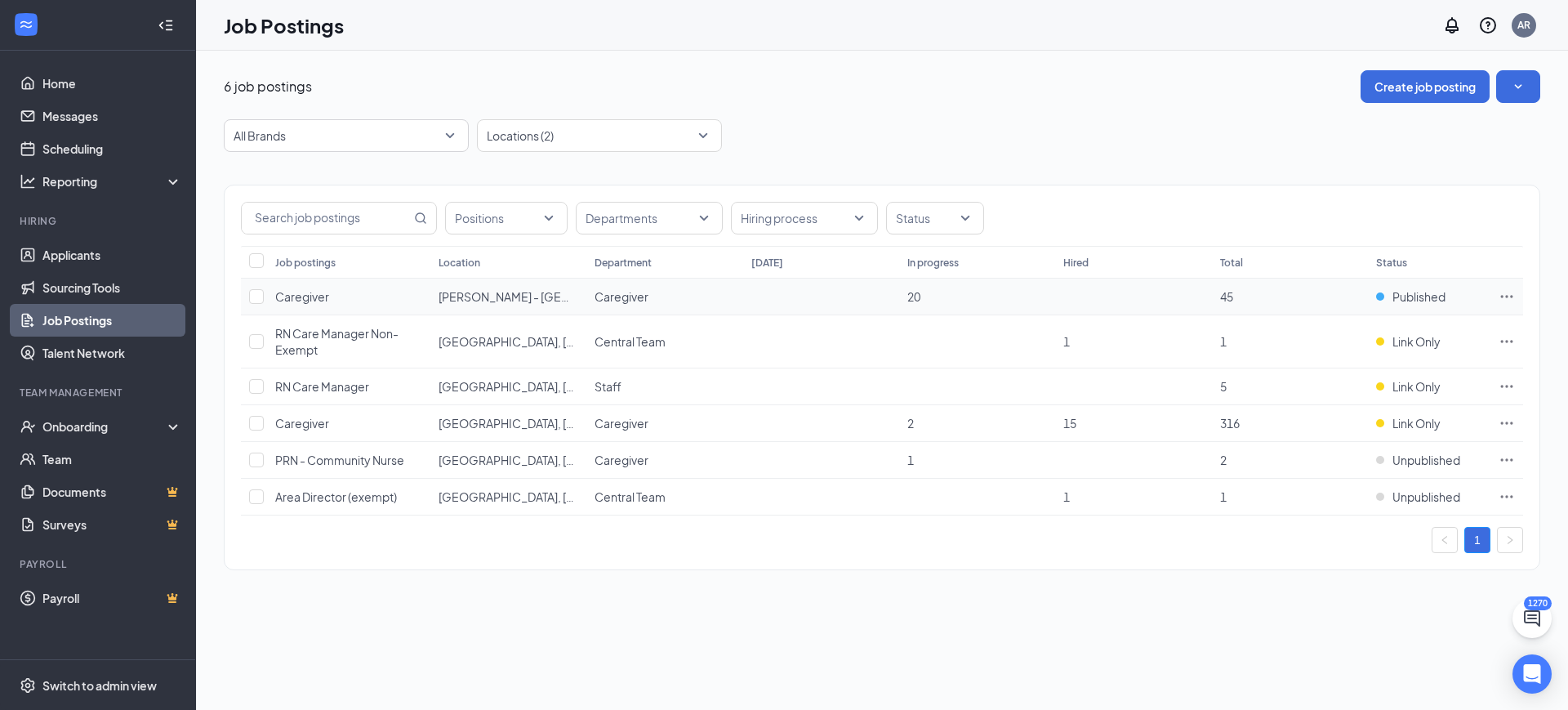
click at [1512, 295] on icon "Ellipses" at bounding box center [1506, 296] width 16 height 16
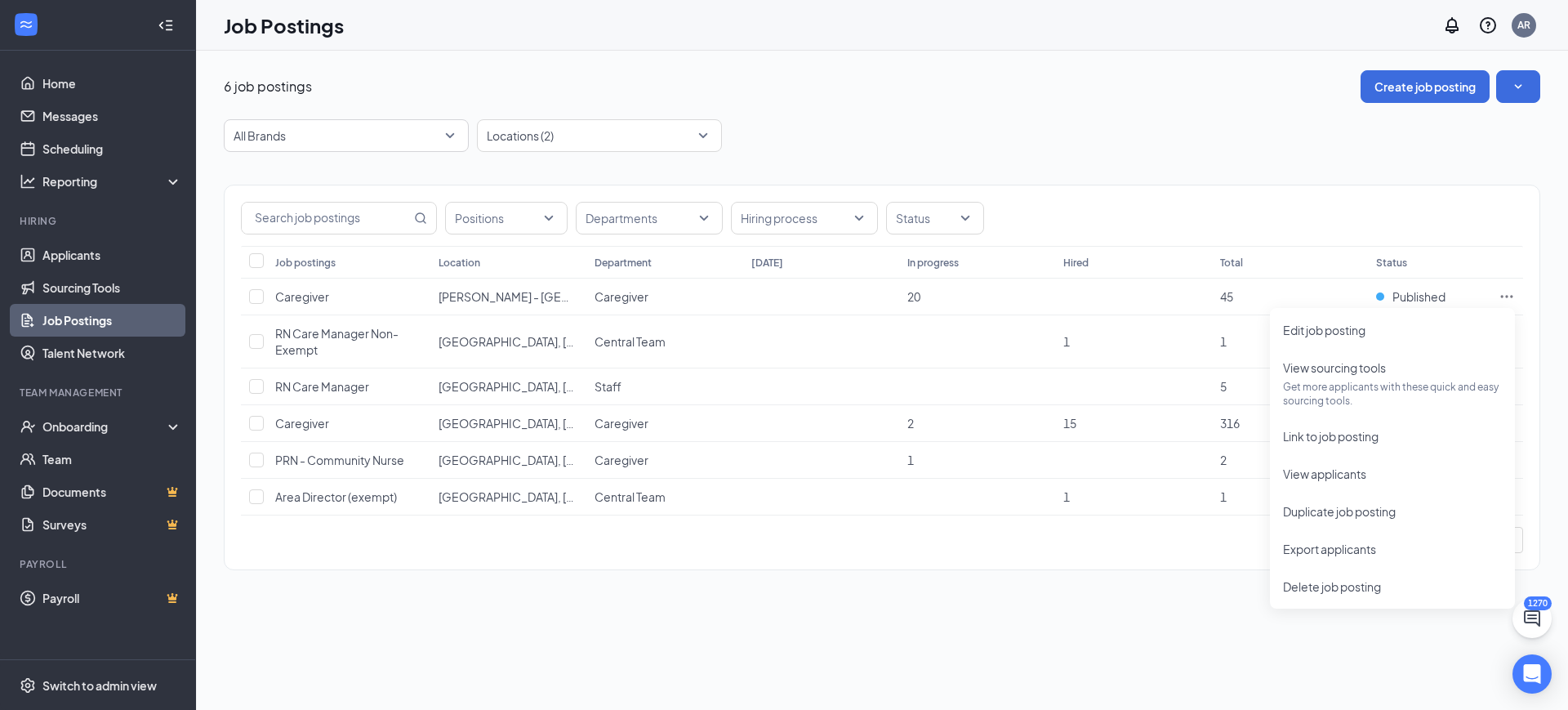
click at [1440, 252] on th "Status" at bounding box center [1429, 262] width 122 height 33
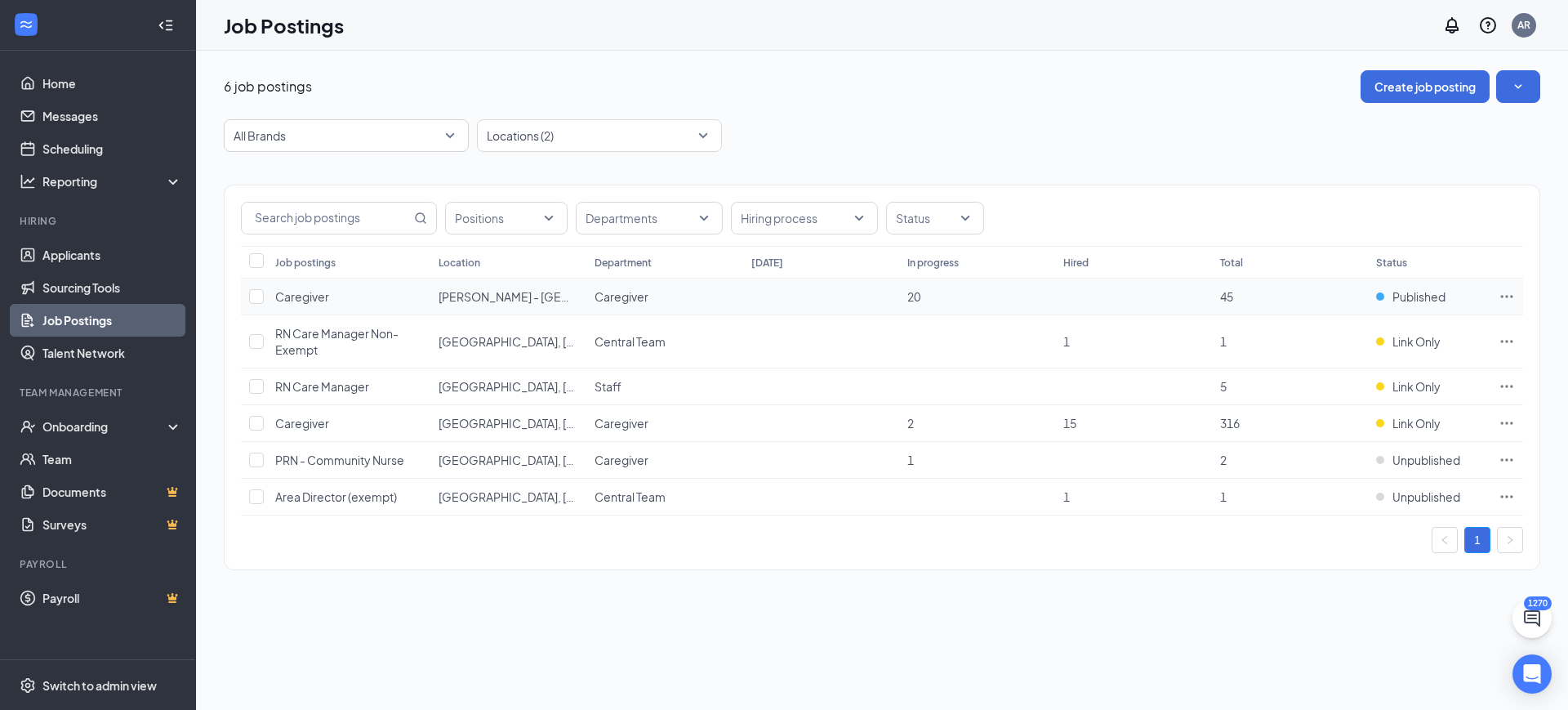
click at [1406, 285] on td "Published" at bounding box center [1429, 297] width 122 height 37
click at [1406, 289] on span "Published" at bounding box center [1419, 296] width 53 height 16
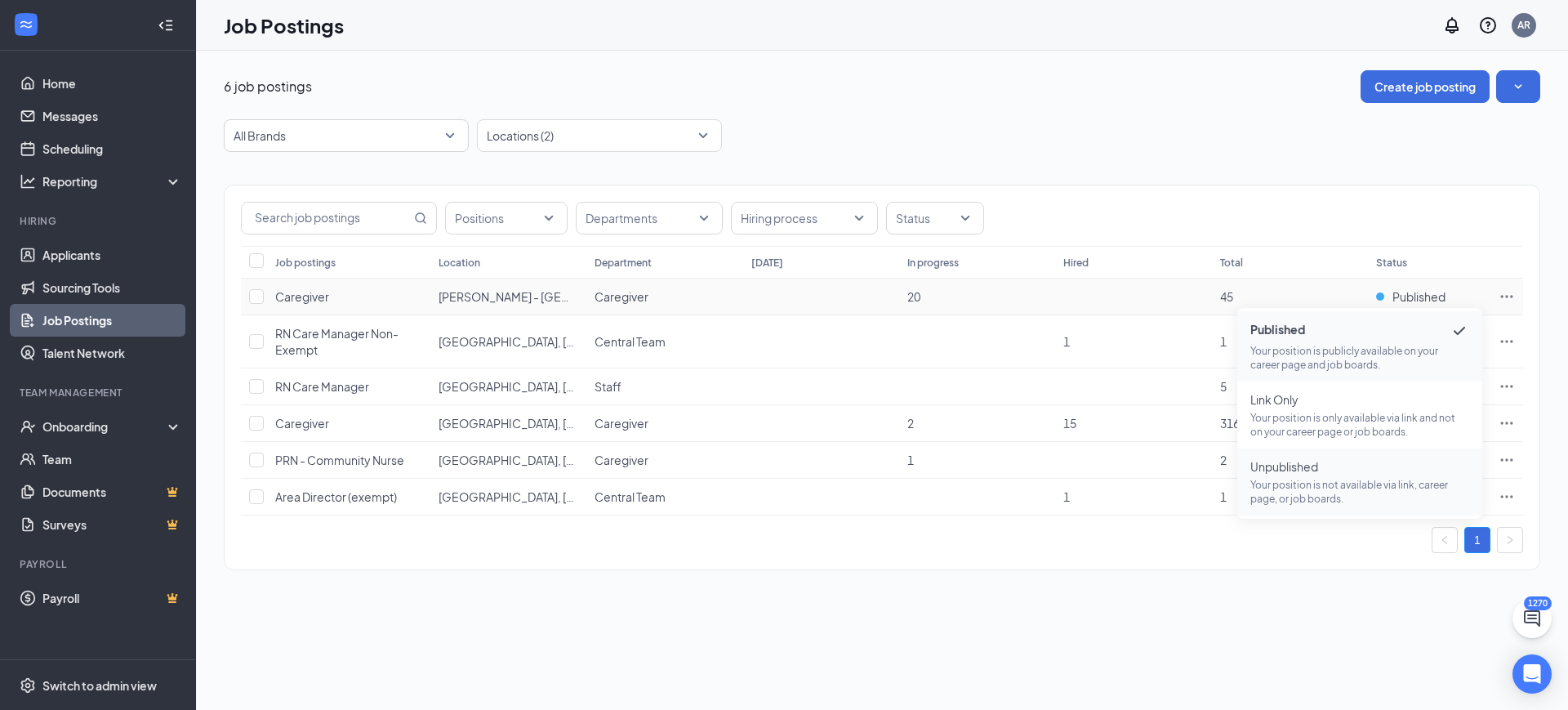
click at [1309, 477] on span "Unpublished Your position is not available via link, career page, or job boards." at bounding box center [1359, 482] width 218 height 48
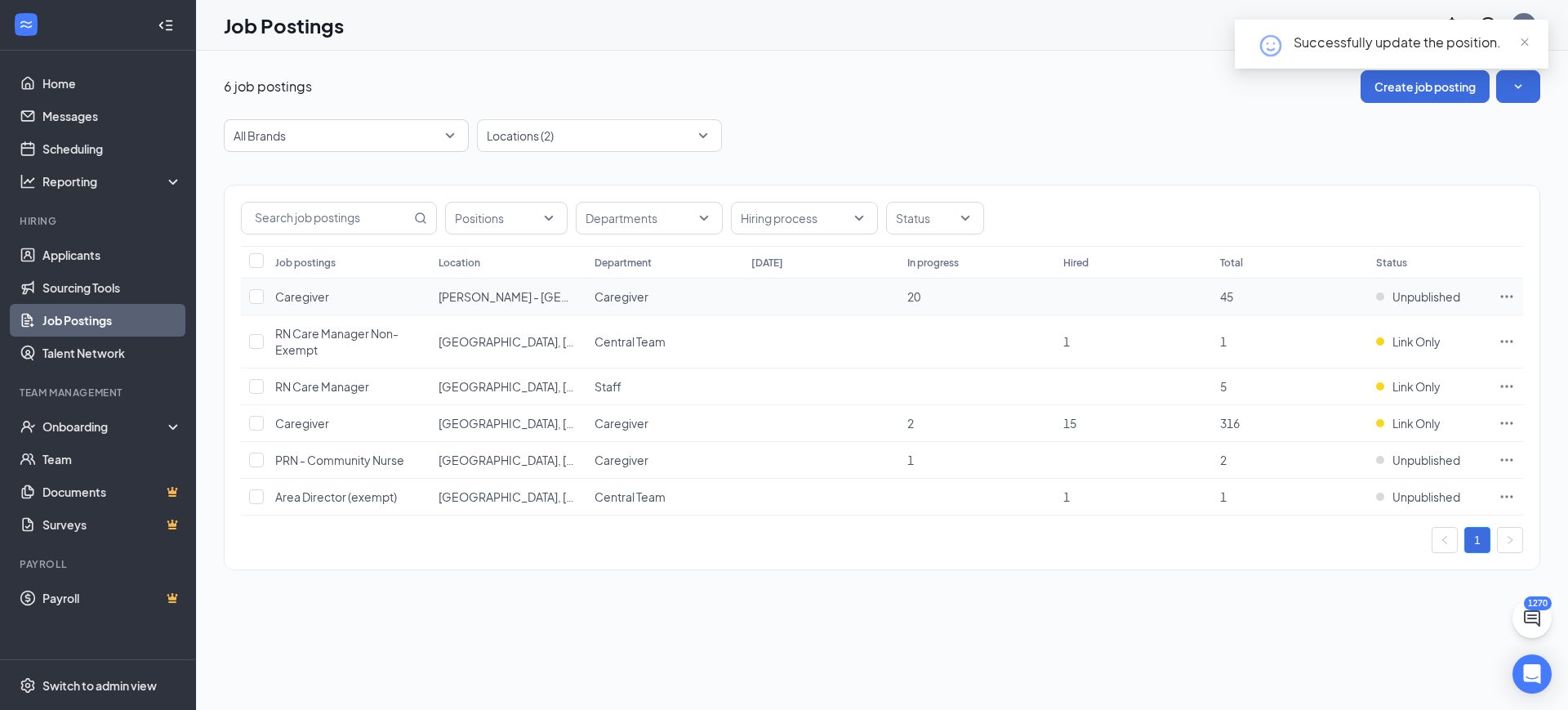
click at [1506, 293] on icon "Ellipses" at bounding box center [1506, 296] width 16 height 16
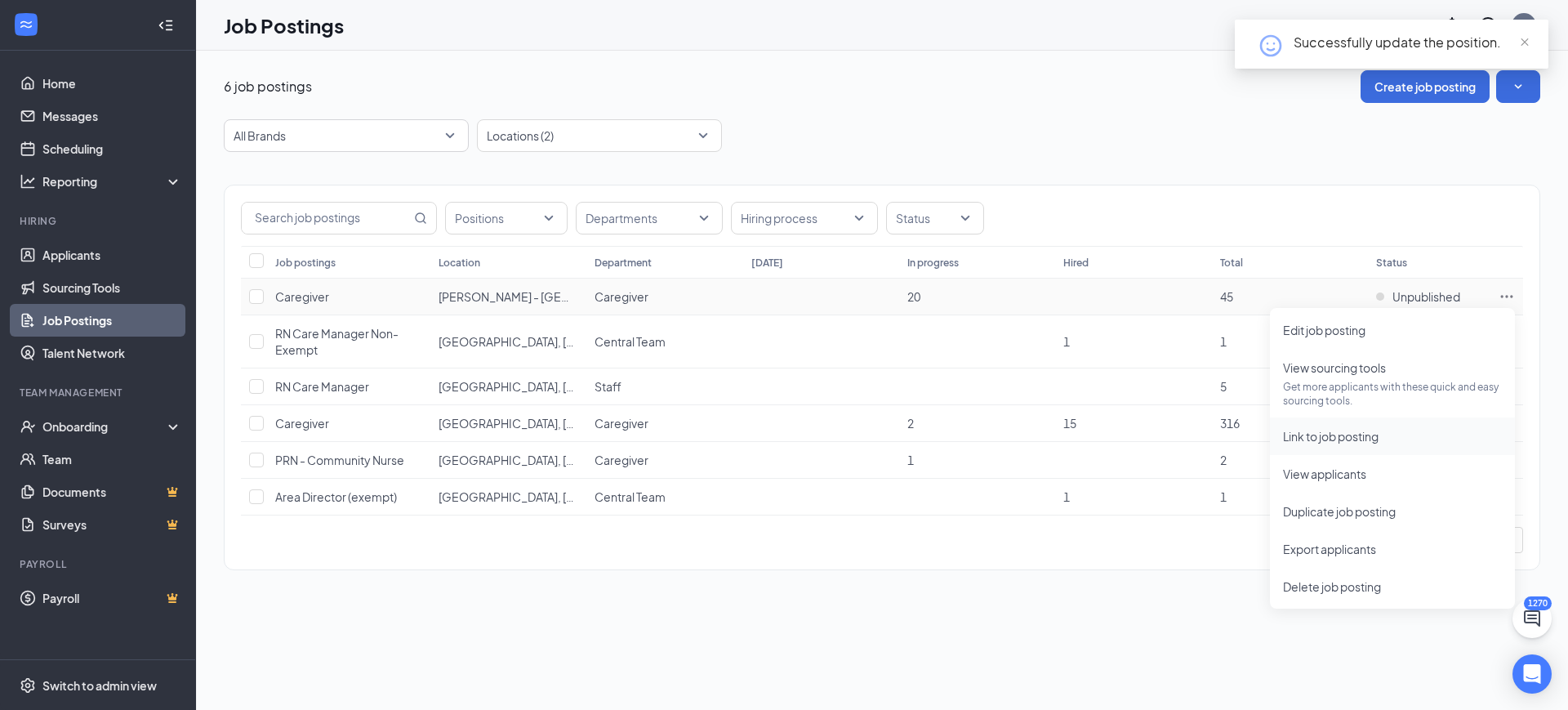
click at [1369, 437] on span "Link to job posting" at bounding box center [1331, 436] width 95 height 15
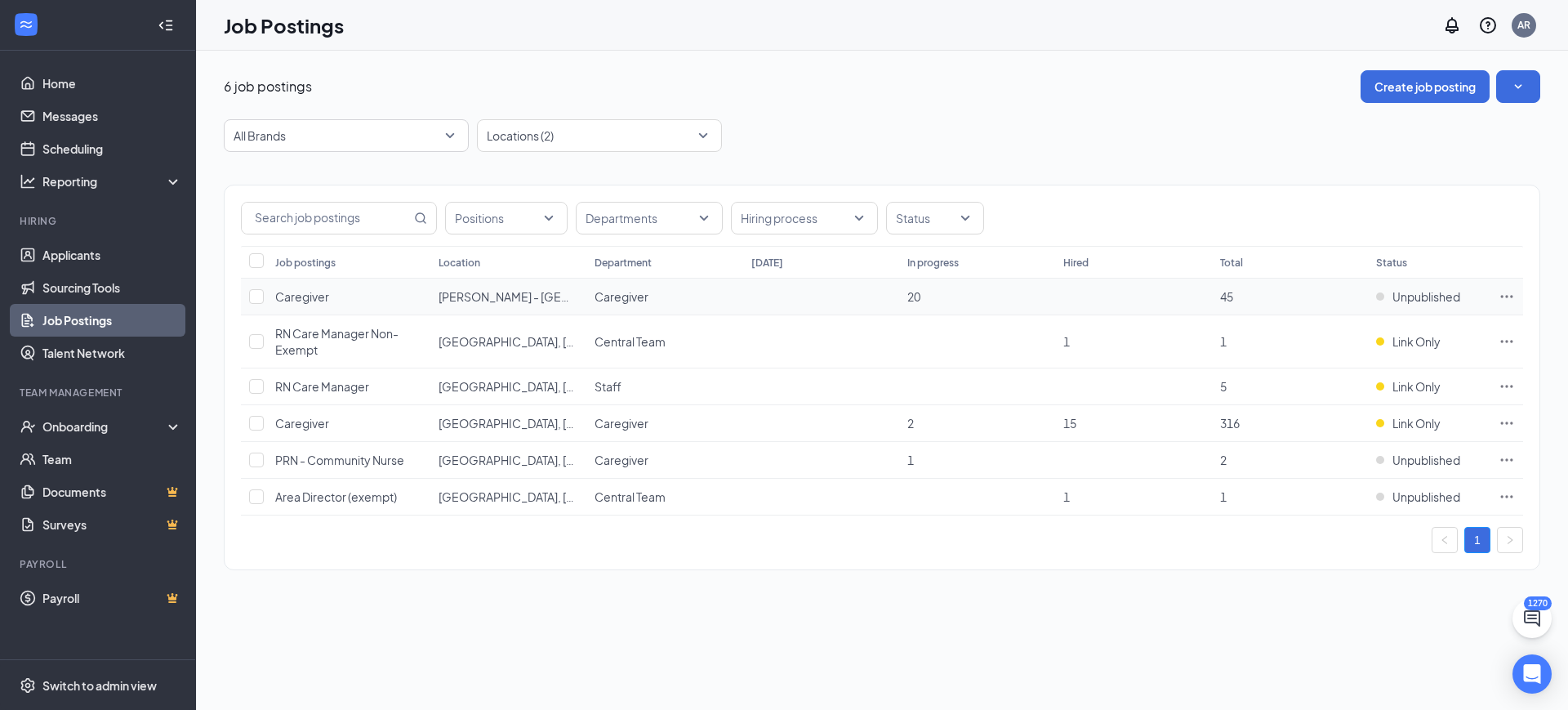
click at [1508, 291] on icon "Ellipses" at bounding box center [1506, 296] width 16 height 16
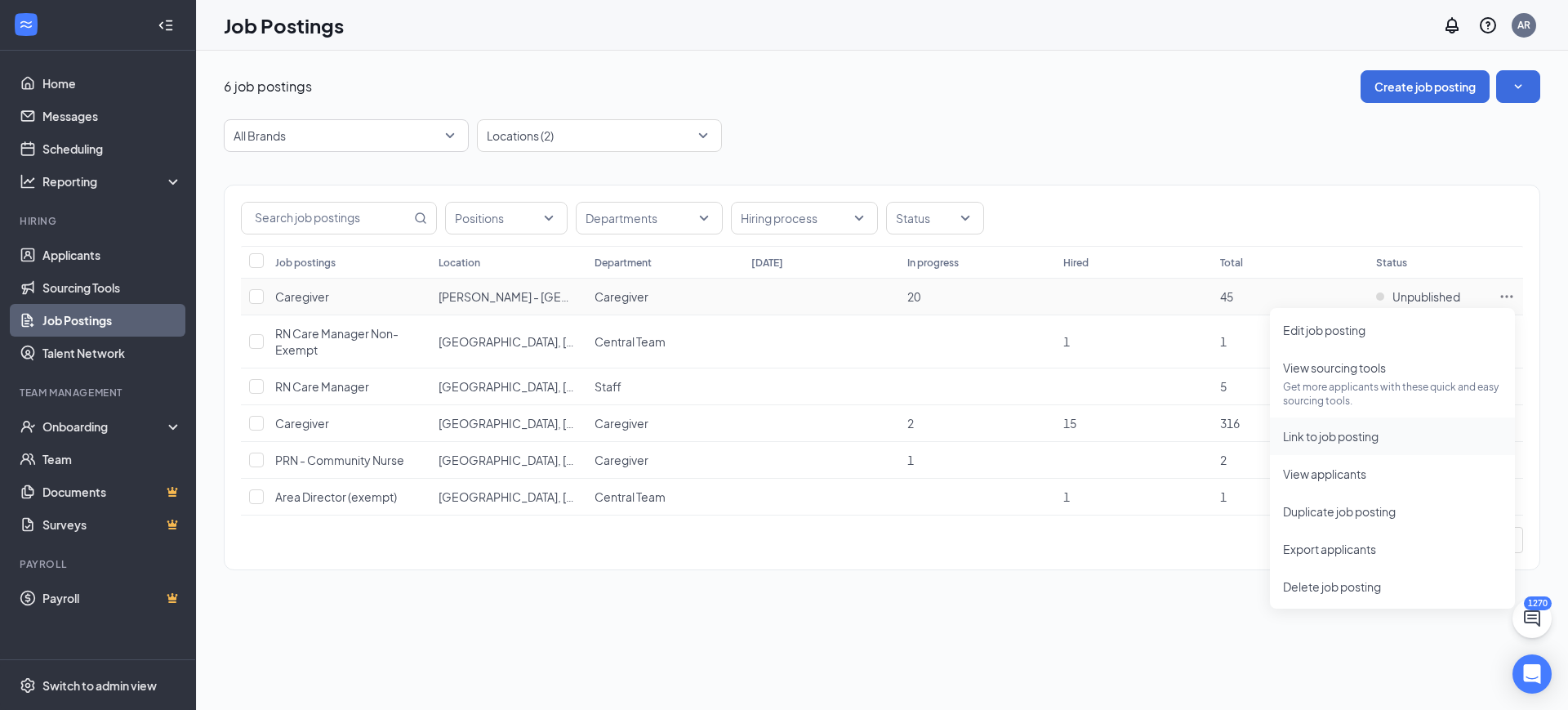
click at [1316, 436] on span "Link to job posting" at bounding box center [1331, 436] width 95 height 15
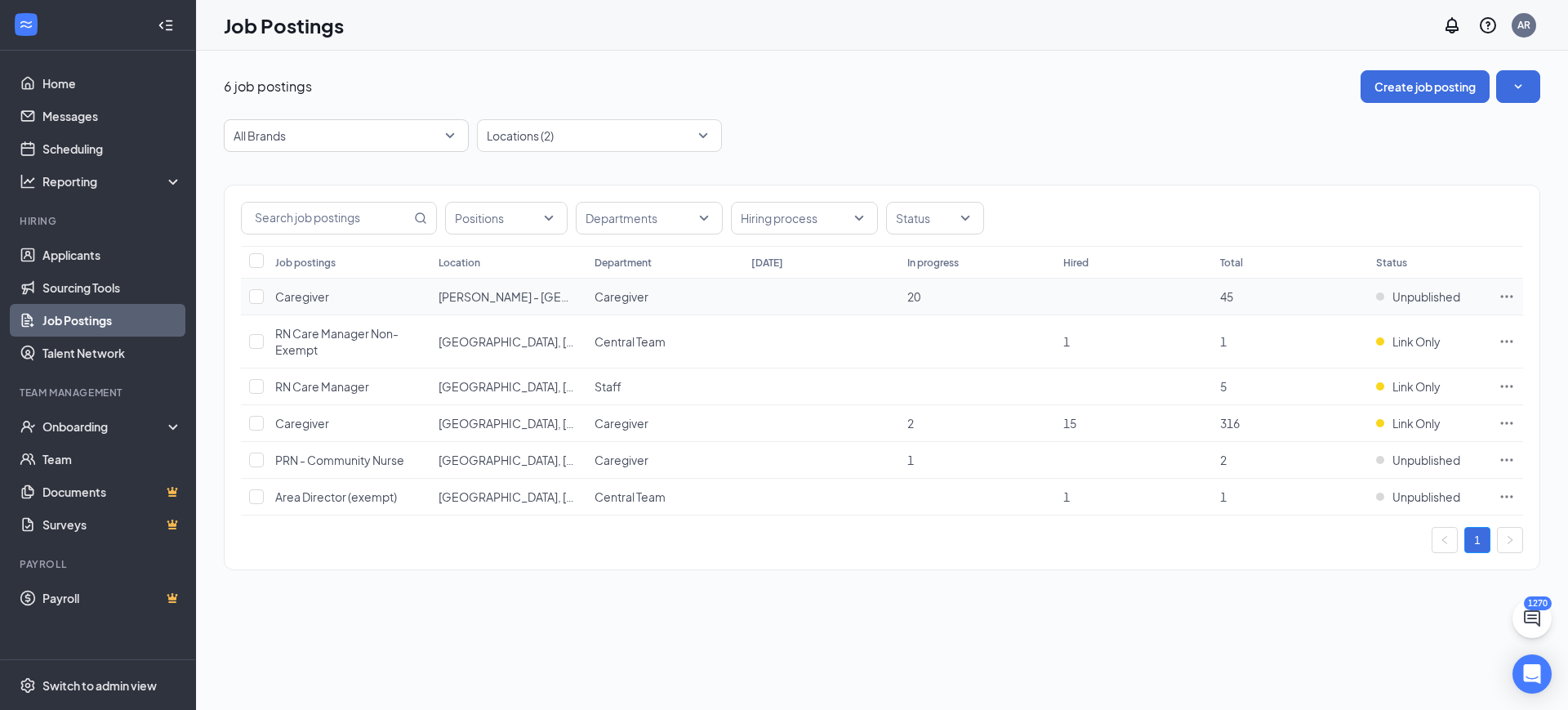
click at [313, 299] on span "Caregiver" at bounding box center [302, 296] width 54 height 15
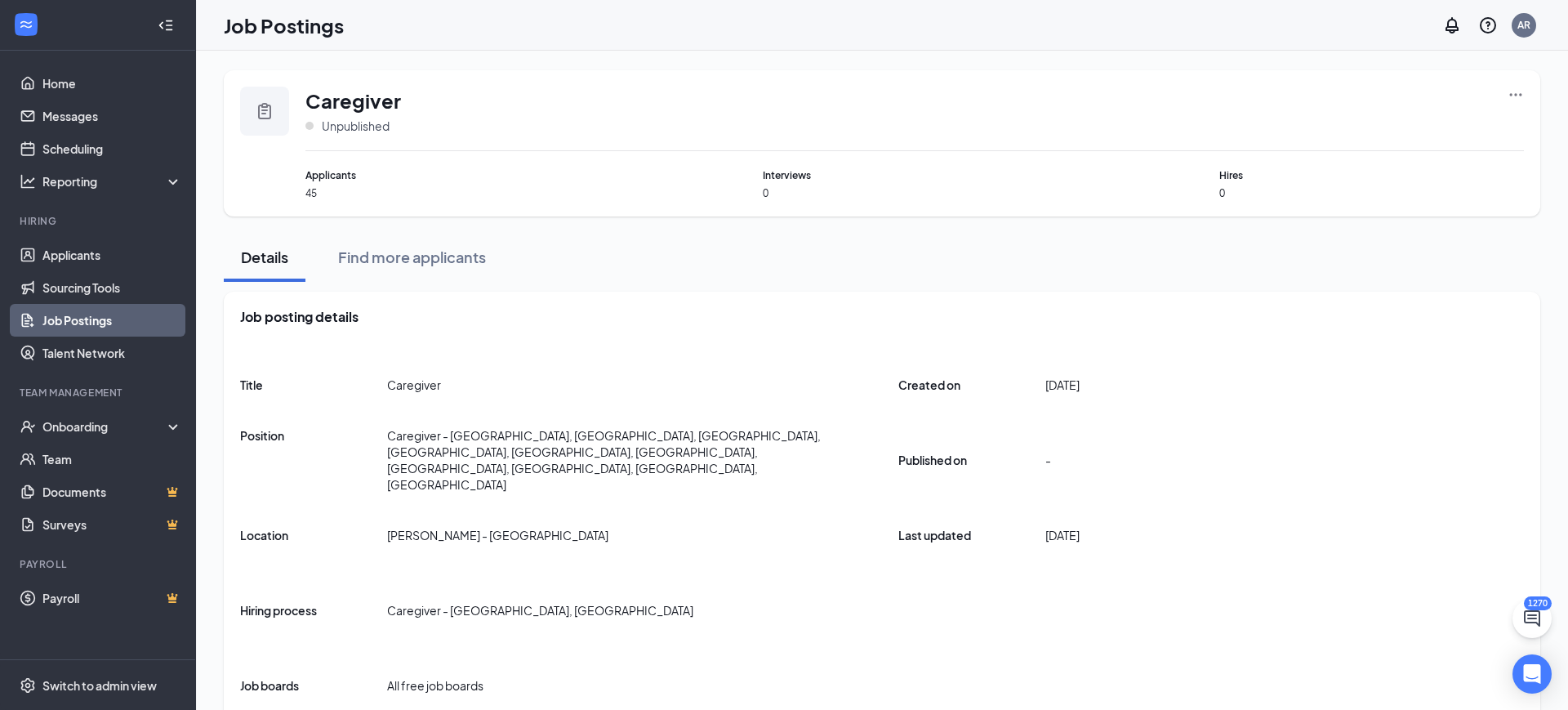
click at [1508, 98] on icon "Ellipses" at bounding box center [1515, 94] width 16 height 16
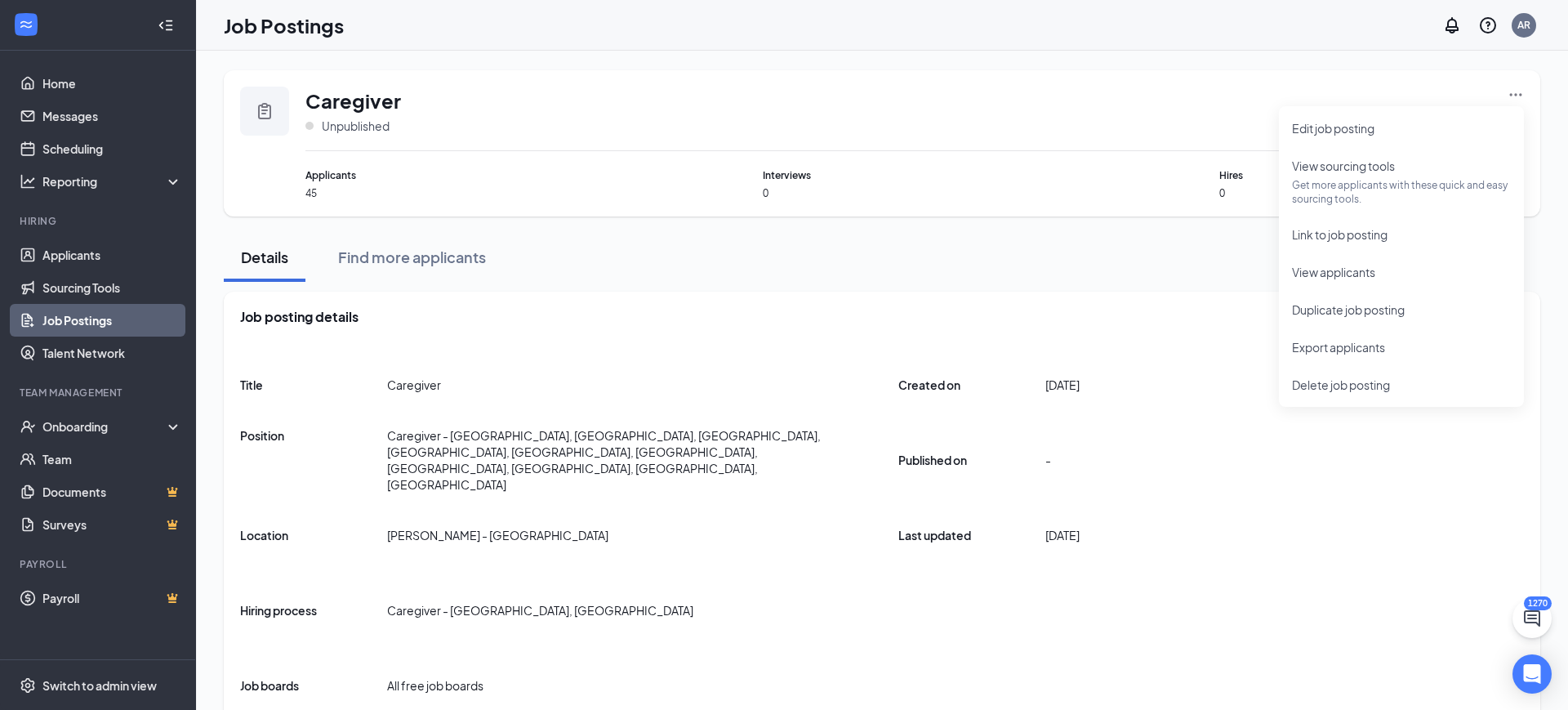
click at [811, 275] on div "Details Find more applicants" at bounding box center [882, 256] width 1317 height 49
